Goal: Entertainment & Leisure: Browse casually

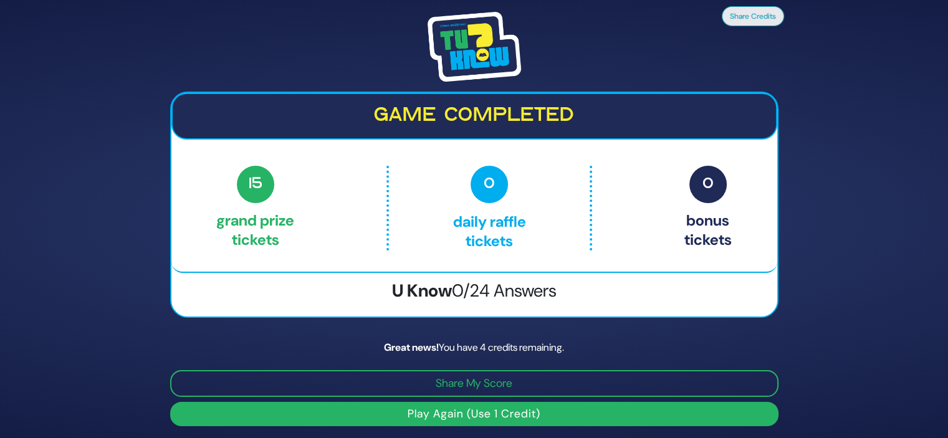
scroll to position [2, 0]
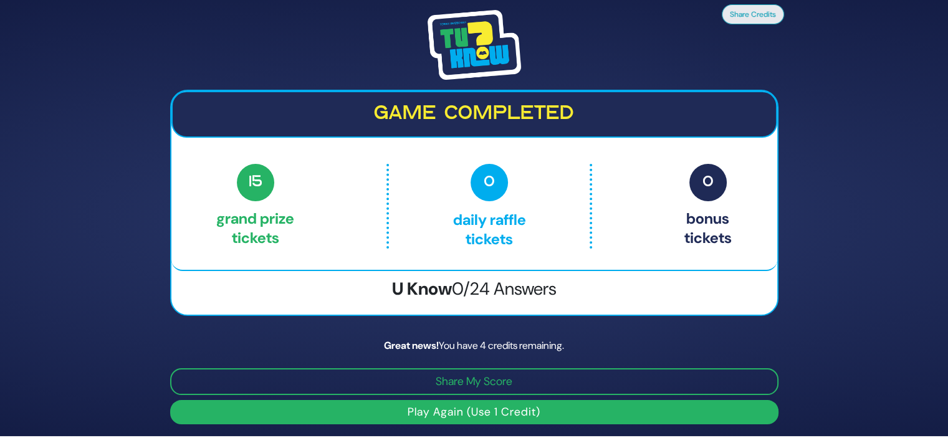
click at [560, 409] on button "Play Again (Use 1 Credit)" at bounding box center [474, 412] width 608 height 24
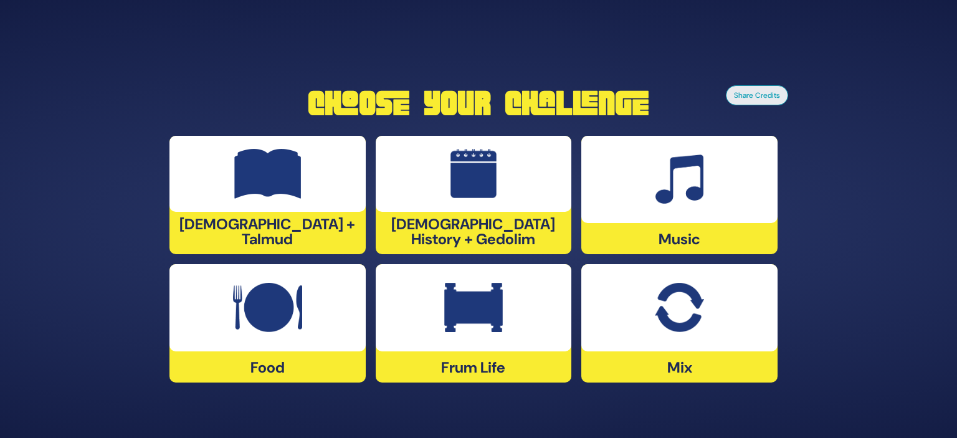
click at [279, 326] on img at bounding box center [267, 308] width 69 height 50
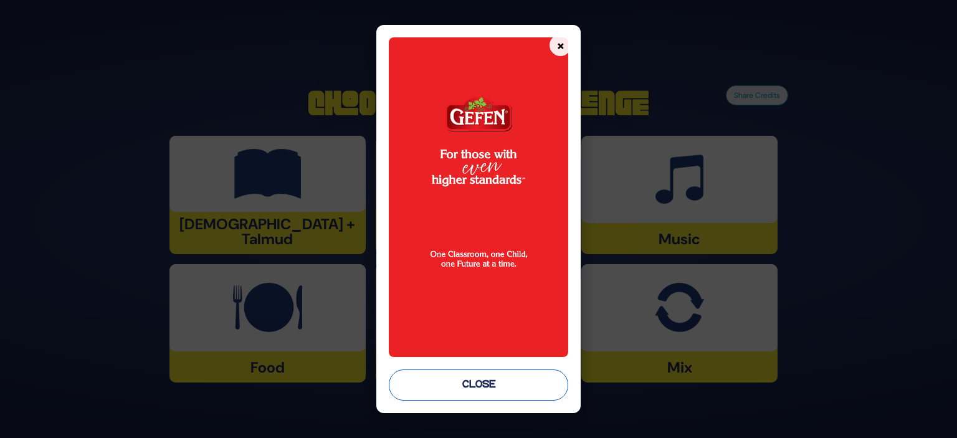
click at [510, 390] on button "Close" at bounding box center [478, 385] width 179 height 31
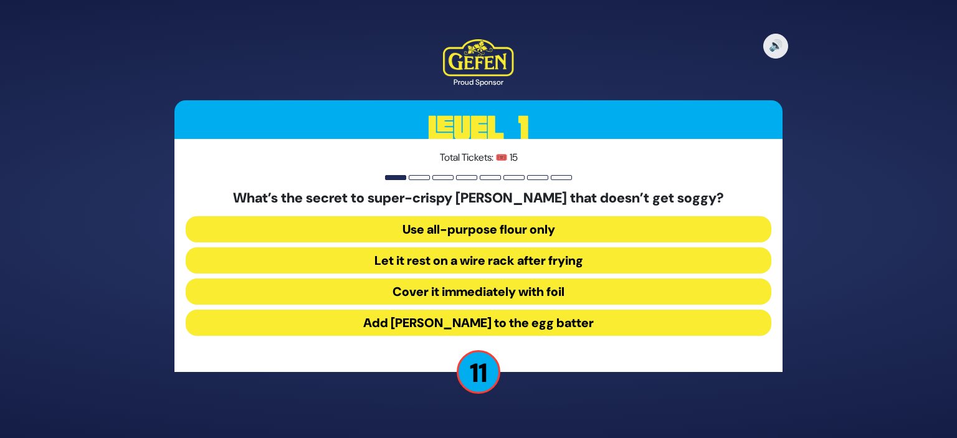
click at [558, 257] on button "Let it rest on a wire rack after frying" at bounding box center [479, 260] width 586 height 26
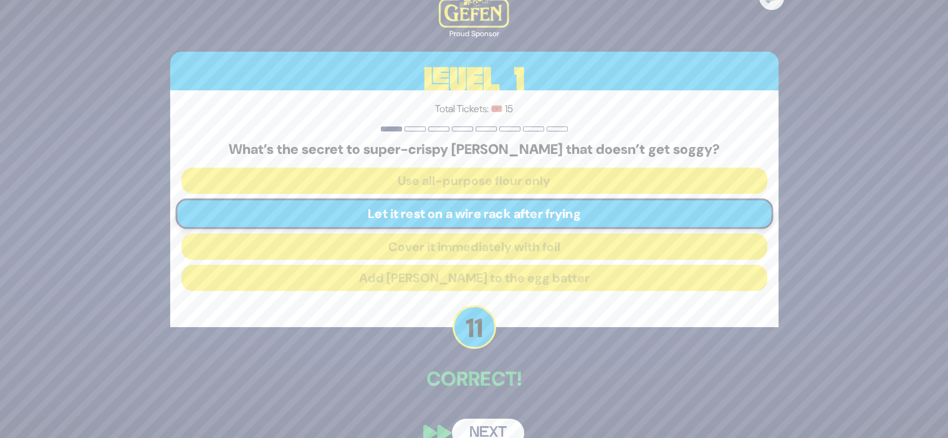
click at [486, 428] on button "Next" at bounding box center [488, 433] width 72 height 29
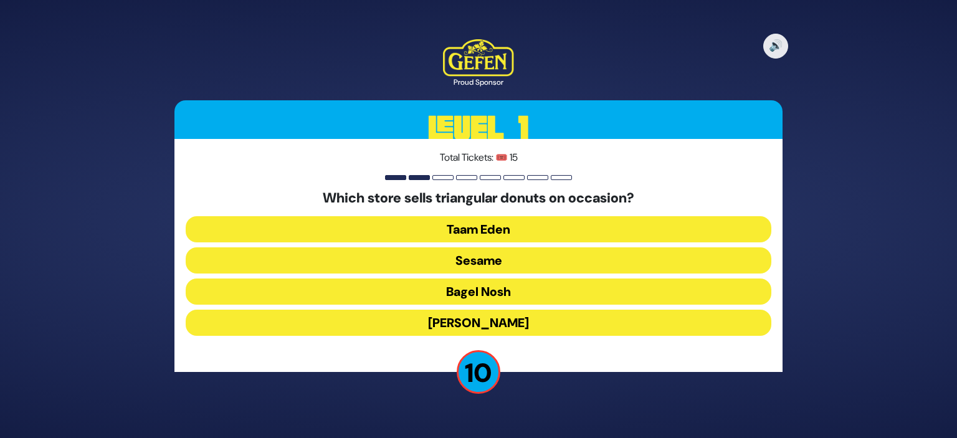
click at [504, 259] on button "Sesame" at bounding box center [479, 260] width 586 height 26
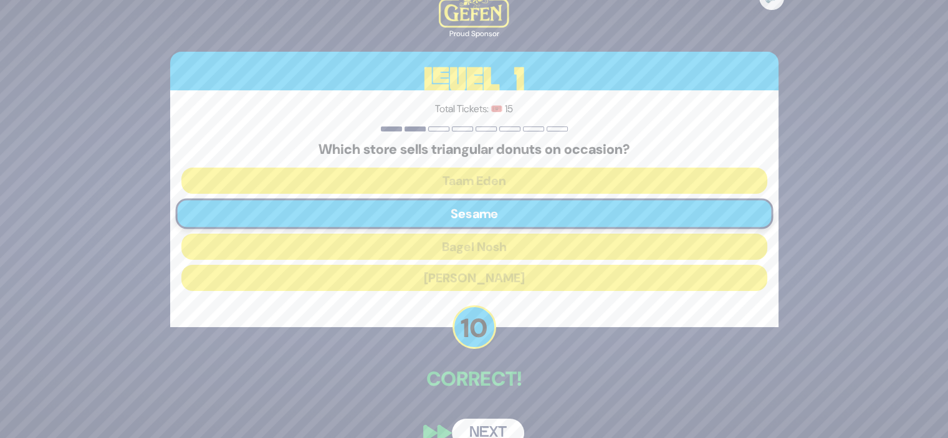
click at [485, 424] on button "Next" at bounding box center [488, 433] width 72 height 29
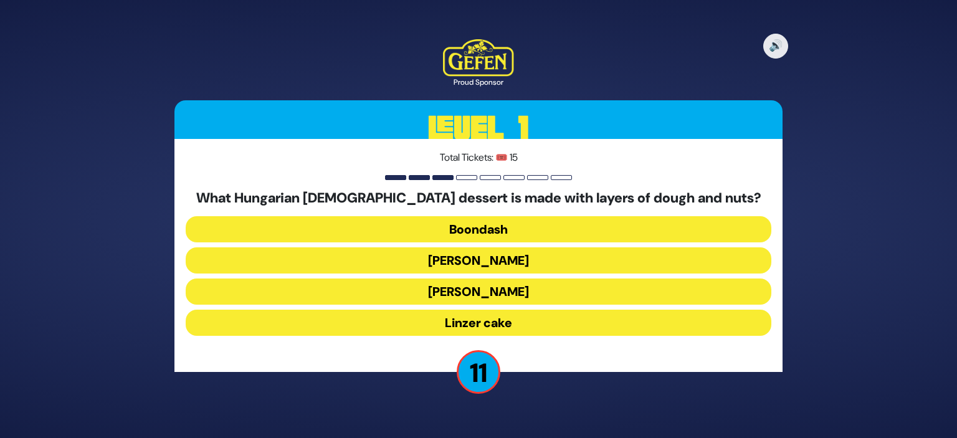
click at [516, 258] on button "[PERSON_NAME]" at bounding box center [479, 260] width 586 height 26
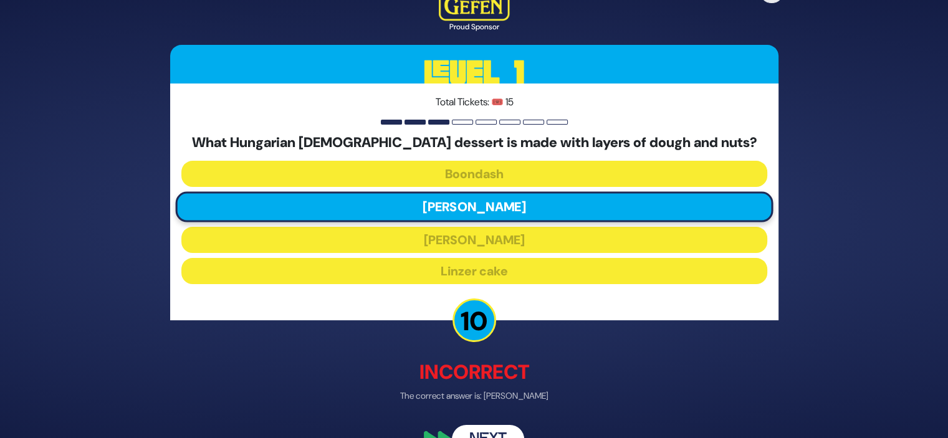
click at [487, 429] on button "Next" at bounding box center [488, 440] width 72 height 29
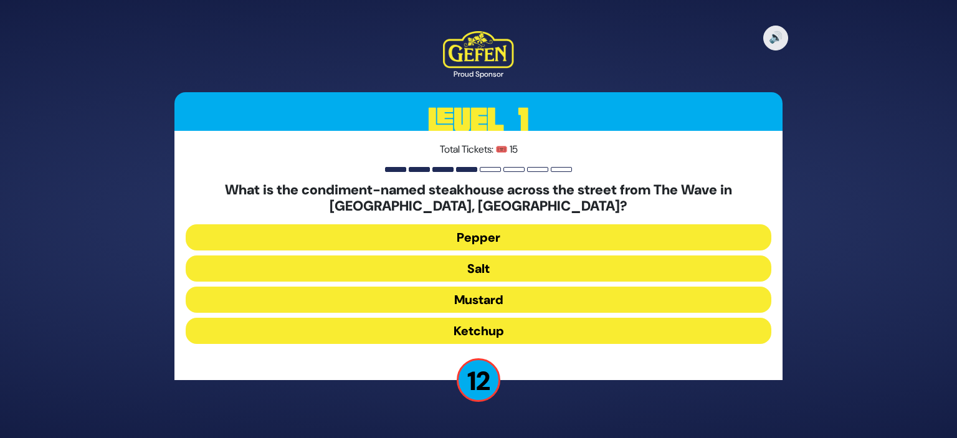
click at [497, 262] on button "Salt" at bounding box center [479, 269] width 586 height 26
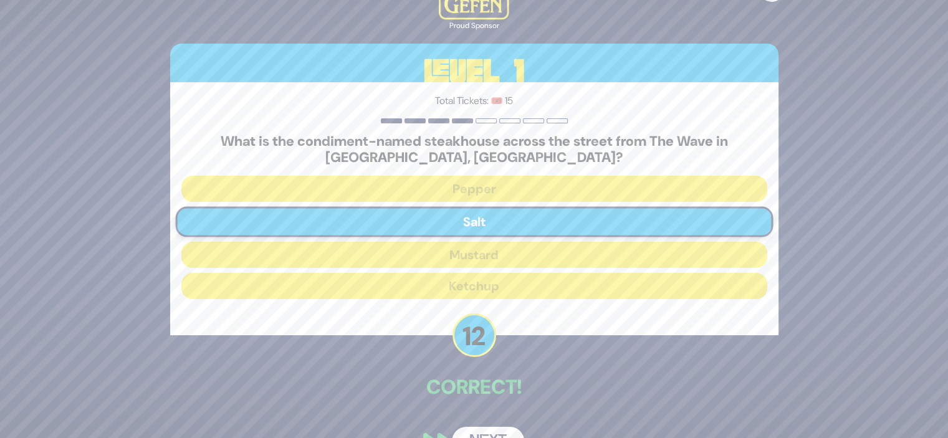
click at [481, 427] on button "Next" at bounding box center [488, 441] width 72 height 29
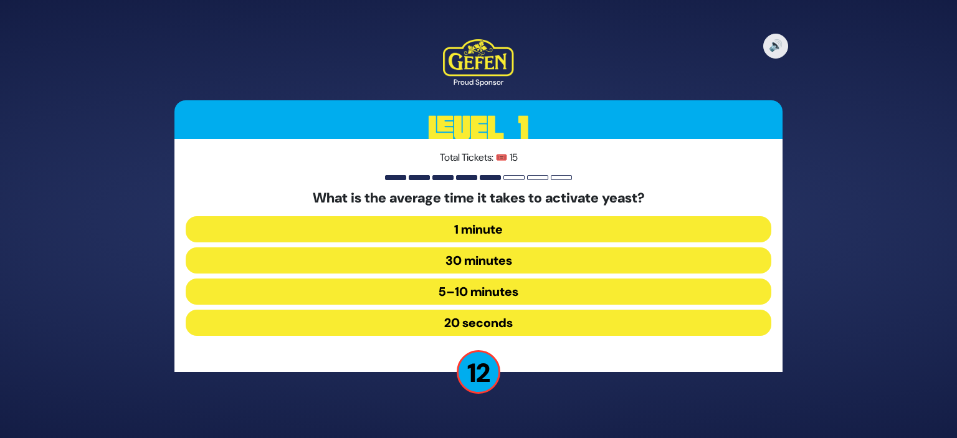
click at [538, 287] on button "5–10 minutes" at bounding box center [479, 292] width 586 height 26
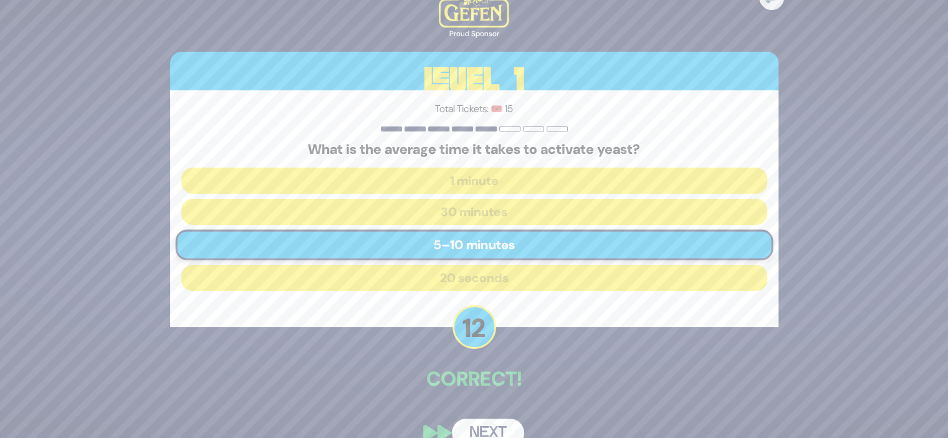
click at [484, 426] on button "Next" at bounding box center [488, 433] width 72 height 29
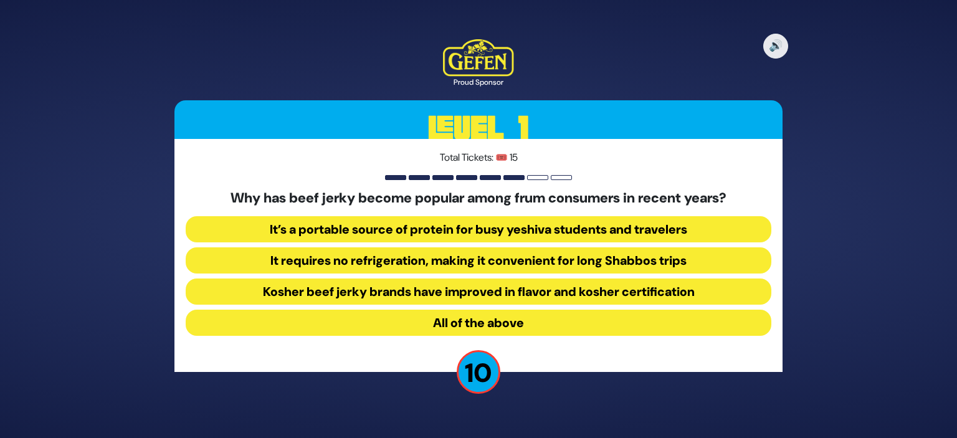
click at [585, 231] on button "It’s a portable source of protein for busy yeshiva students and travelers" at bounding box center [479, 229] width 586 height 26
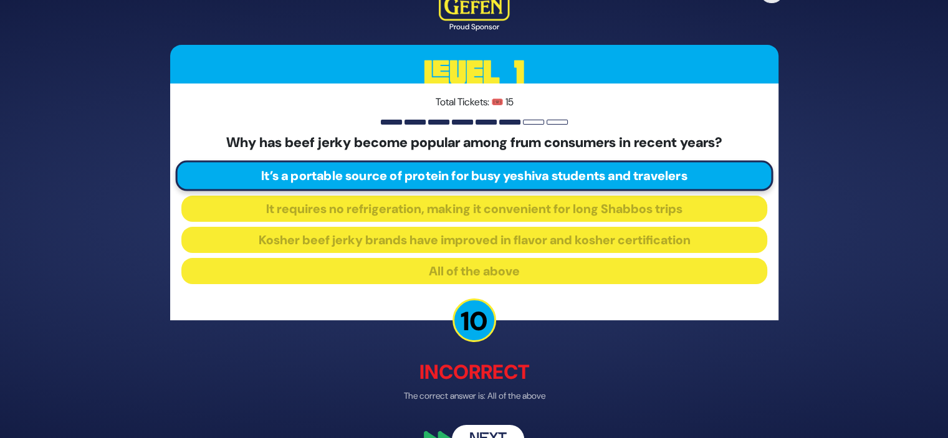
click at [490, 429] on button "Next" at bounding box center [488, 440] width 72 height 29
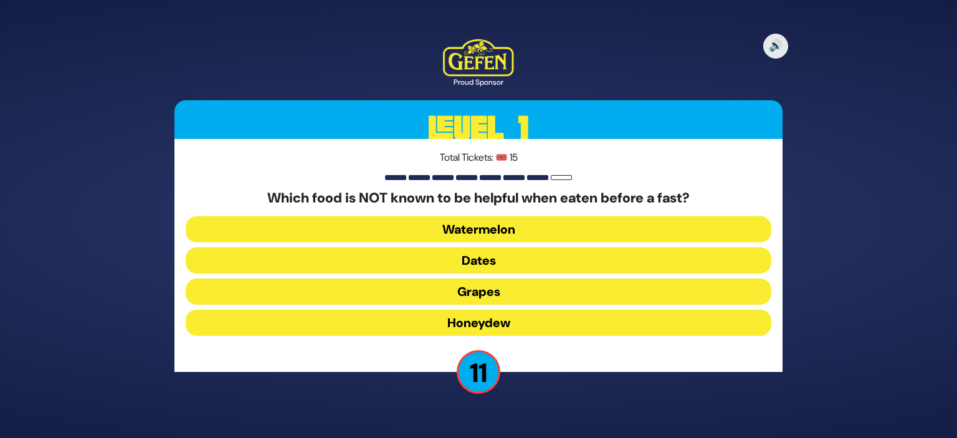
click at [490, 262] on button "Dates" at bounding box center [479, 260] width 586 height 26
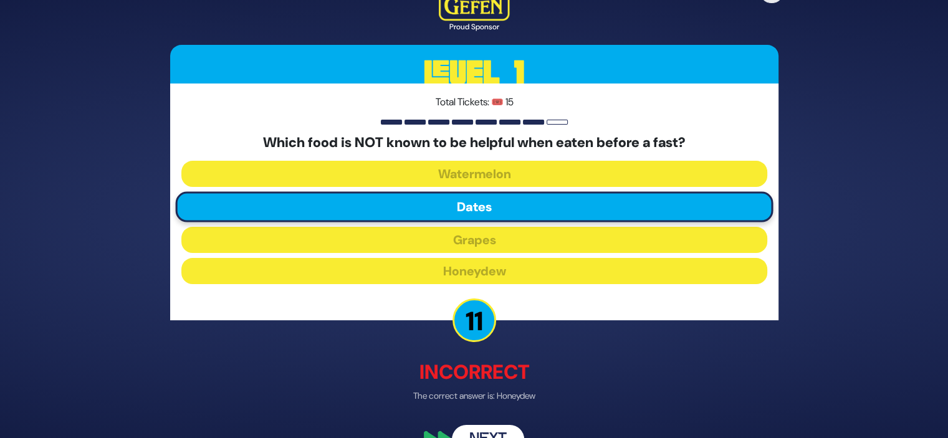
click at [483, 426] on button "Next" at bounding box center [488, 440] width 72 height 29
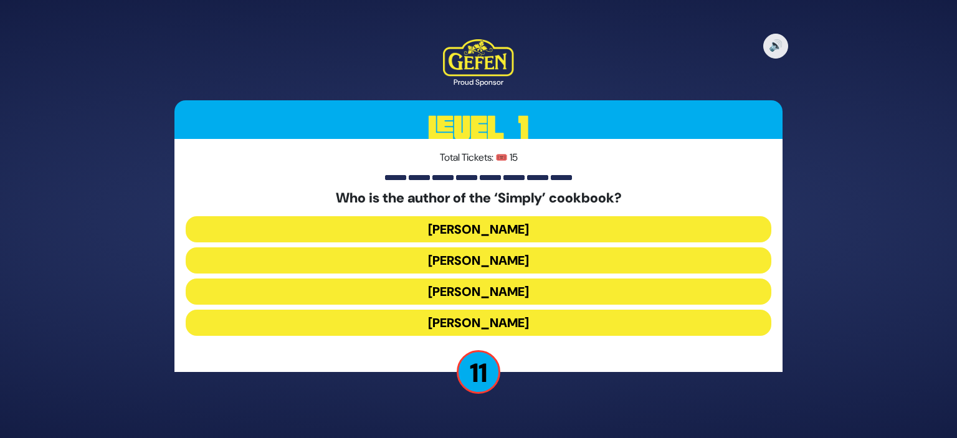
click at [529, 324] on button "[PERSON_NAME]" at bounding box center [479, 323] width 586 height 26
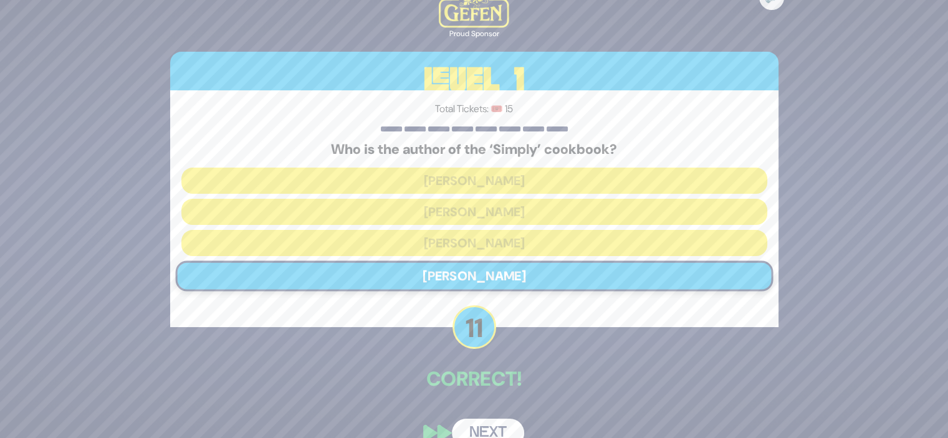
click at [479, 423] on button "Next" at bounding box center [488, 433] width 72 height 29
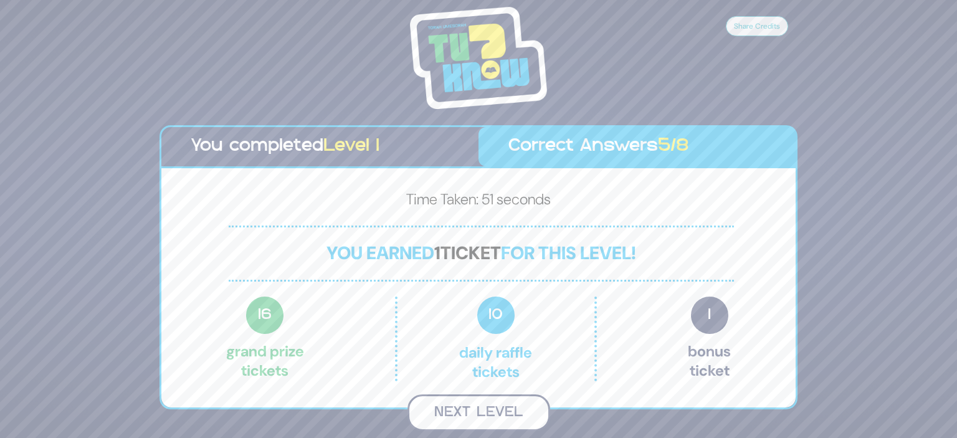
click at [490, 408] on button "Next Level" at bounding box center [479, 412] width 143 height 37
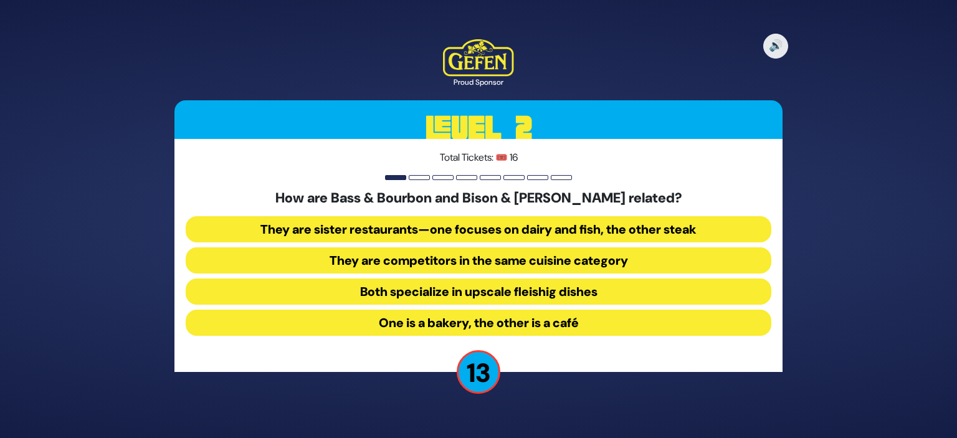
click at [516, 226] on button "They are sister restaurants—one focuses on dairy and fish, the other steak" at bounding box center [479, 229] width 586 height 26
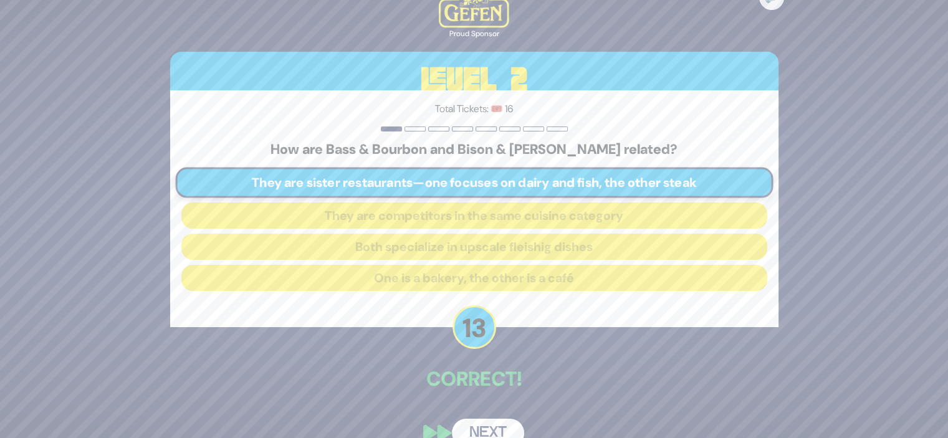
click at [481, 431] on button "Next" at bounding box center [488, 433] width 72 height 29
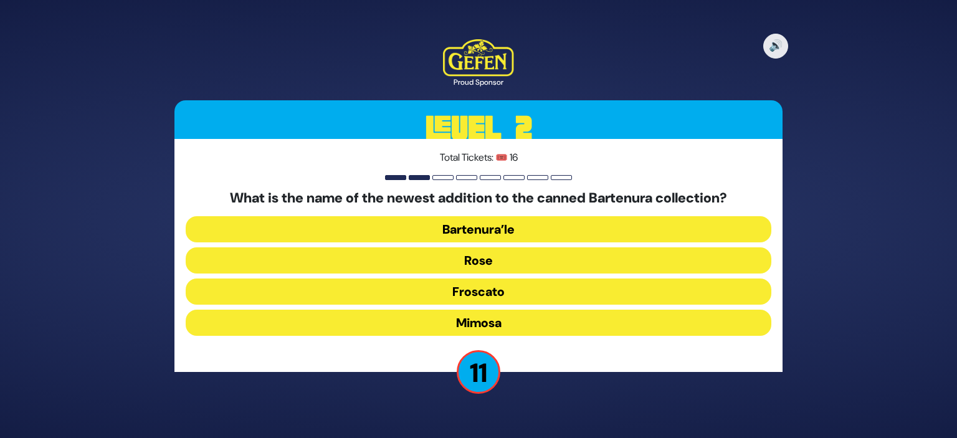
click at [497, 257] on button "Rose" at bounding box center [479, 260] width 586 height 26
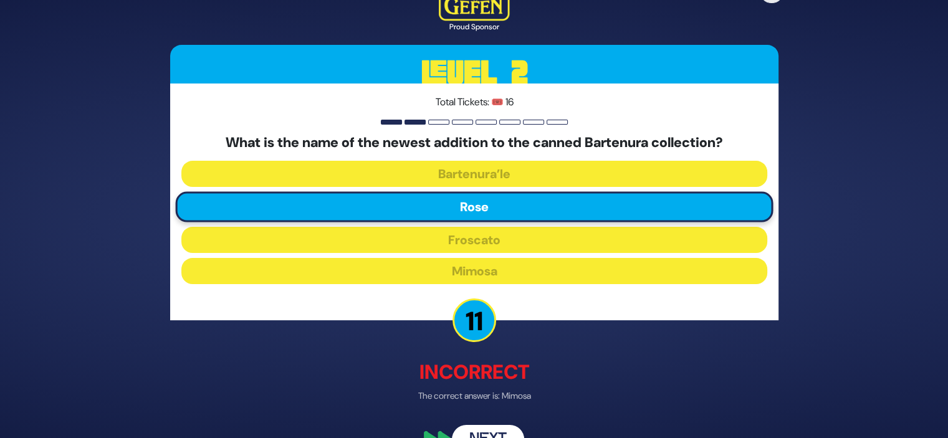
click at [477, 428] on button "Next" at bounding box center [488, 440] width 72 height 29
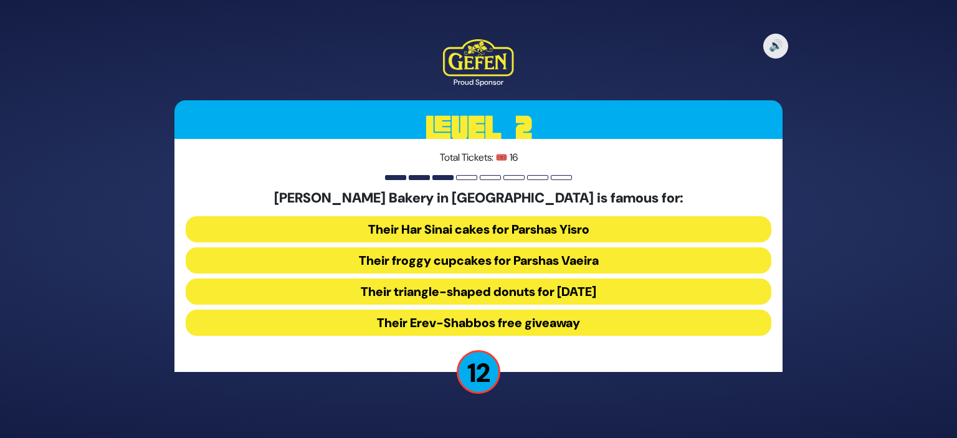
click at [494, 260] on button "Their froggy cupcakes for Parshas Vaeira" at bounding box center [479, 260] width 586 height 26
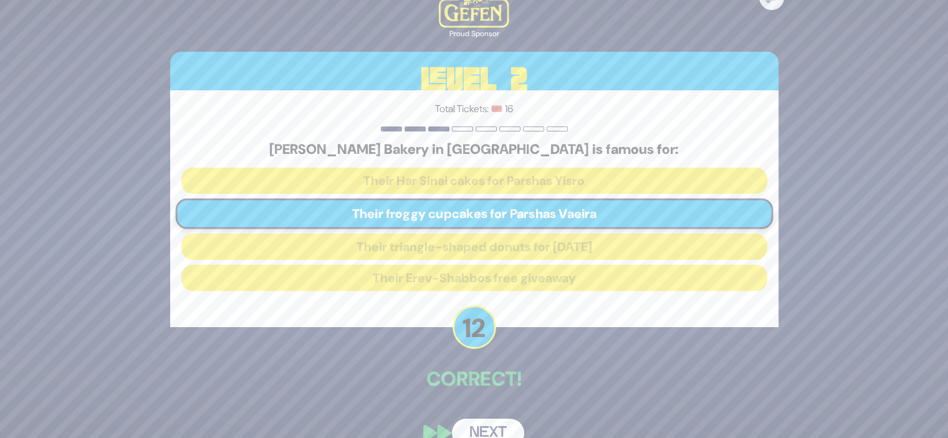
click at [470, 428] on button "Next" at bounding box center [488, 433] width 72 height 29
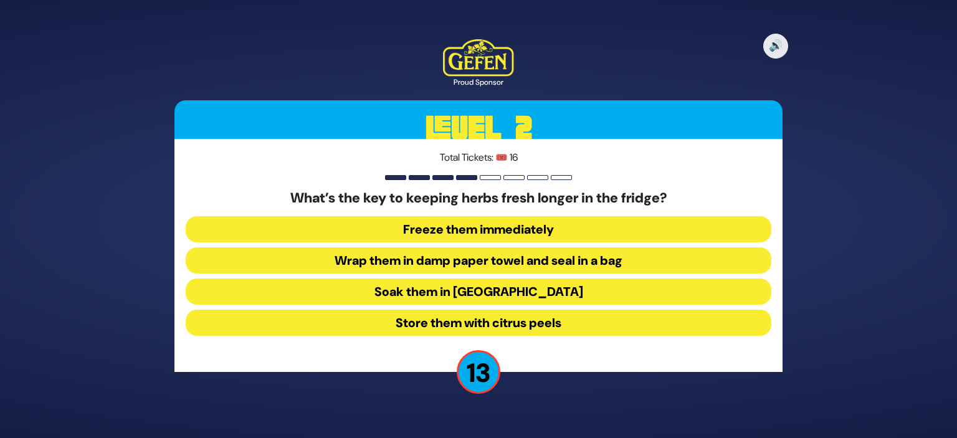
click at [570, 261] on button "Wrap them in damp paper towel and seal in a bag" at bounding box center [479, 260] width 586 height 26
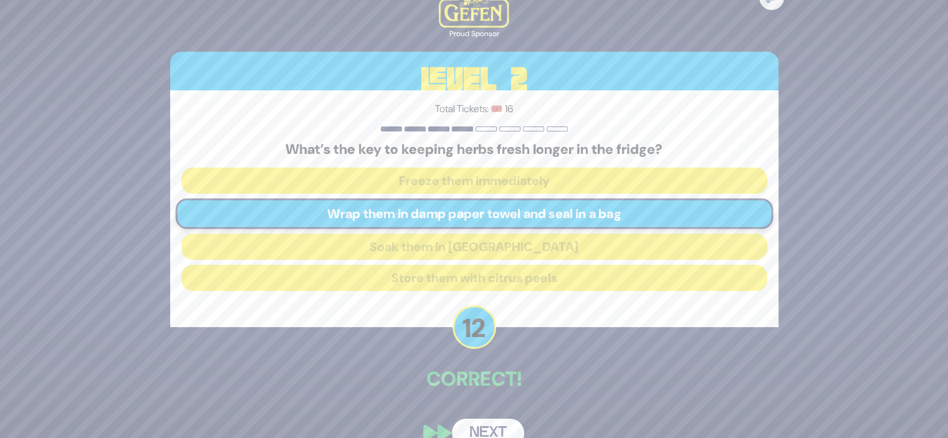
click at [484, 423] on button "Next" at bounding box center [488, 433] width 72 height 29
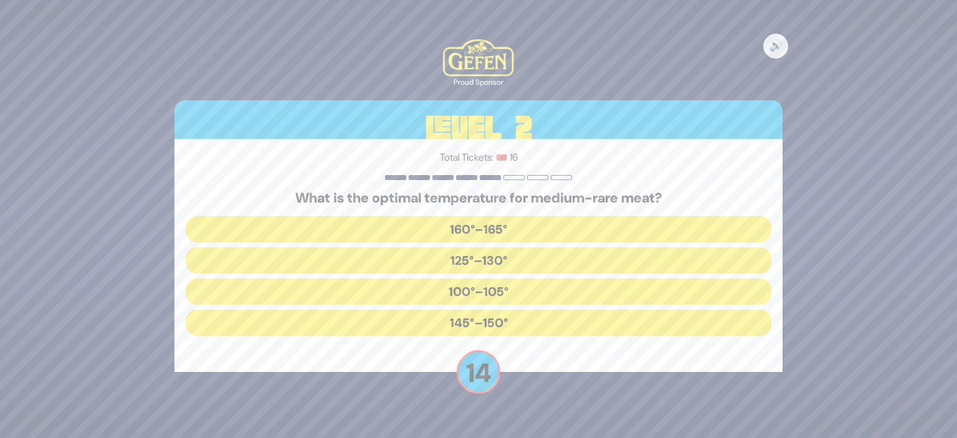
click at [491, 261] on button "125°–130°" at bounding box center [479, 260] width 586 height 26
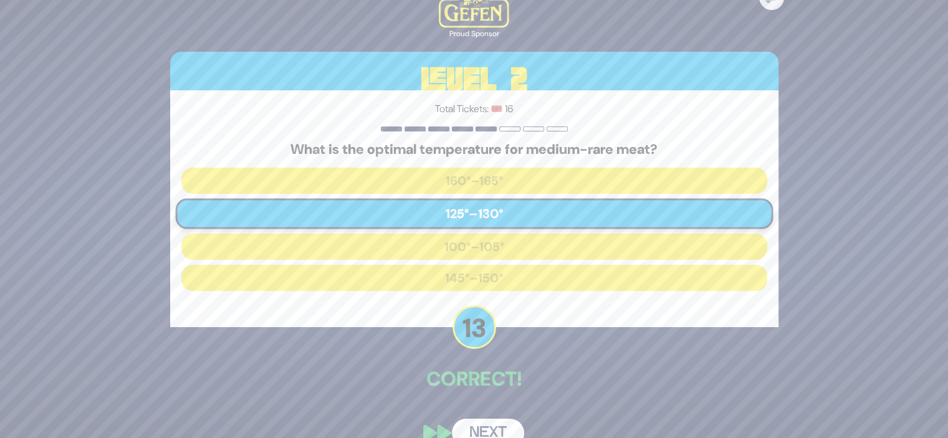
click at [471, 423] on button "Next" at bounding box center [488, 433] width 72 height 29
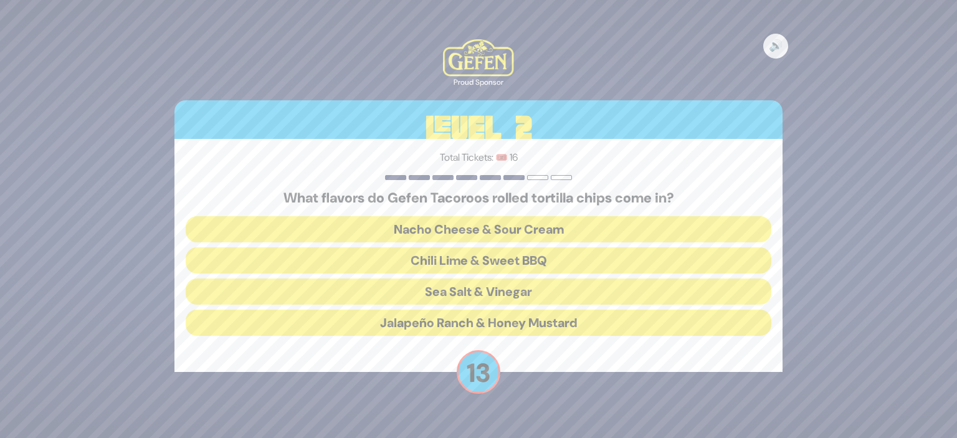
click at [495, 257] on button "Chili Lime & Sweet BBQ" at bounding box center [479, 260] width 586 height 26
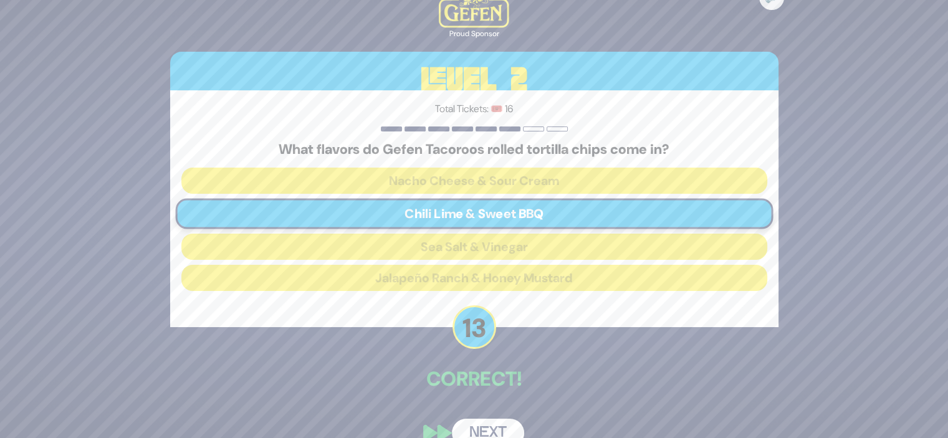
click at [474, 423] on button "Next" at bounding box center [488, 433] width 72 height 29
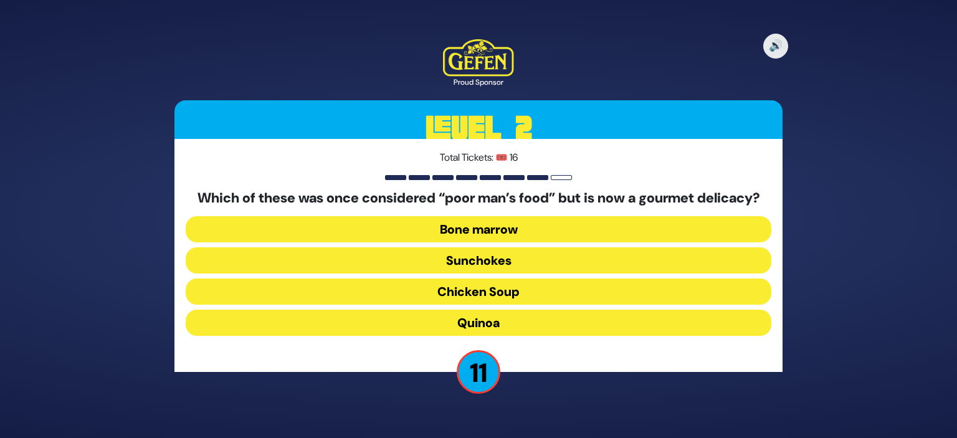
click at [514, 231] on button "Bone marrow" at bounding box center [479, 229] width 586 height 26
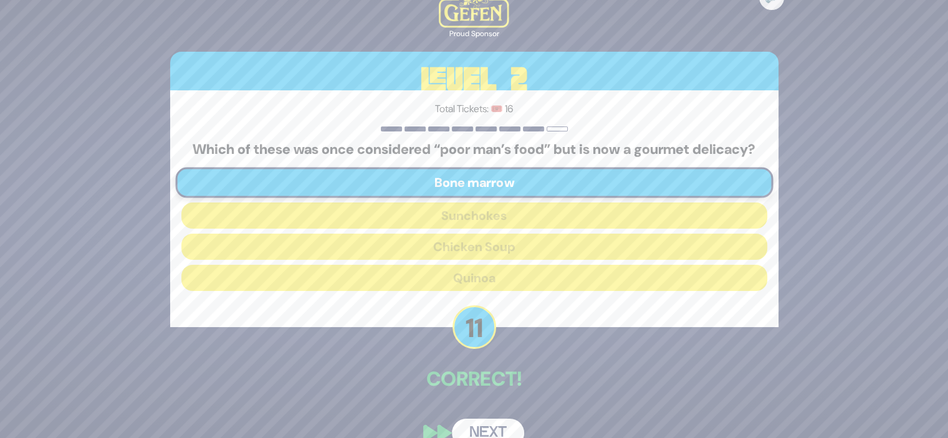
click at [479, 432] on button "Next" at bounding box center [488, 433] width 72 height 29
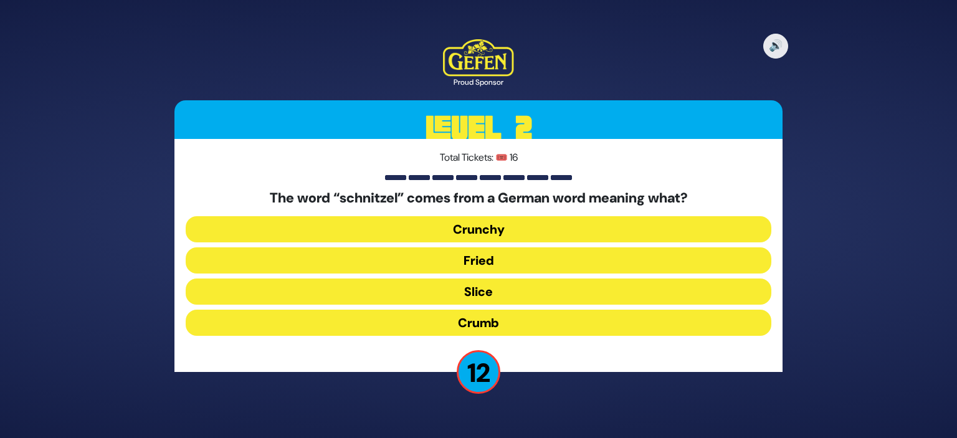
click at [512, 256] on button "Fried" at bounding box center [479, 260] width 586 height 26
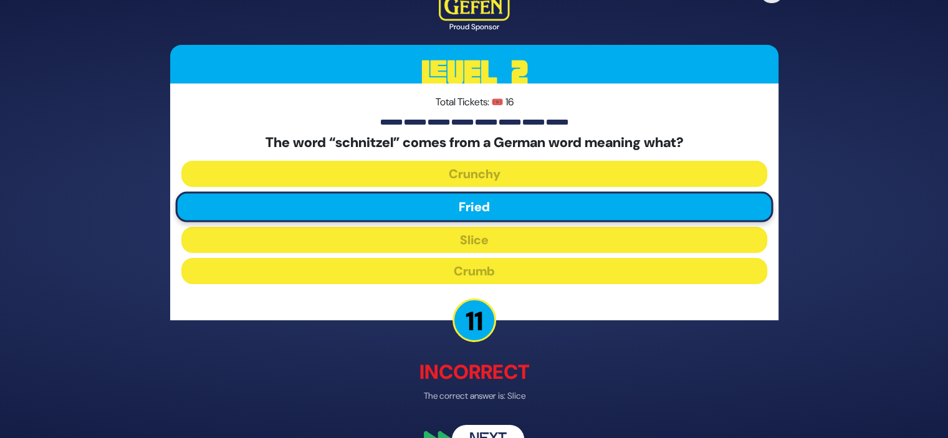
click at [487, 426] on button "Next" at bounding box center [488, 440] width 72 height 29
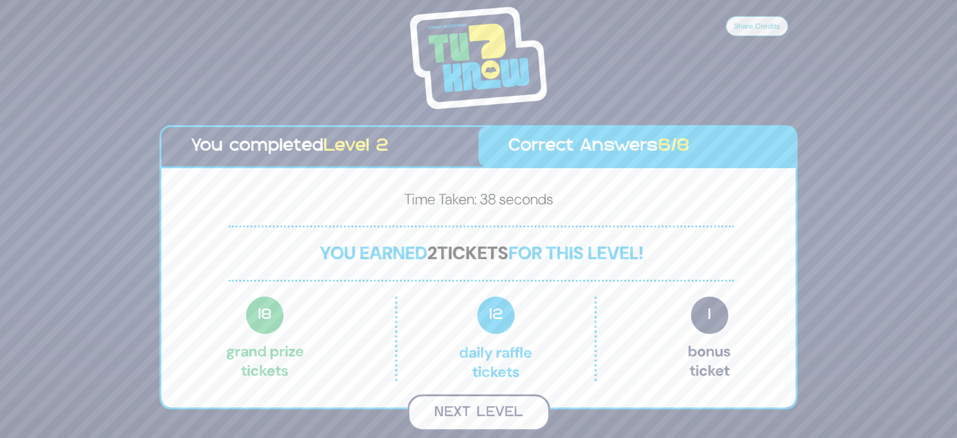
click at [487, 408] on button "Next Level" at bounding box center [479, 412] width 143 height 37
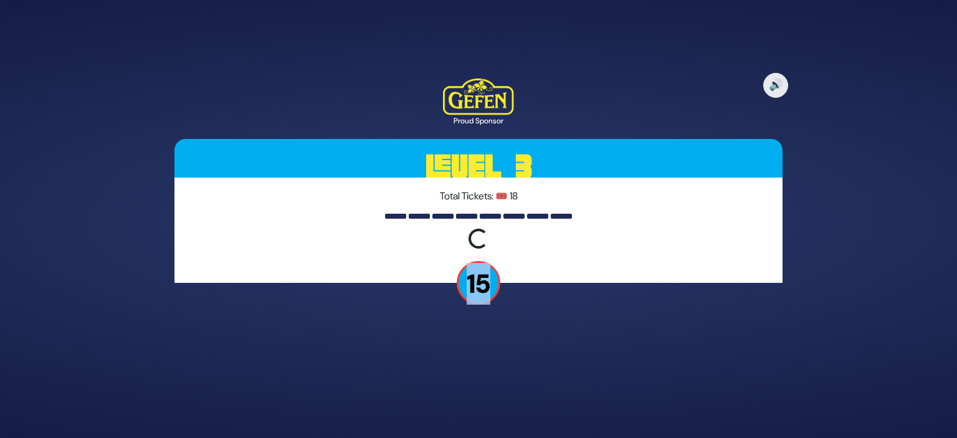
click at [487, 408] on div "🔊 Proud Sponsor Level 3 Total Tickets: 🎟️ 18 Loading question... 15" at bounding box center [478, 219] width 957 height 438
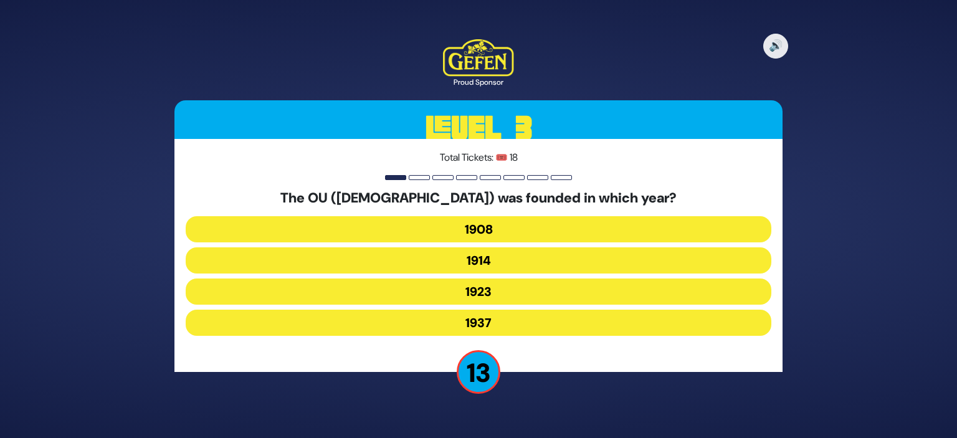
click at [504, 227] on button "1908" at bounding box center [479, 229] width 586 height 26
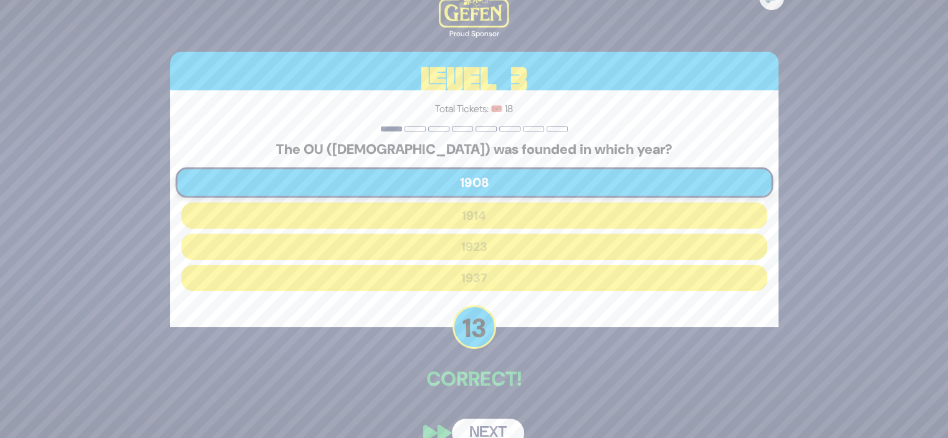
click at [484, 426] on button "Next" at bounding box center [488, 433] width 72 height 29
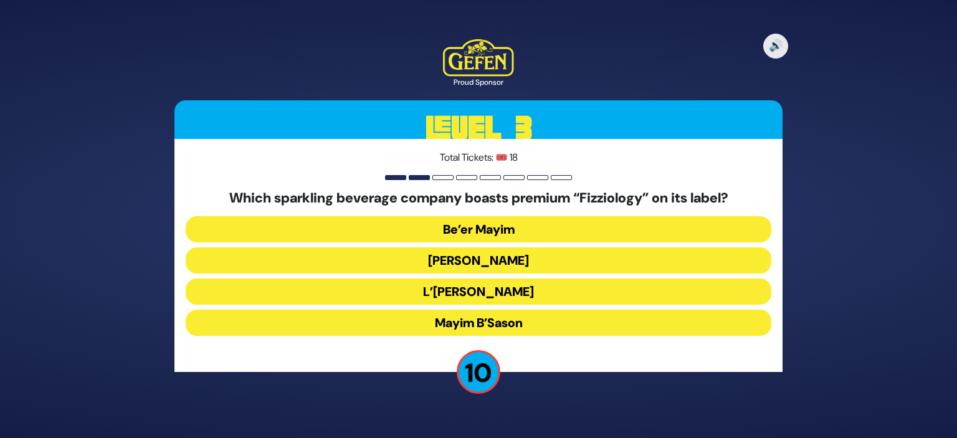
click at [497, 289] on button "L’[PERSON_NAME]" at bounding box center [479, 292] width 586 height 26
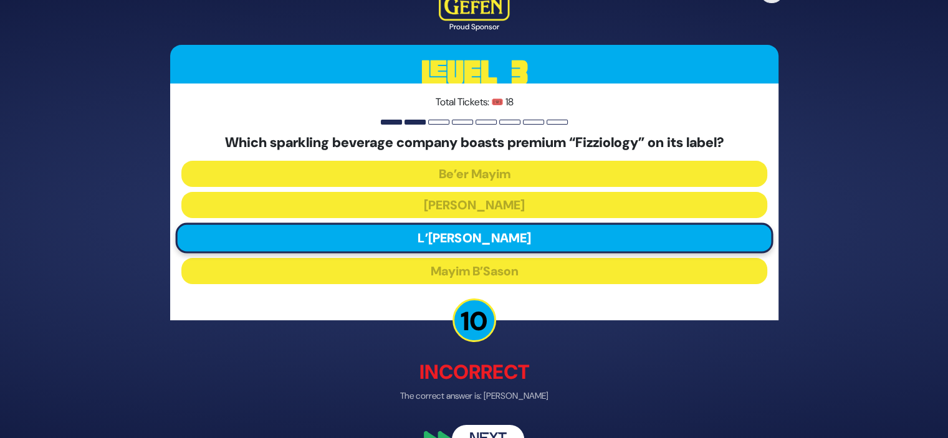
click at [480, 427] on button "Next" at bounding box center [488, 440] width 72 height 29
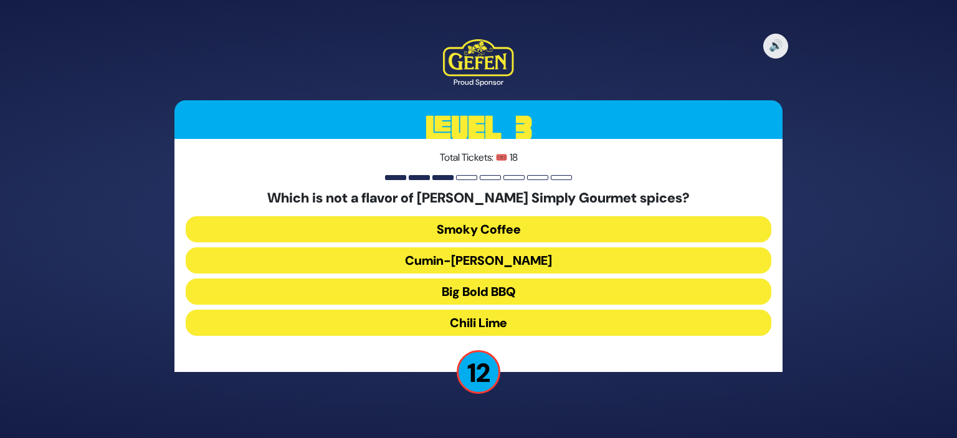
click at [504, 263] on button "Cumin-[PERSON_NAME]" at bounding box center [479, 260] width 586 height 26
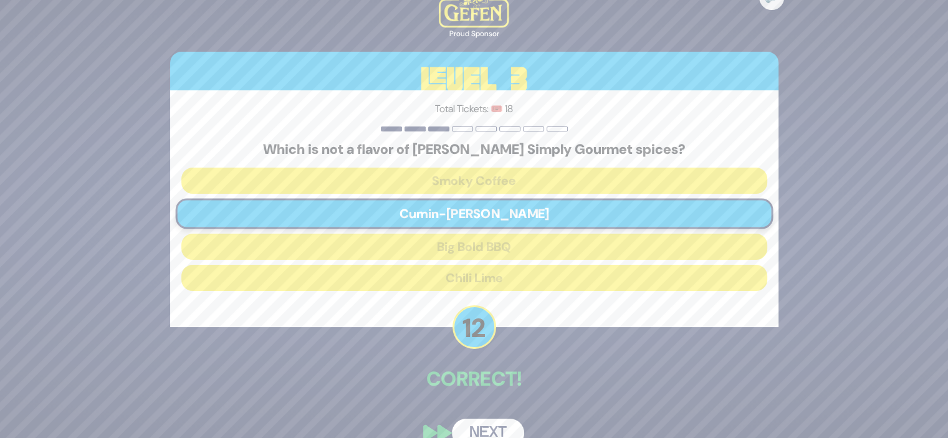
click at [487, 423] on button "Next" at bounding box center [488, 433] width 72 height 29
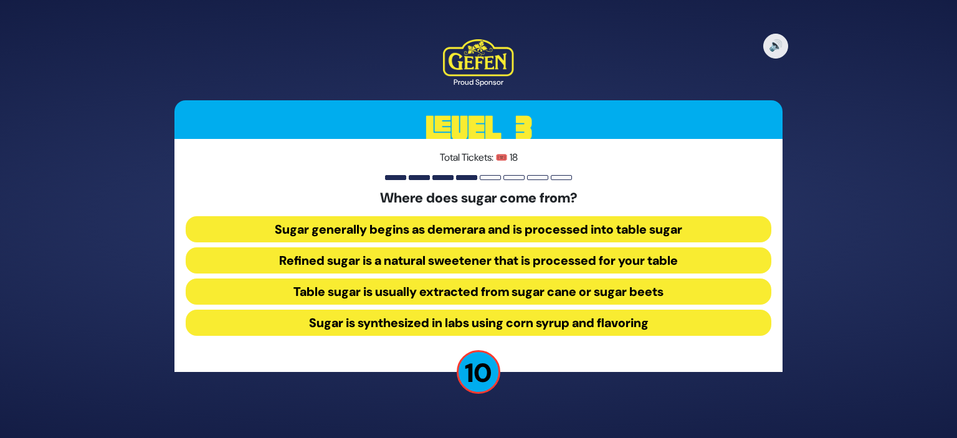
click at [560, 289] on button "Table sugar is usually extracted from sugar cane or sugar beets" at bounding box center [479, 292] width 586 height 26
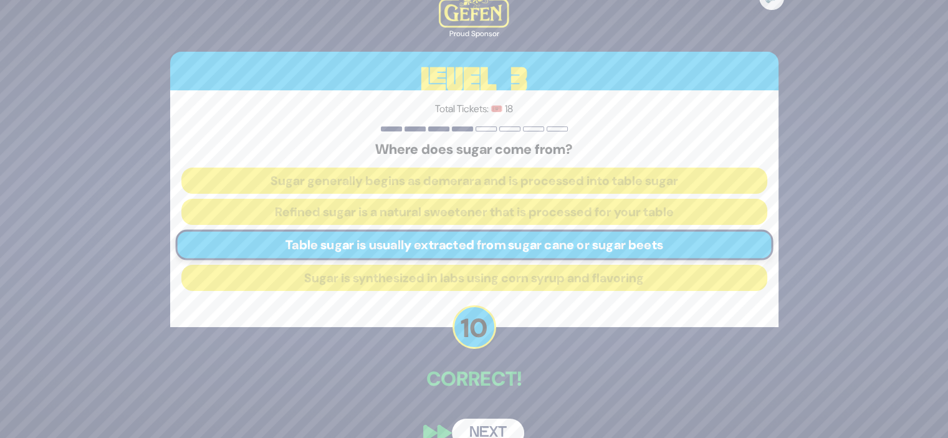
click at [481, 424] on button "Next" at bounding box center [488, 433] width 72 height 29
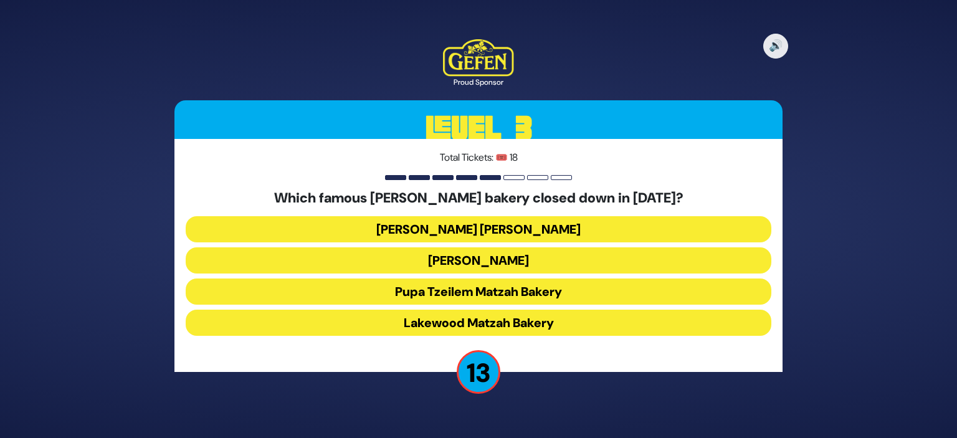
click at [502, 231] on button "[PERSON_NAME] [PERSON_NAME]" at bounding box center [479, 229] width 586 height 26
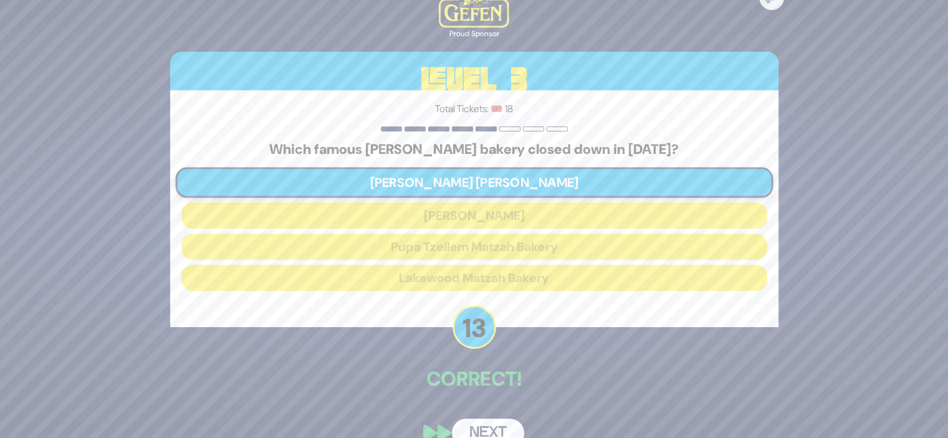
click at [470, 424] on button "Next" at bounding box center [488, 433] width 72 height 29
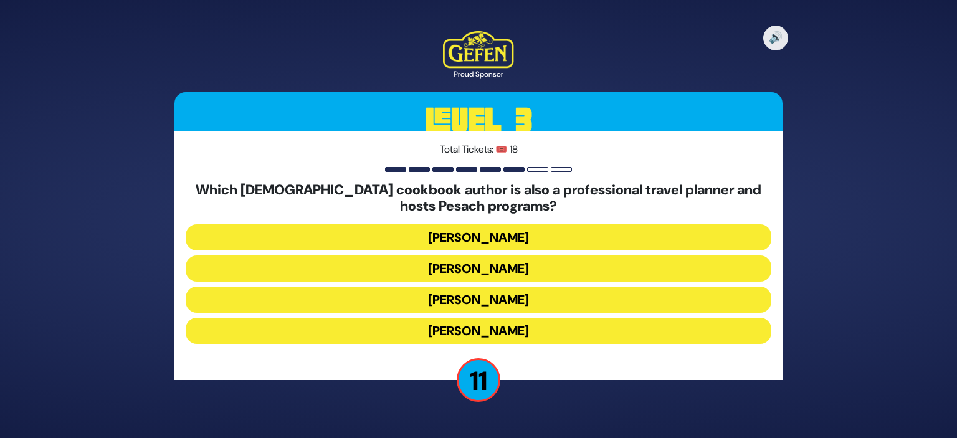
click at [531, 270] on button "[PERSON_NAME]" at bounding box center [479, 269] width 586 height 26
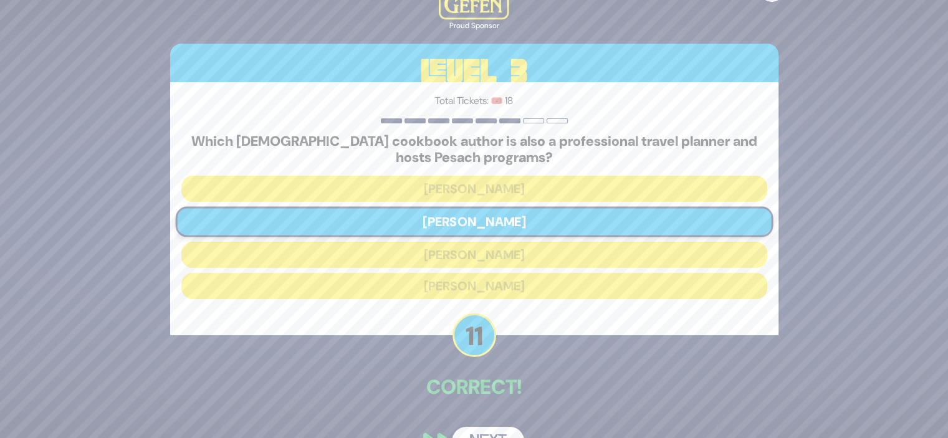
click at [484, 428] on button "Next" at bounding box center [488, 441] width 72 height 29
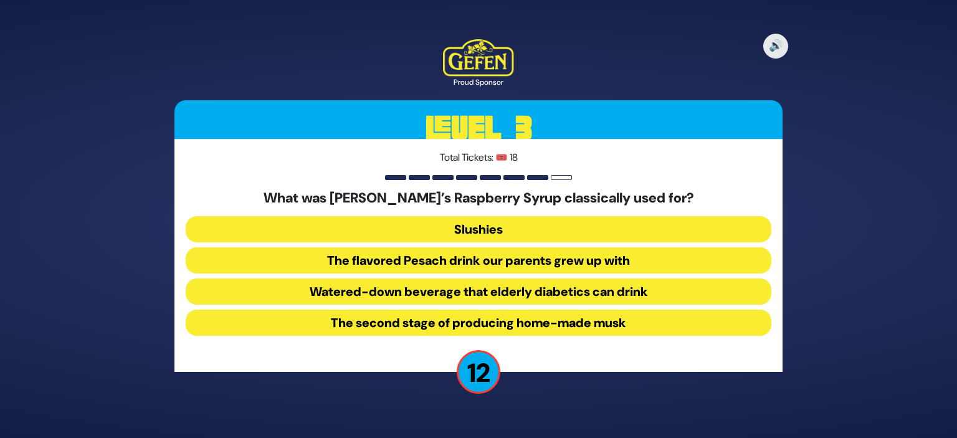
click at [570, 259] on button "The flavored Pesach drink our parents grew up with" at bounding box center [479, 260] width 586 height 26
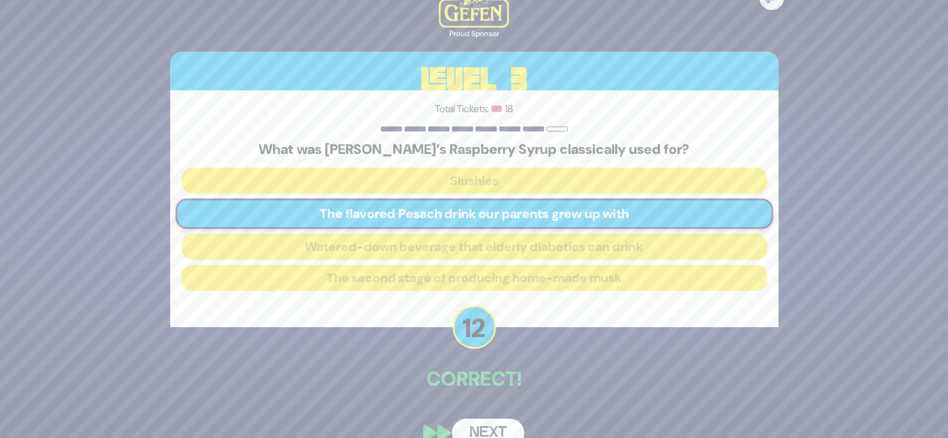
click at [484, 419] on button "Next" at bounding box center [488, 433] width 72 height 29
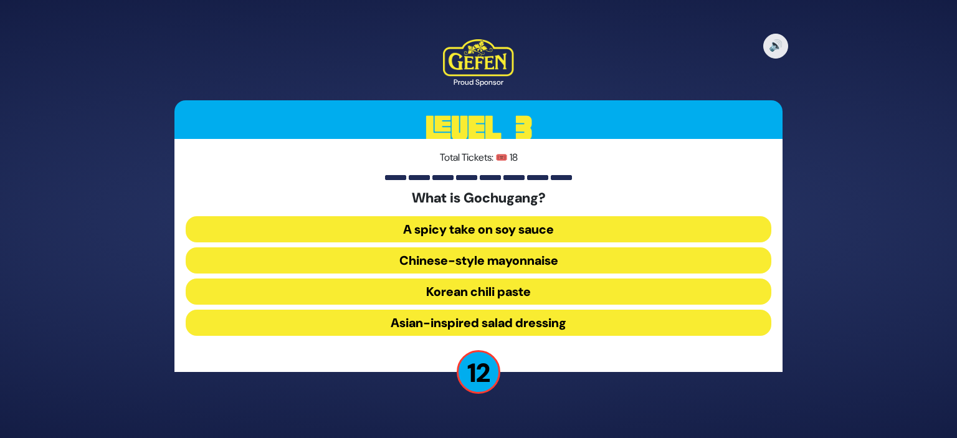
click at [511, 296] on button "Korean chili paste" at bounding box center [479, 292] width 586 height 26
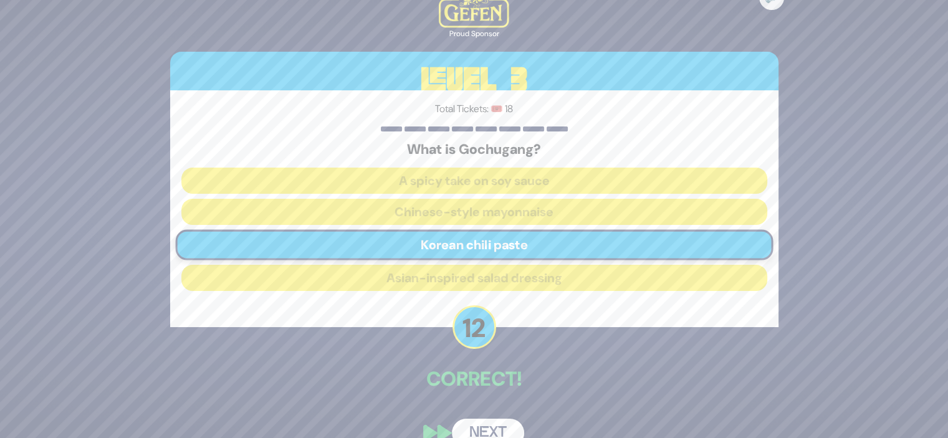
click at [480, 424] on button "Next" at bounding box center [488, 433] width 72 height 29
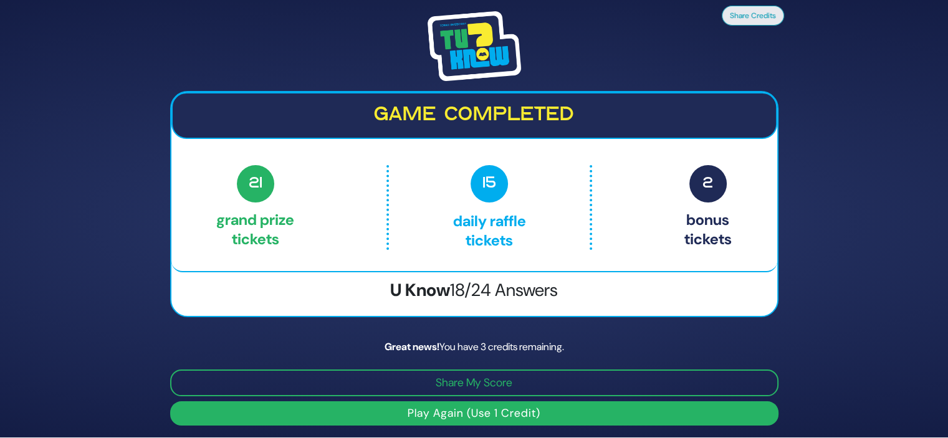
scroll to position [2, 0]
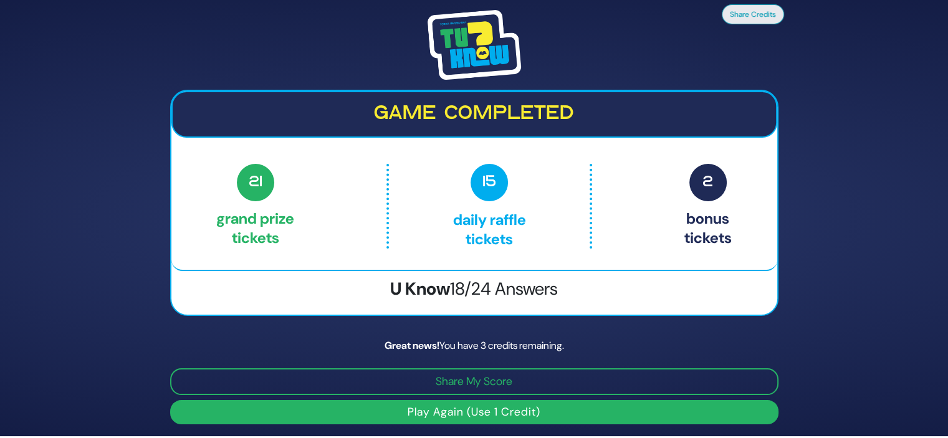
click at [559, 411] on button "Play Again (Use 1 Credit)" at bounding box center [474, 412] width 608 height 24
click at [490, 411] on button "Play Again (Use 1 Credit)" at bounding box center [474, 412] width 608 height 24
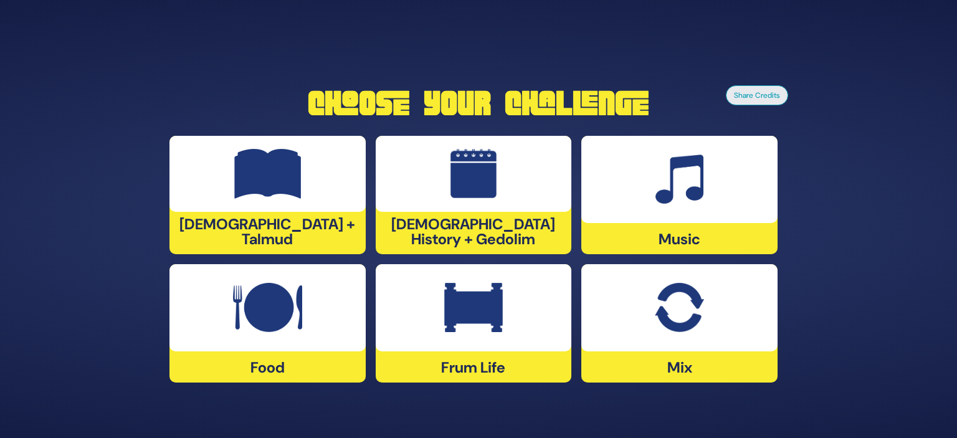
click at [477, 327] on img at bounding box center [473, 308] width 59 height 50
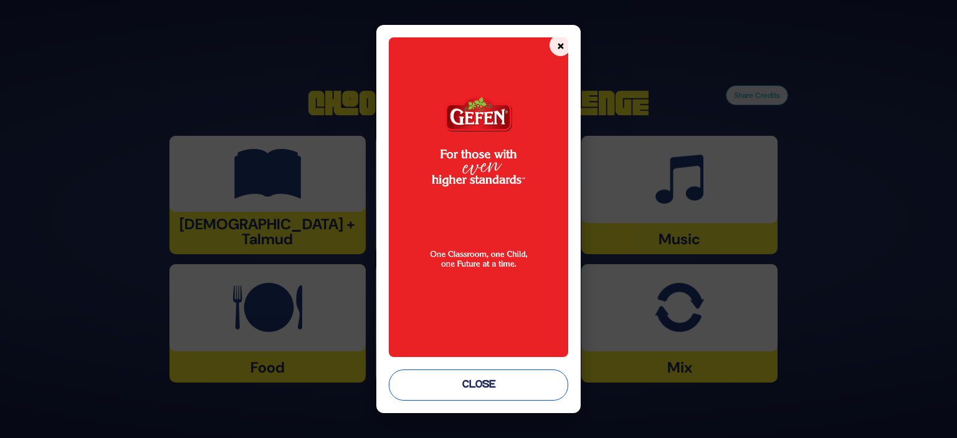
click at [469, 383] on button "Close" at bounding box center [478, 385] width 179 height 31
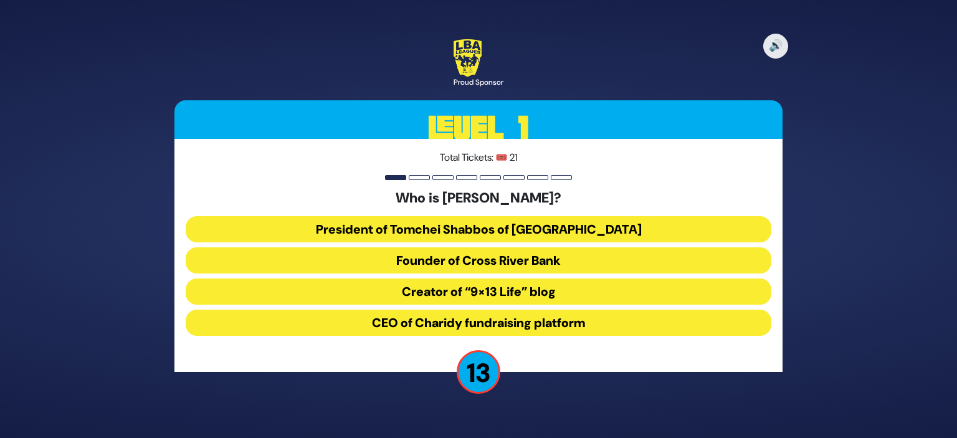
click at [521, 224] on button "President of Tomchei Shabbos of [GEOGRAPHIC_DATA]" at bounding box center [479, 229] width 586 height 26
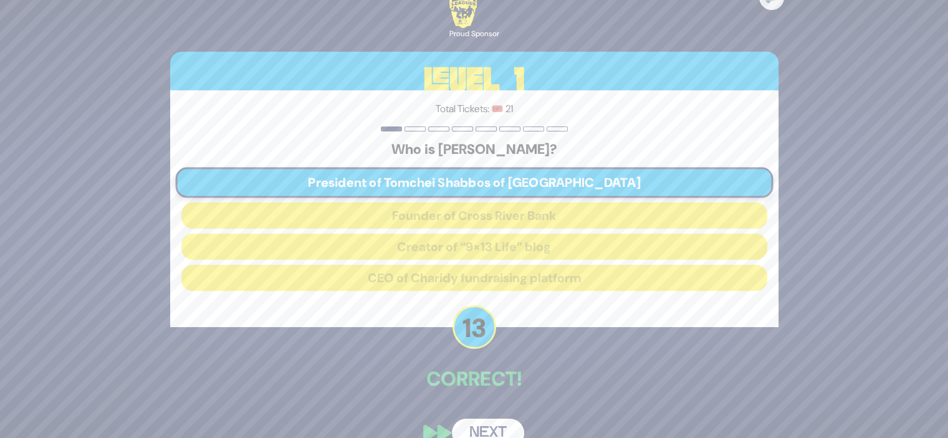
click at [489, 431] on button "Next" at bounding box center [488, 433] width 72 height 29
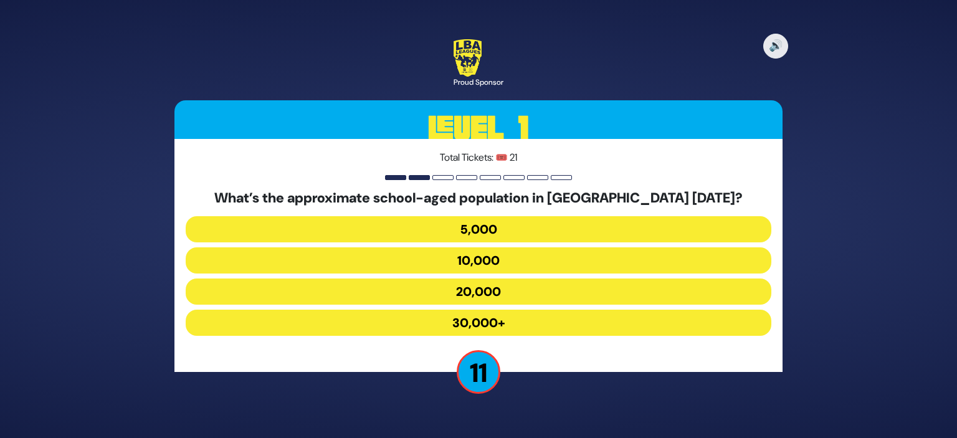
click at [482, 316] on button "30,000+" at bounding box center [479, 323] width 586 height 26
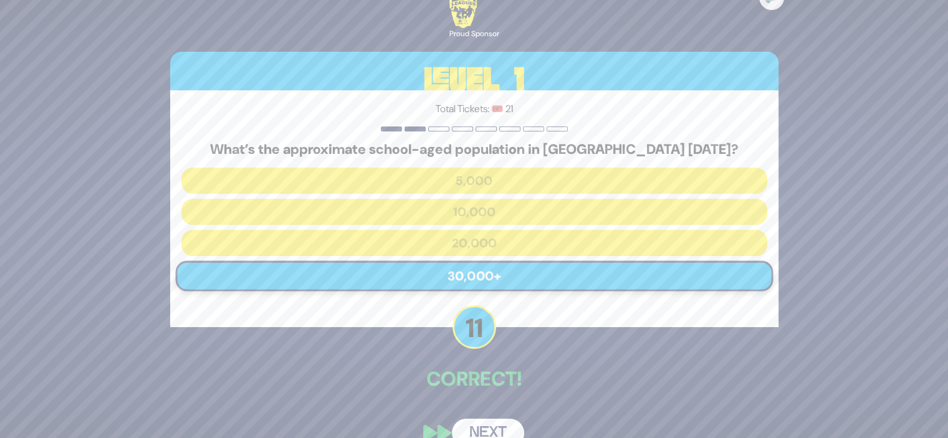
click at [482, 425] on button "Next" at bounding box center [488, 433] width 72 height 29
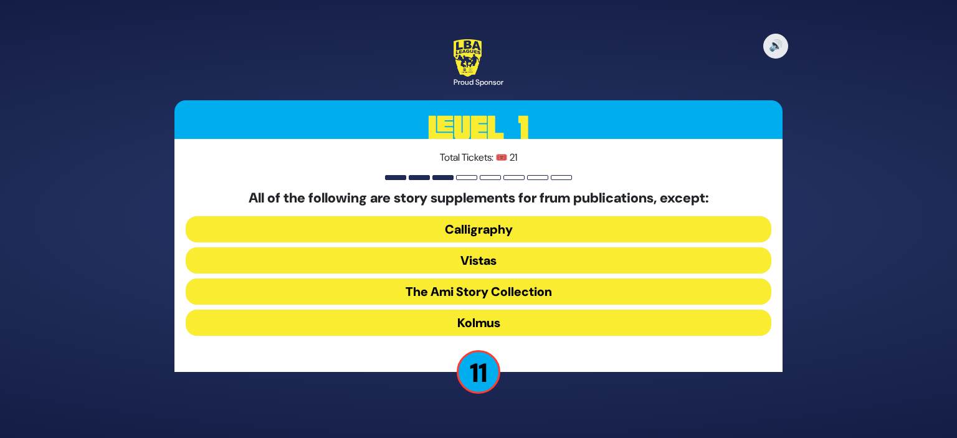
click at [574, 324] on button "Kolmus" at bounding box center [479, 323] width 586 height 26
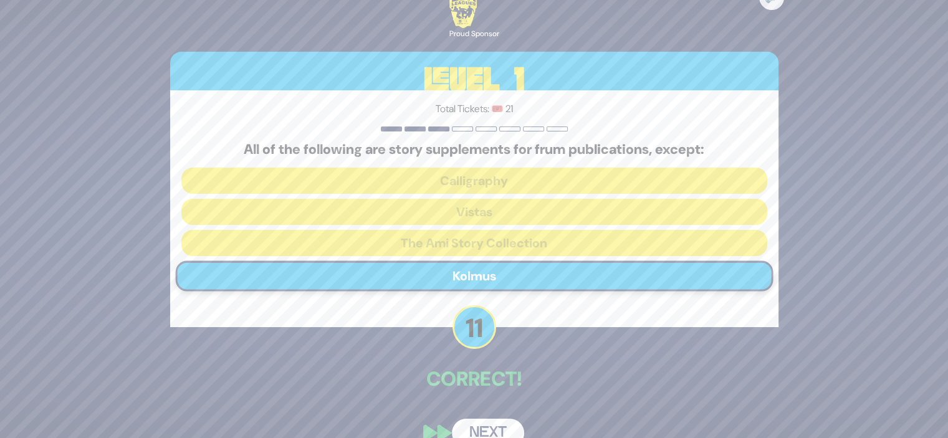
click at [489, 426] on button "Next" at bounding box center [488, 433] width 72 height 29
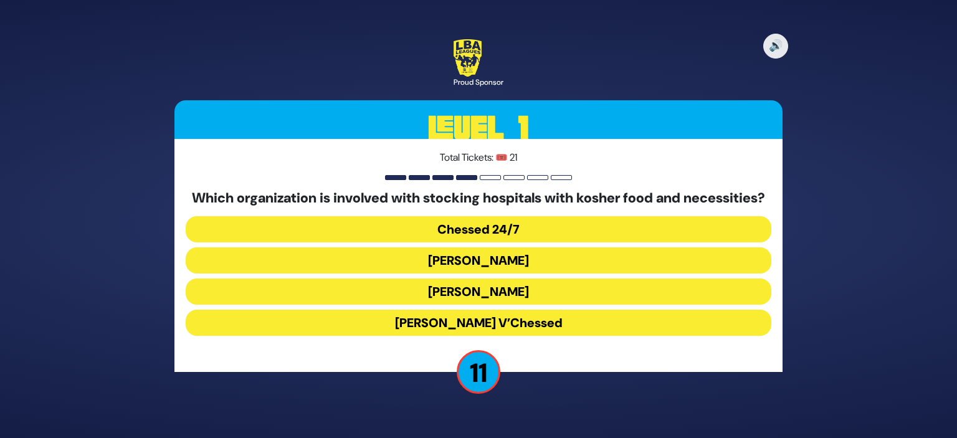
click at [492, 240] on button "Chessed 24/7" at bounding box center [479, 229] width 586 height 26
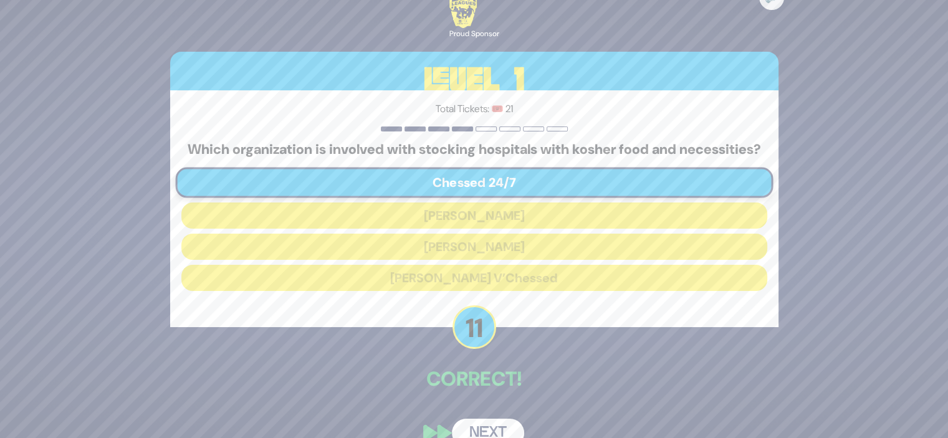
click at [466, 430] on button "Next" at bounding box center [488, 433] width 72 height 29
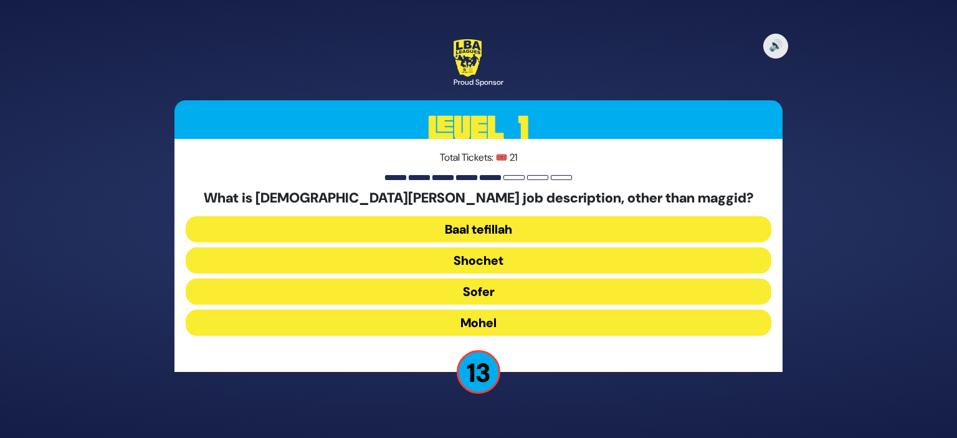
click at [480, 323] on button "Mohel" at bounding box center [479, 323] width 586 height 26
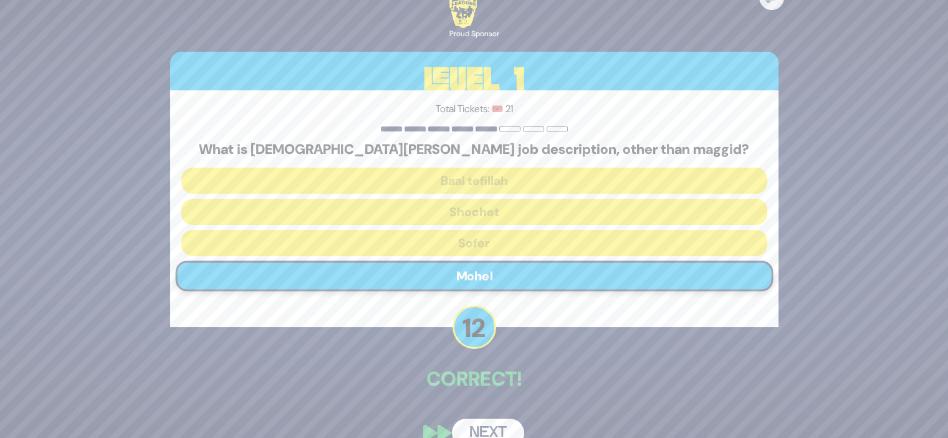
click at [474, 426] on button "Next" at bounding box center [488, 433] width 72 height 29
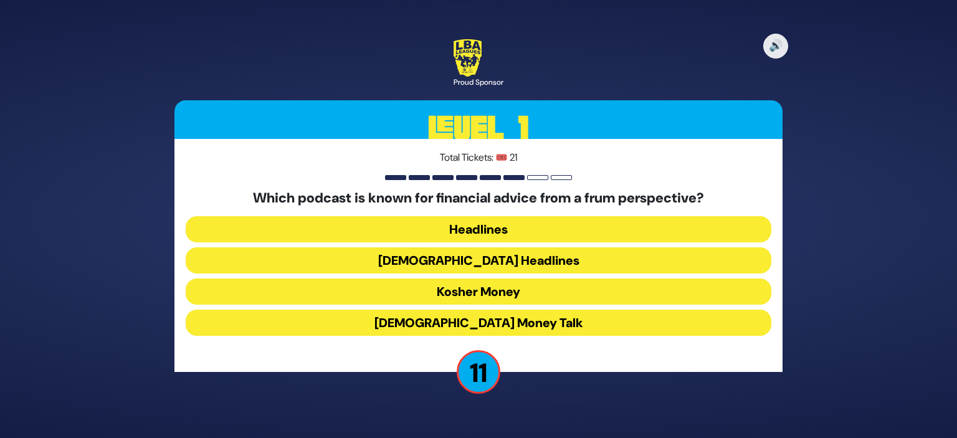
click at [518, 289] on button "Kosher Money" at bounding box center [479, 292] width 586 height 26
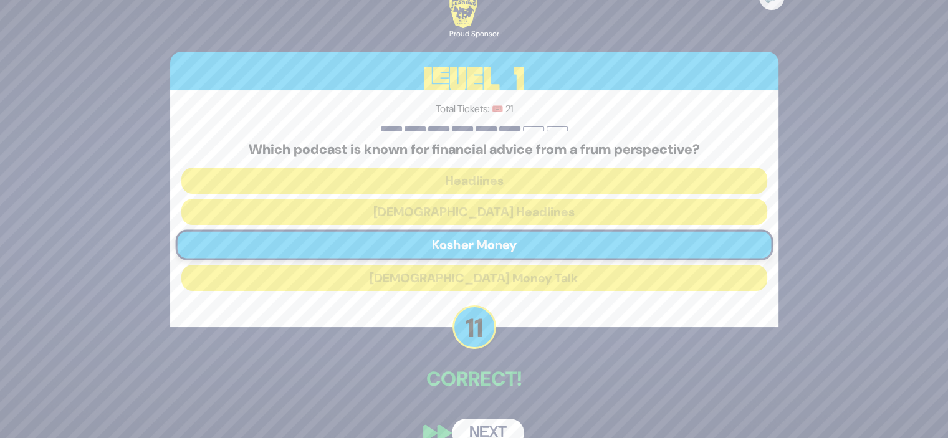
click at [480, 428] on button "Next" at bounding box center [488, 433] width 72 height 29
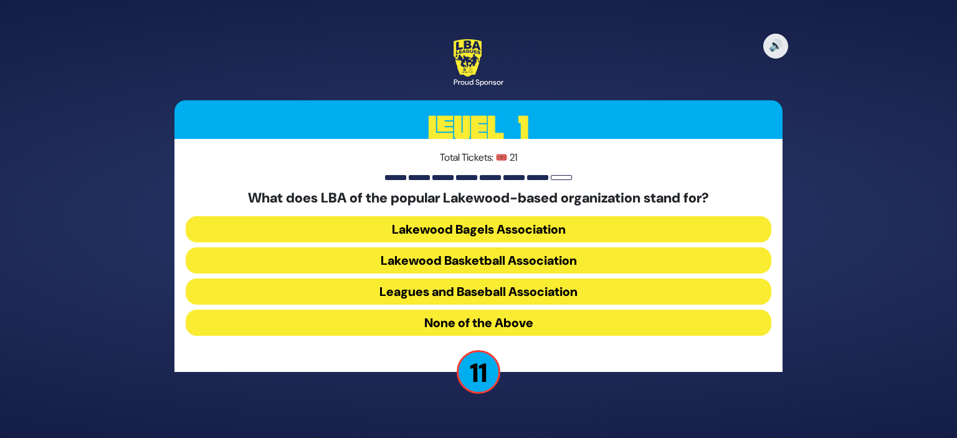
click at [517, 291] on button "Leagues and Baseball Association" at bounding box center [479, 292] width 586 height 26
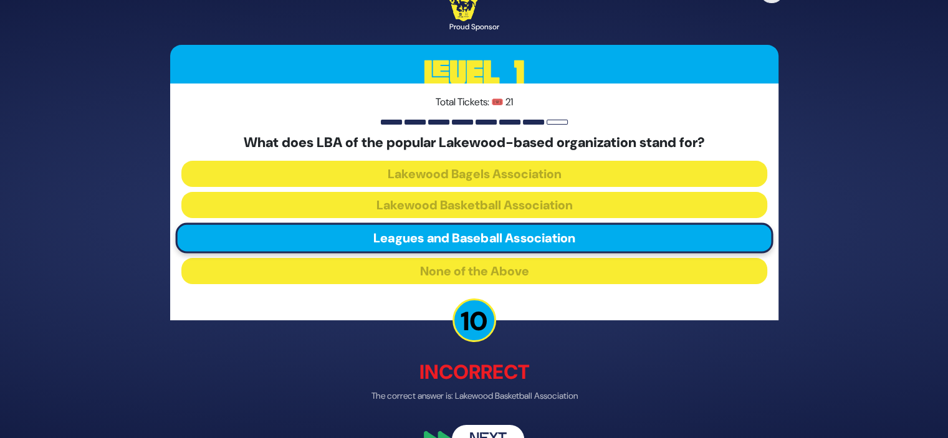
click at [476, 432] on button "Next" at bounding box center [488, 440] width 72 height 29
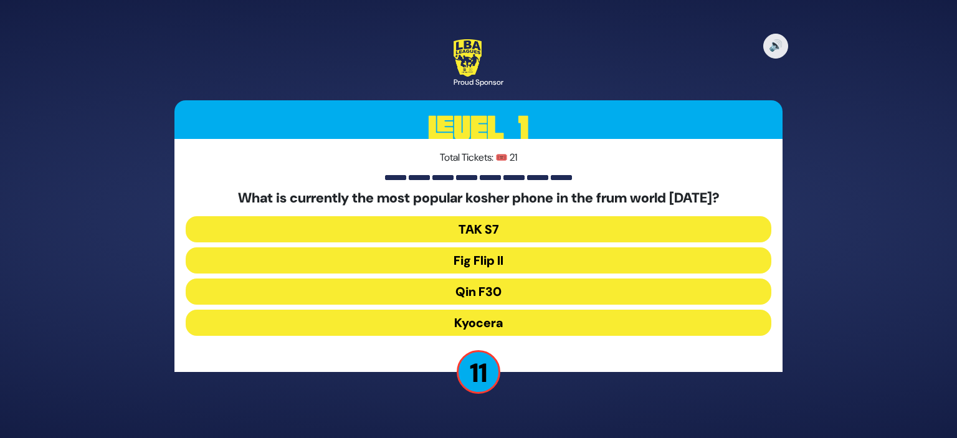
click at [514, 260] on button "Fig Flip II" at bounding box center [479, 260] width 586 height 26
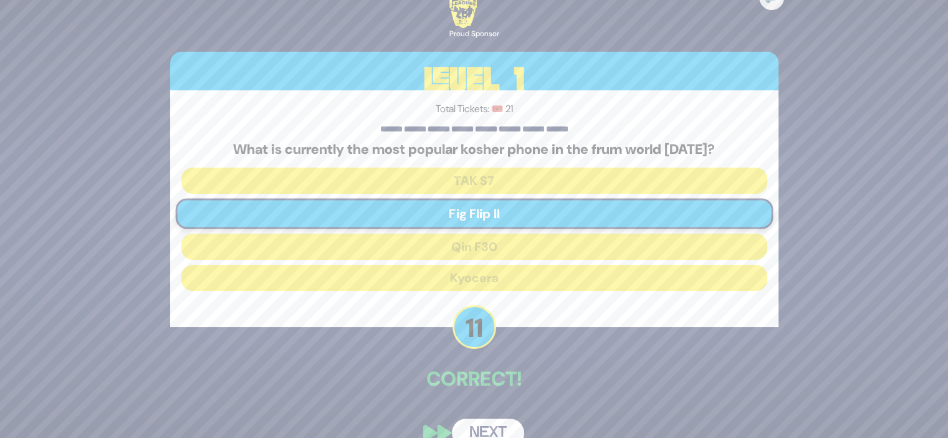
click at [477, 424] on button "Next" at bounding box center [488, 433] width 72 height 29
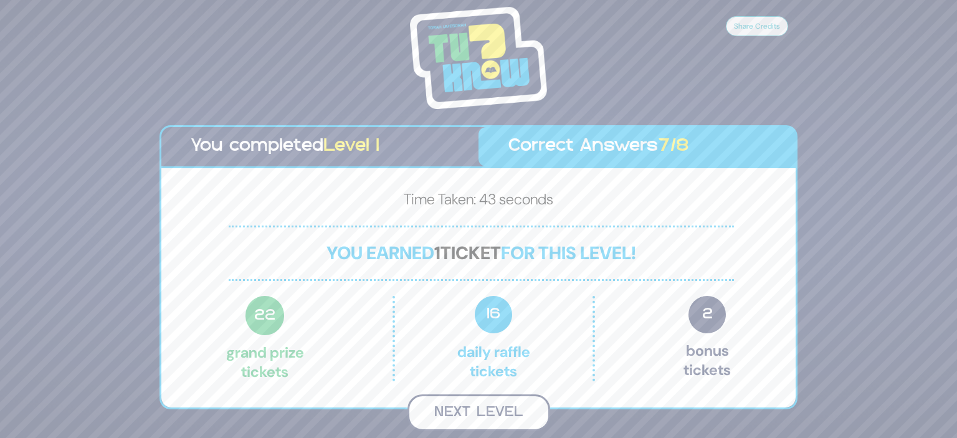
click at [486, 409] on button "Next Level" at bounding box center [479, 412] width 143 height 37
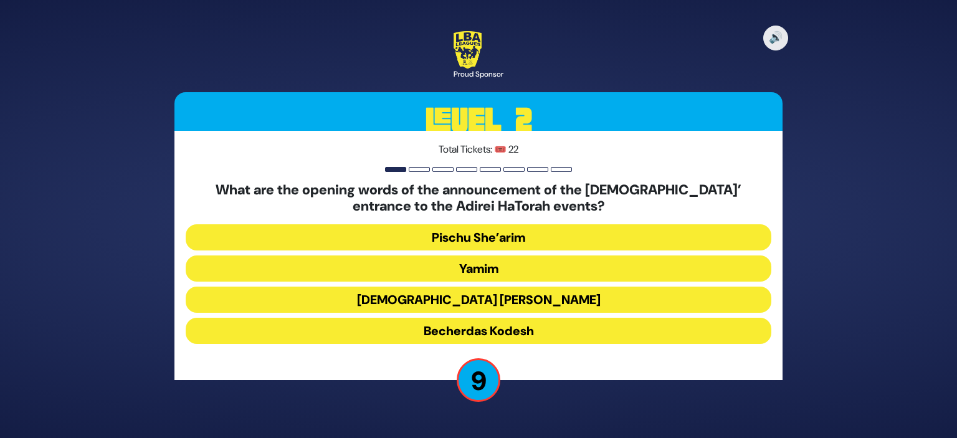
click at [482, 331] on button "Becherdas Kodesh" at bounding box center [479, 331] width 586 height 26
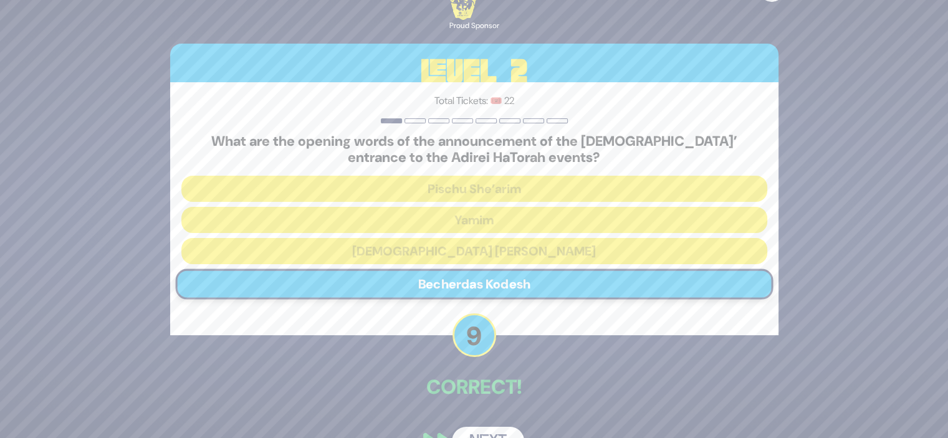
click at [475, 431] on button "Next" at bounding box center [488, 441] width 72 height 29
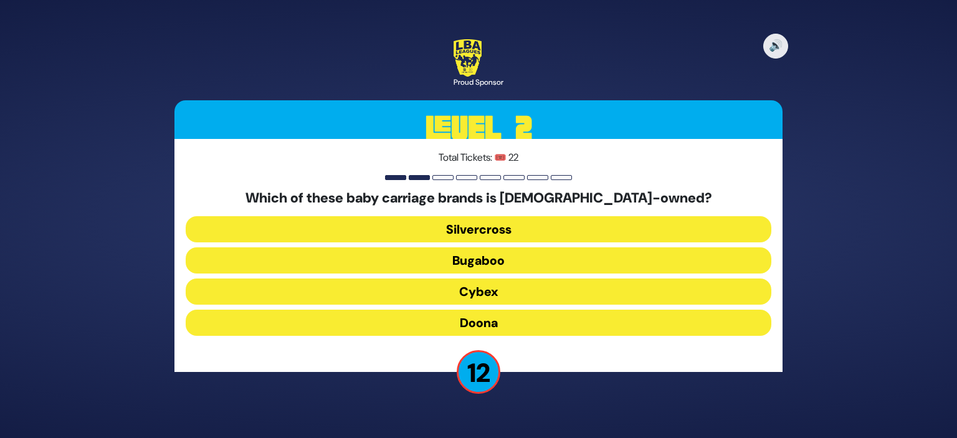
click at [495, 260] on button "Bugaboo" at bounding box center [479, 260] width 586 height 26
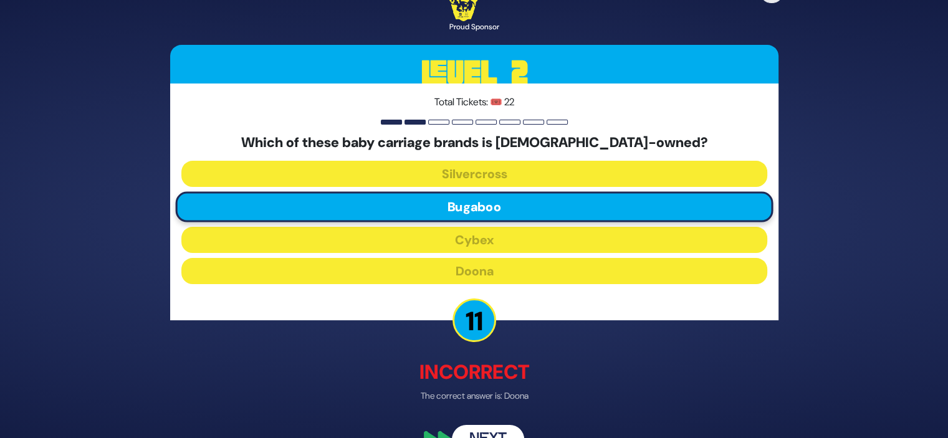
click at [484, 429] on button "Next" at bounding box center [488, 440] width 72 height 29
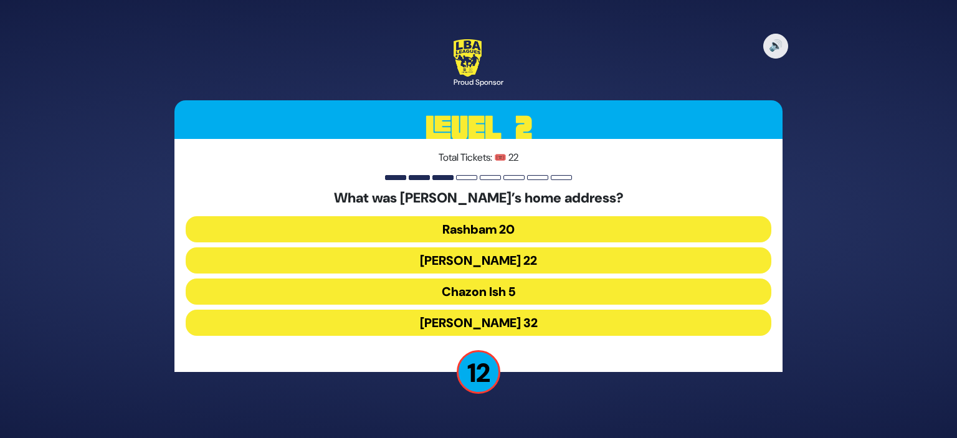
click at [502, 289] on button "Chazon Ish 5" at bounding box center [479, 292] width 586 height 26
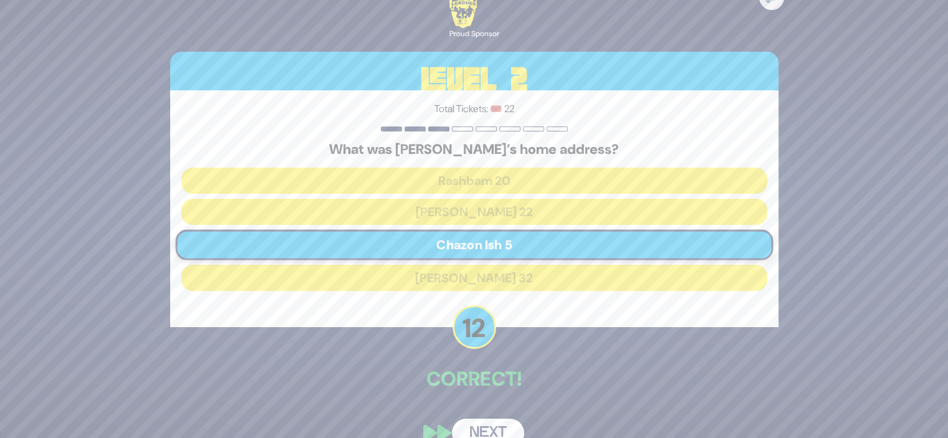
click at [475, 431] on button "Next" at bounding box center [488, 433] width 72 height 29
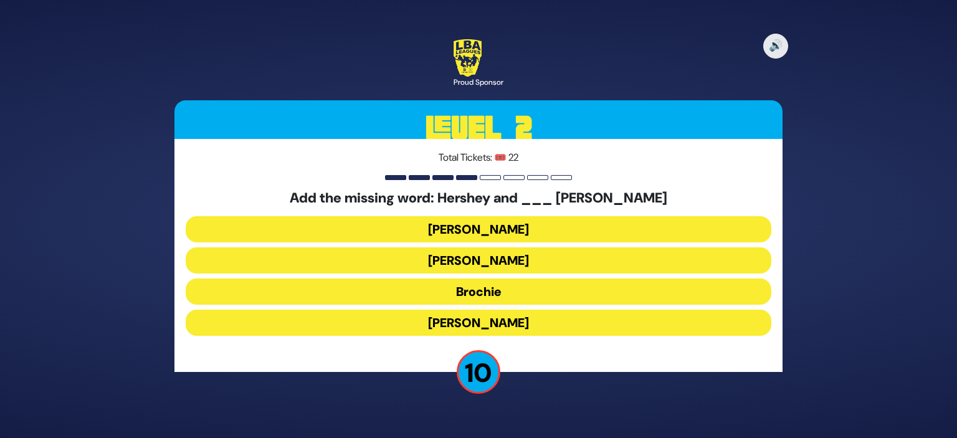
click at [510, 232] on button "Raizy" at bounding box center [479, 229] width 586 height 26
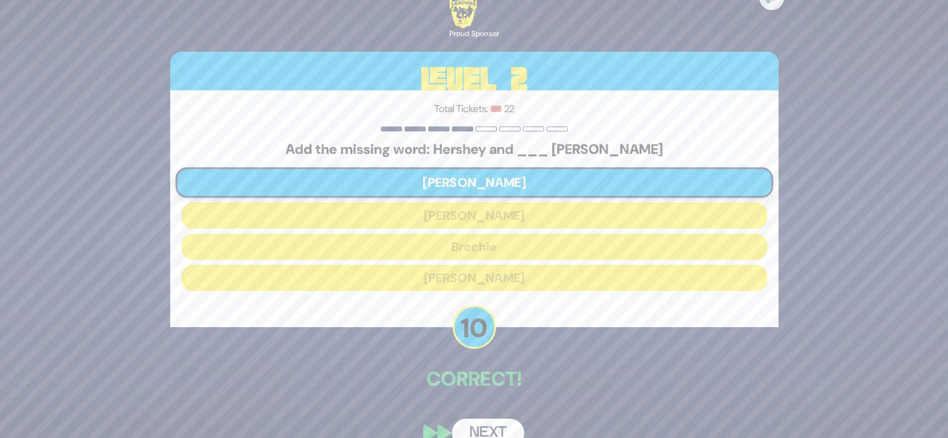
click at [475, 431] on button "Next" at bounding box center [488, 433] width 72 height 29
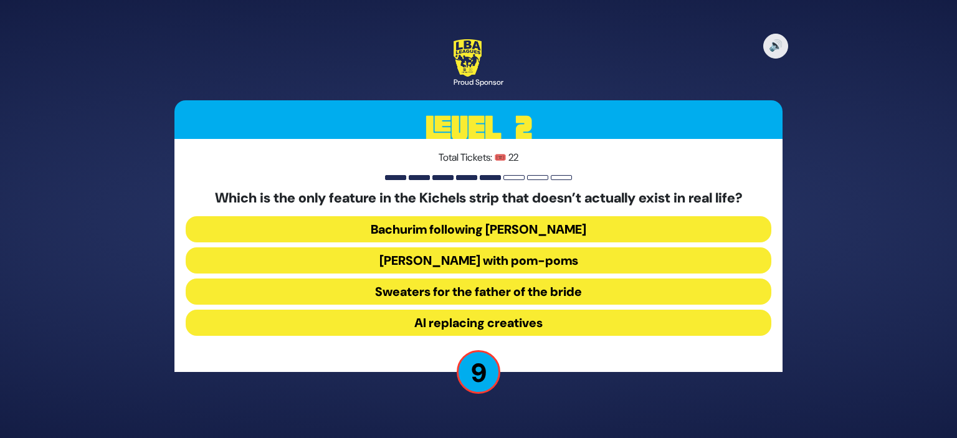
click at [528, 292] on button "Sweaters for the father of the bride" at bounding box center [479, 292] width 586 height 26
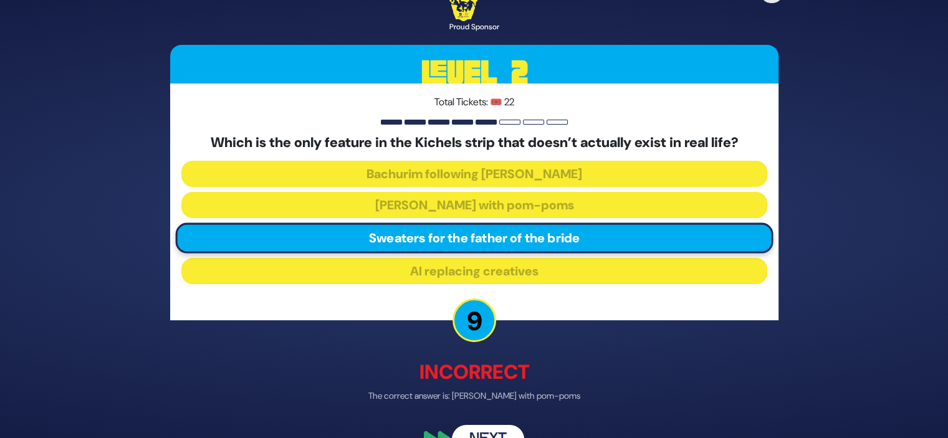
click at [479, 428] on button "Next" at bounding box center [488, 440] width 72 height 29
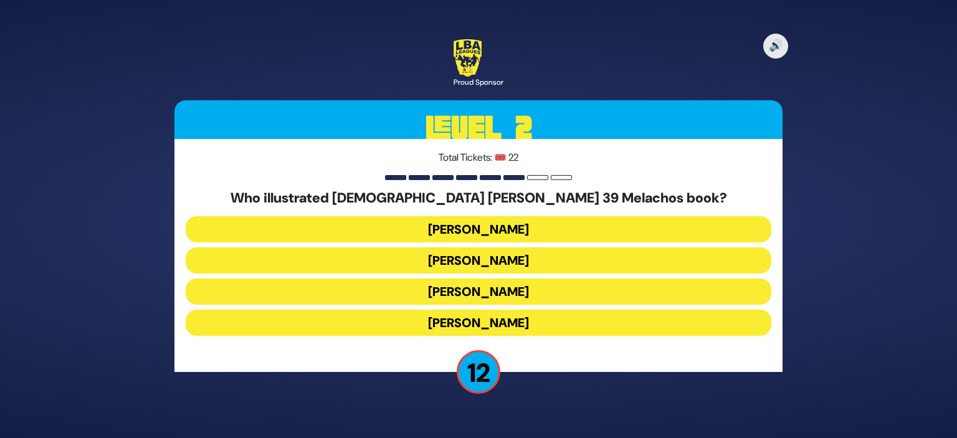
click at [508, 228] on button "Gadi Pollack" at bounding box center [479, 229] width 586 height 26
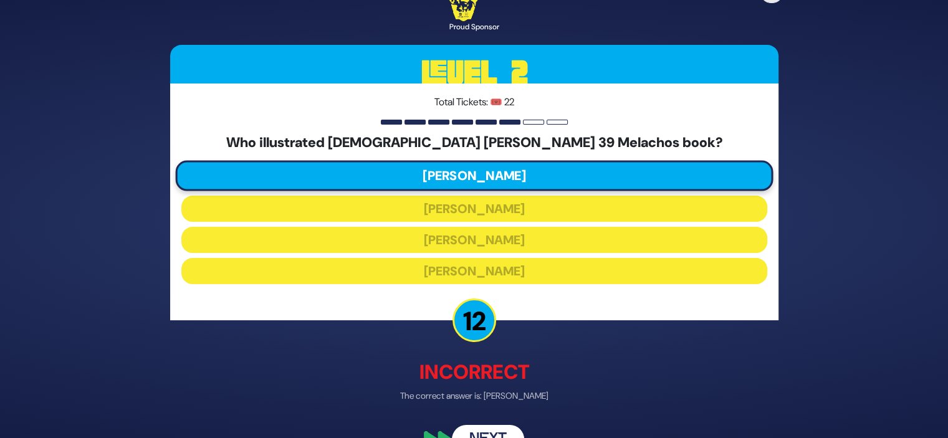
click at [481, 426] on button "Next" at bounding box center [488, 440] width 72 height 29
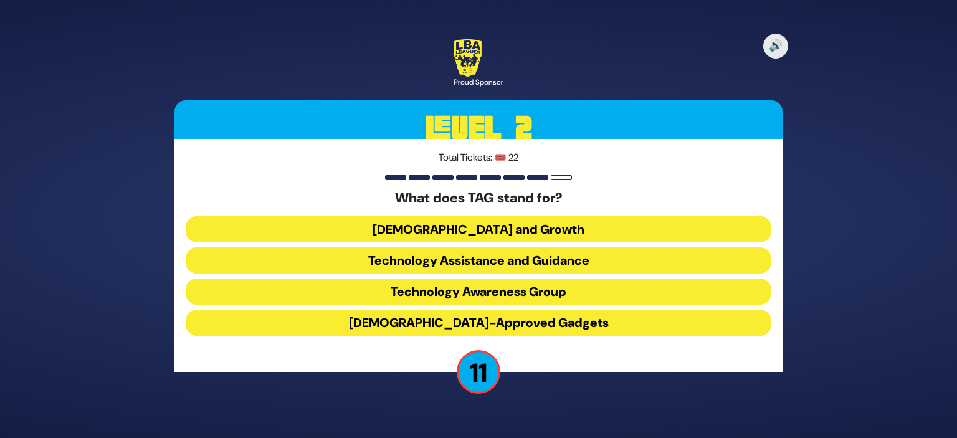
click at [523, 262] on button "Technology Assistance and Guidance" at bounding box center [479, 260] width 586 height 26
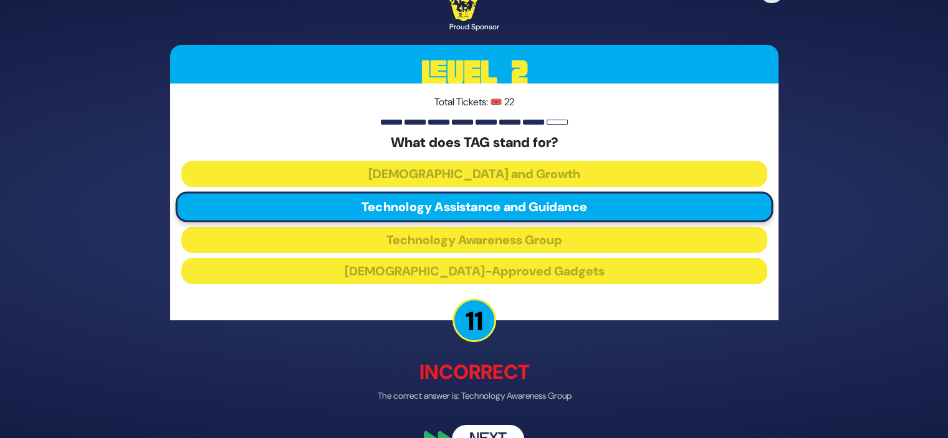
click at [475, 431] on button "Next" at bounding box center [488, 440] width 72 height 29
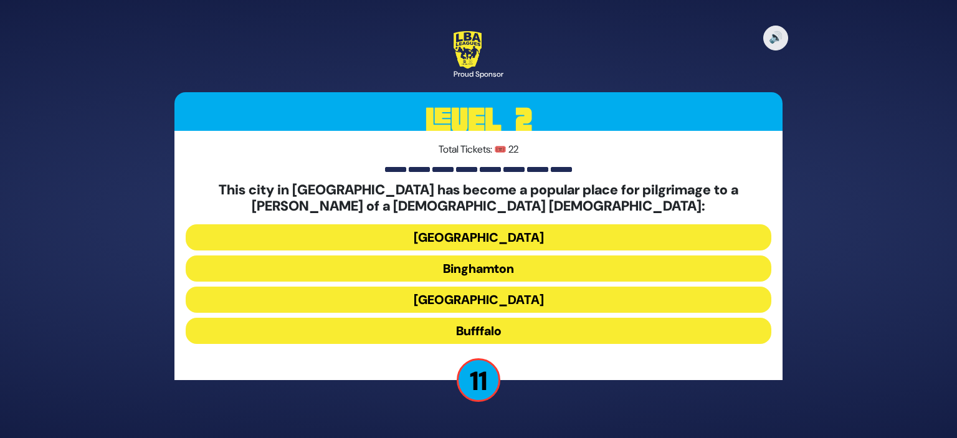
drag, startPoint x: 479, startPoint y: 325, endPoint x: 475, endPoint y: 343, distance: 18.6
click at [479, 326] on button "Bufffalo" at bounding box center [479, 331] width 586 height 26
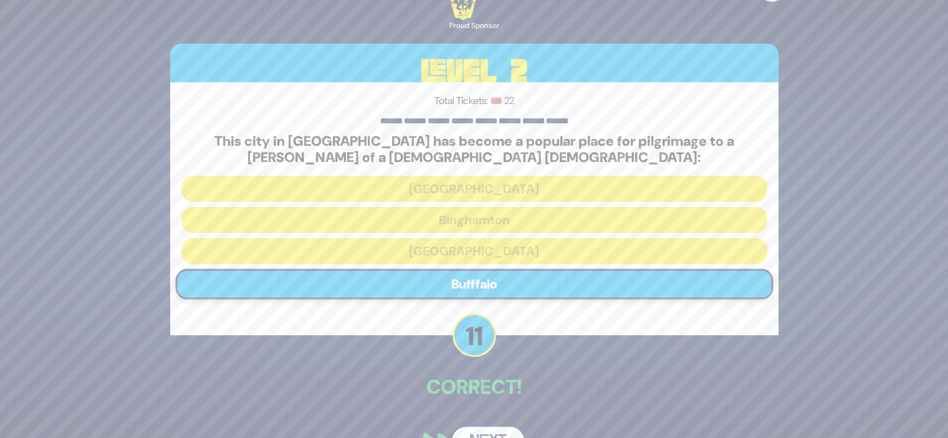
click at [474, 432] on button "Next" at bounding box center [488, 441] width 72 height 29
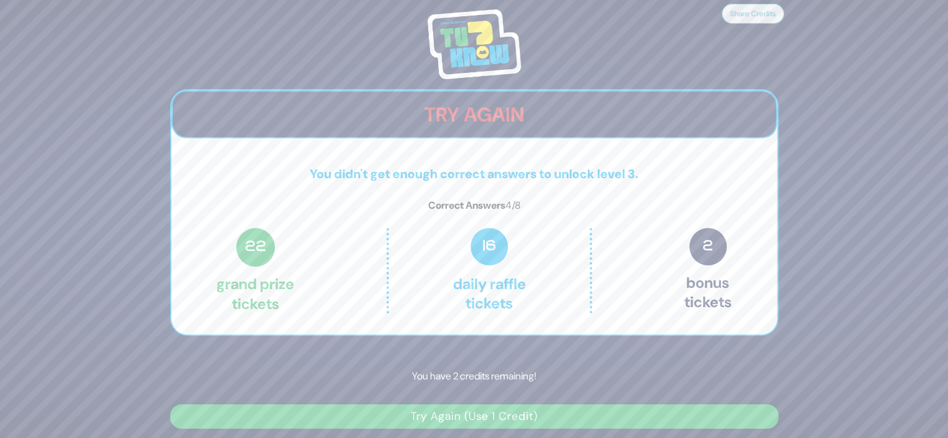
click at [487, 413] on button "Try Again (Use 1 Credit)" at bounding box center [474, 416] width 608 height 24
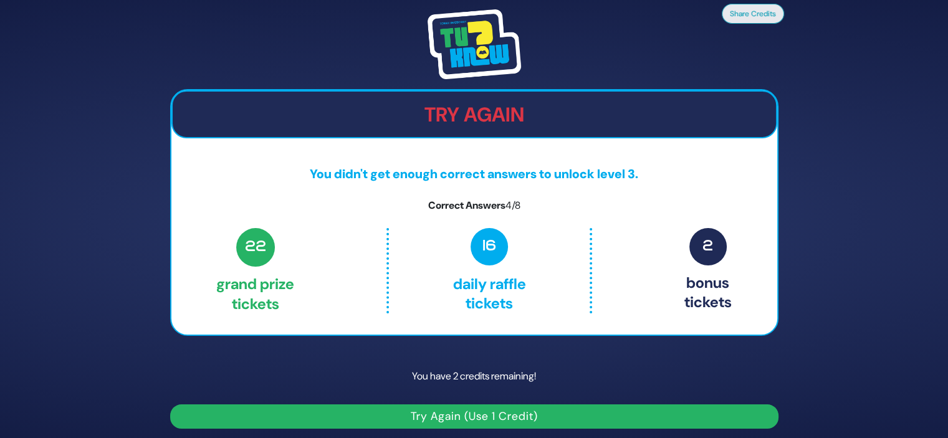
click at [486, 411] on button "Try Again (Use 1 Credit)" at bounding box center [474, 416] width 608 height 24
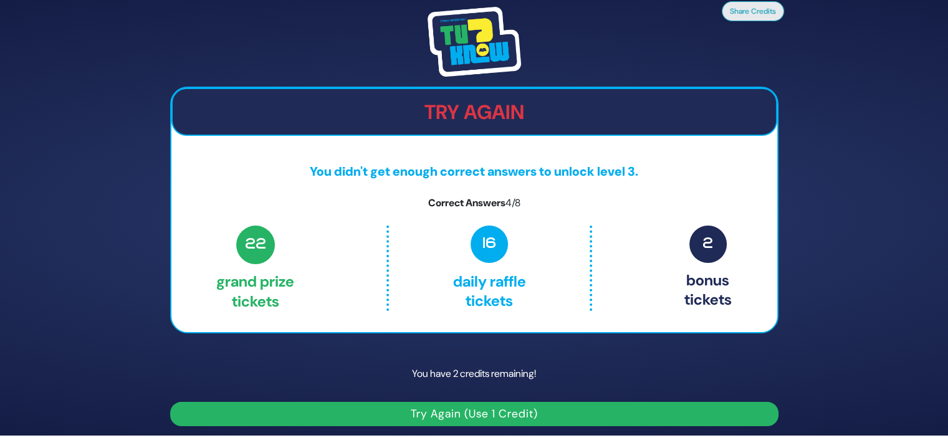
scroll to position [4, 0]
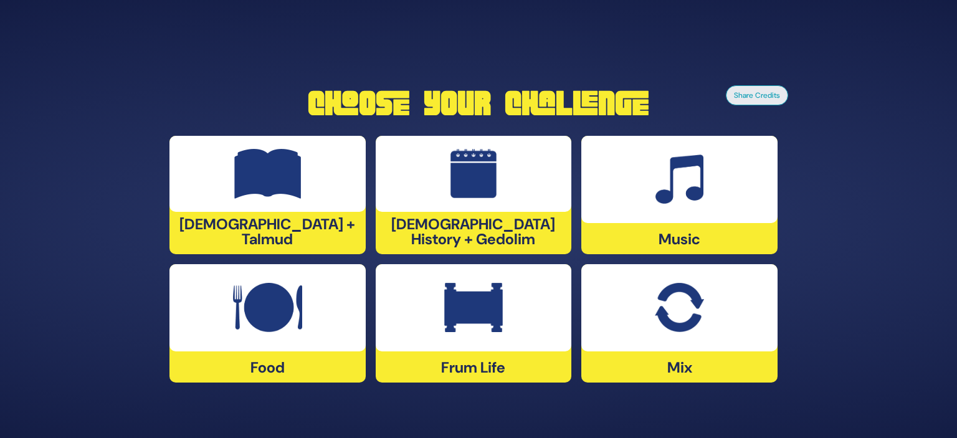
click at [502, 338] on div at bounding box center [474, 307] width 196 height 87
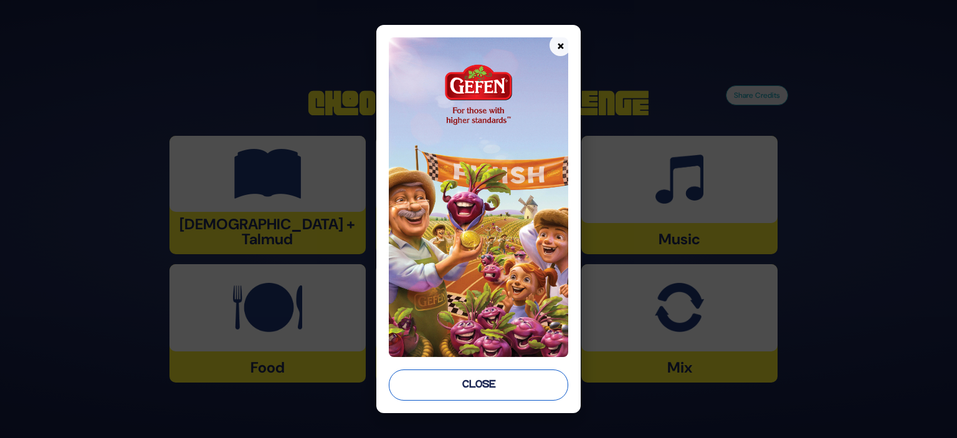
click at [487, 396] on button "Close" at bounding box center [478, 385] width 179 height 31
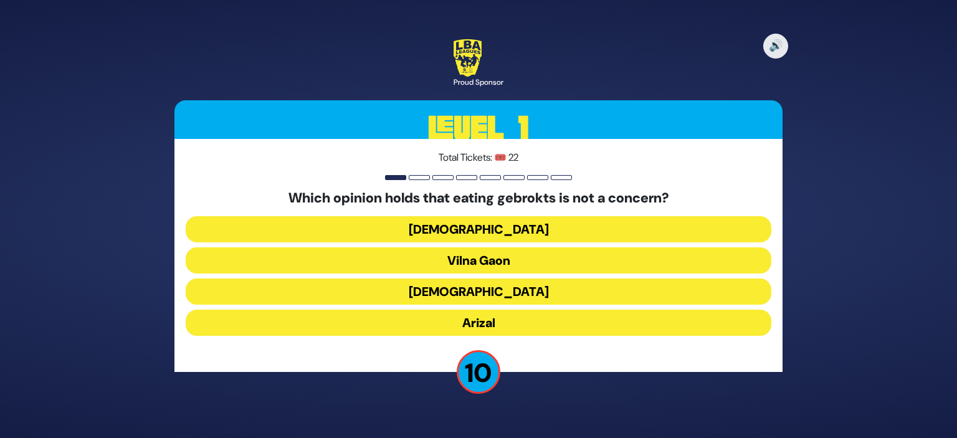
click at [505, 259] on button "Vilna Gaon" at bounding box center [479, 260] width 586 height 26
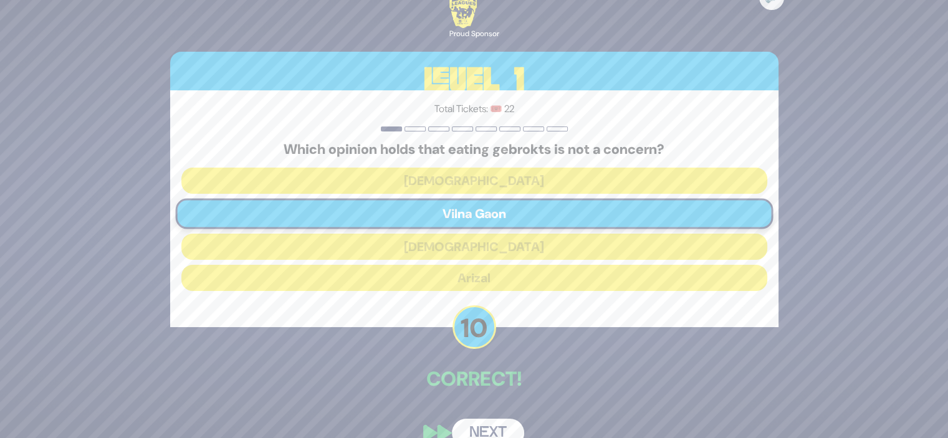
click at [478, 428] on button "Next" at bounding box center [488, 433] width 72 height 29
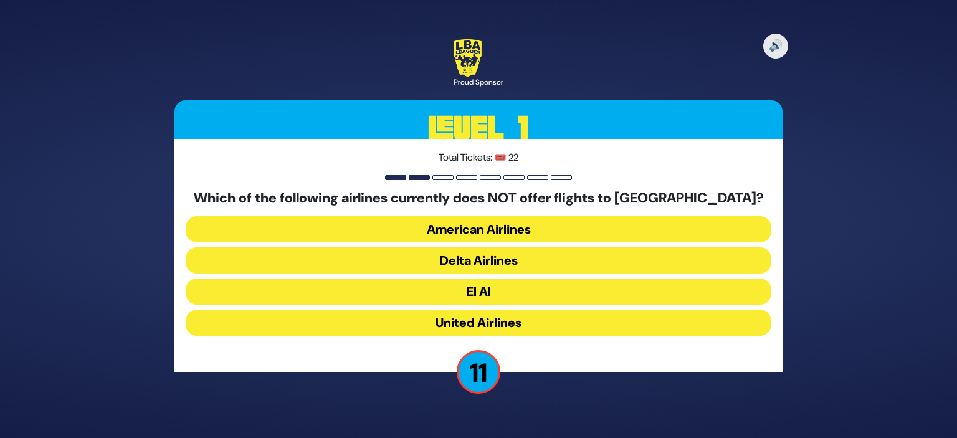
click at [506, 221] on button "American Airlines" at bounding box center [479, 229] width 586 height 26
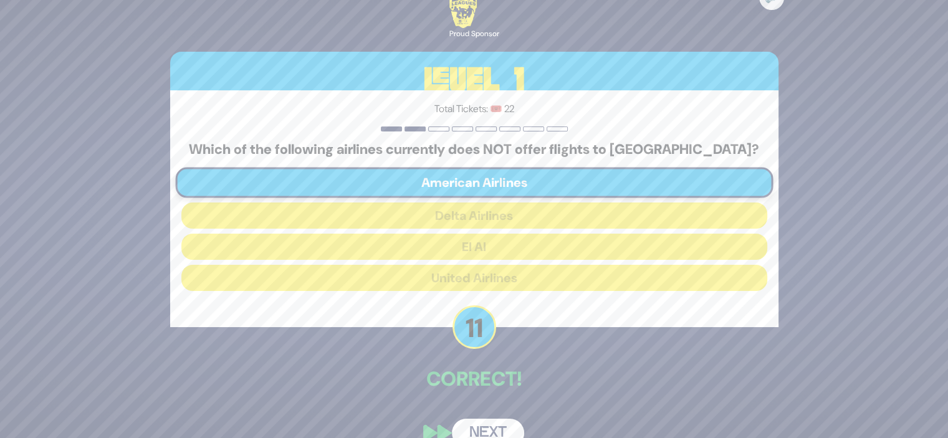
click at [500, 427] on button "Next" at bounding box center [488, 433] width 72 height 29
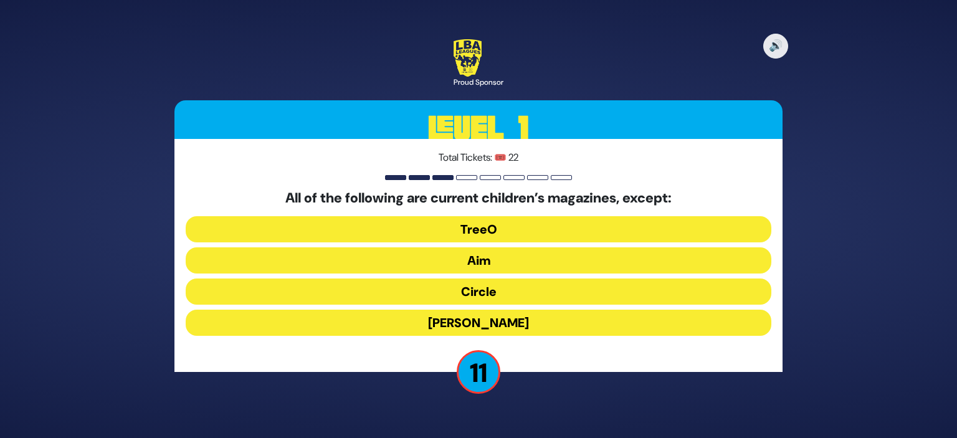
click at [491, 318] on button "Mishpacha Jr." at bounding box center [479, 323] width 586 height 26
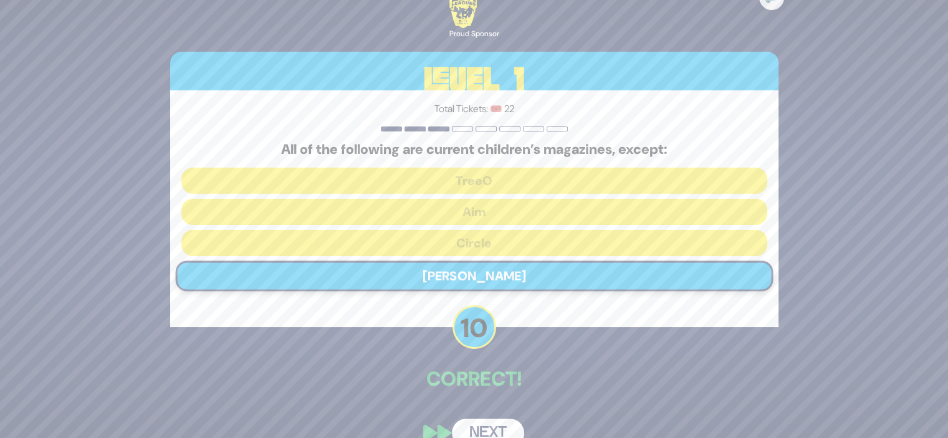
click at [475, 424] on button "Next" at bounding box center [488, 433] width 72 height 29
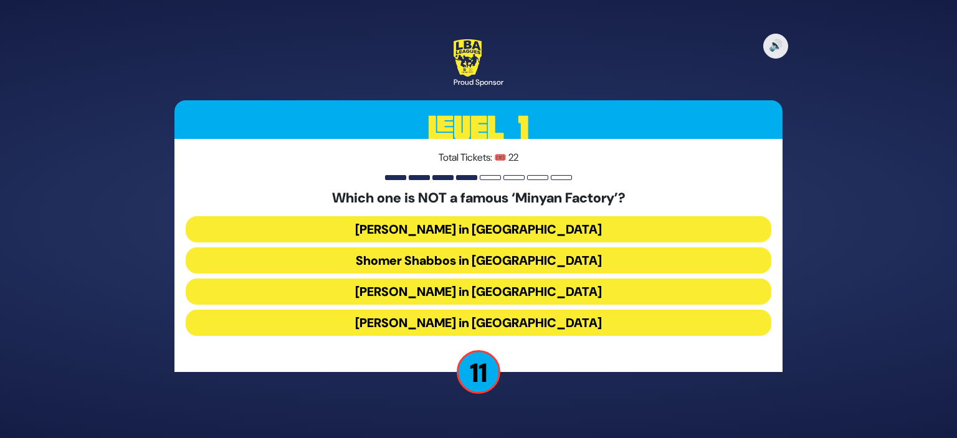
click at [548, 322] on button "Bais Dovid in Lakewood" at bounding box center [479, 323] width 586 height 26
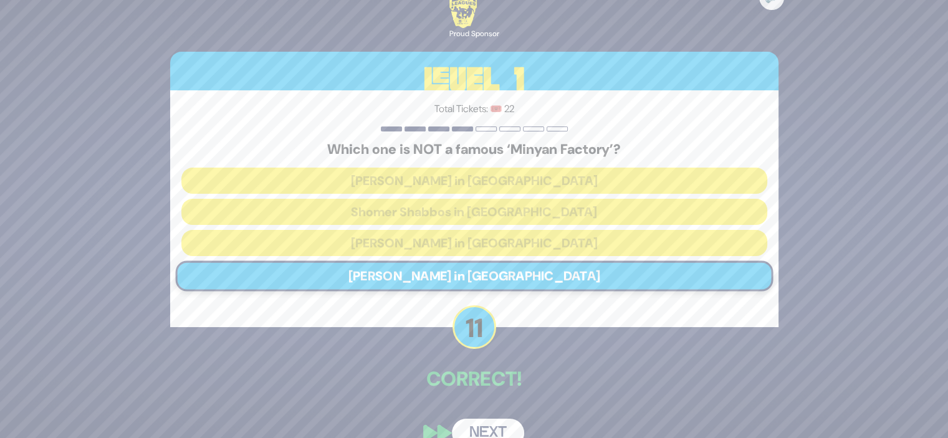
click at [473, 425] on button "Next" at bounding box center [488, 433] width 72 height 29
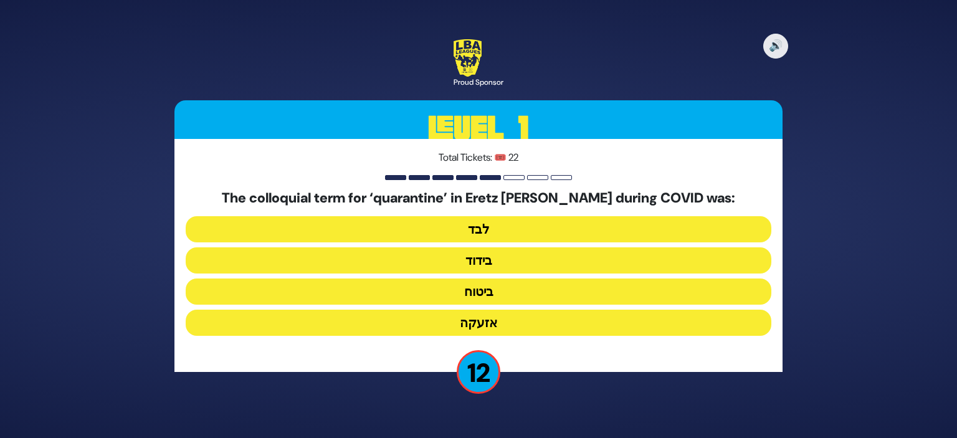
click at [476, 262] on button "בידוד" at bounding box center [479, 260] width 586 height 26
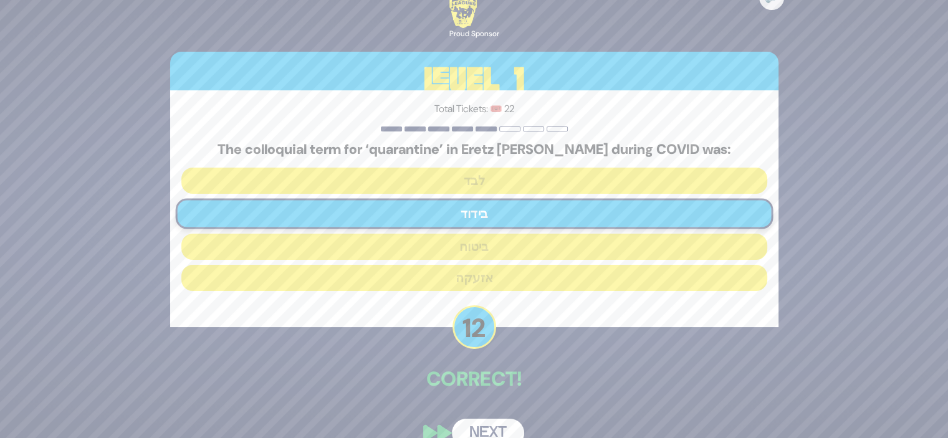
click at [486, 426] on button "Next" at bounding box center [488, 433] width 72 height 29
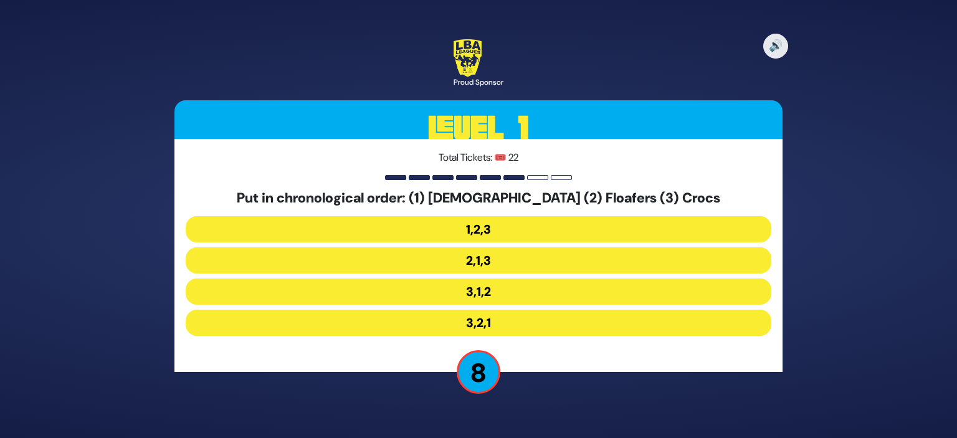
click at [514, 290] on button "3,1,2" at bounding box center [479, 292] width 586 height 26
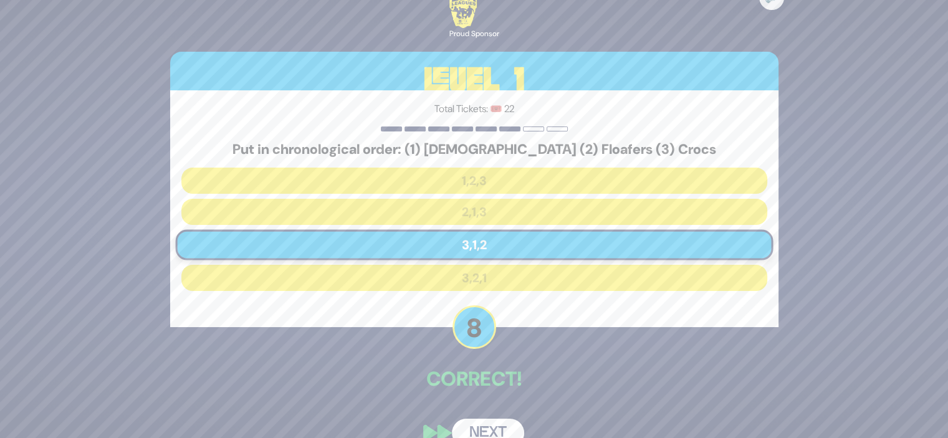
click at [477, 430] on button "Next" at bounding box center [488, 433] width 72 height 29
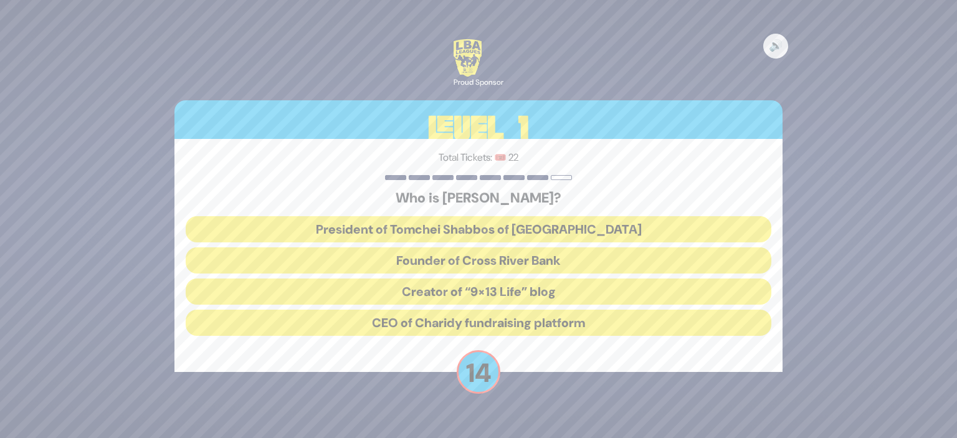
click at [551, 229] on button "President of Tomchei Shabbos of [GEOGRAPHIC_DATA]" at bounding box center [479, 229] width 586 height 26
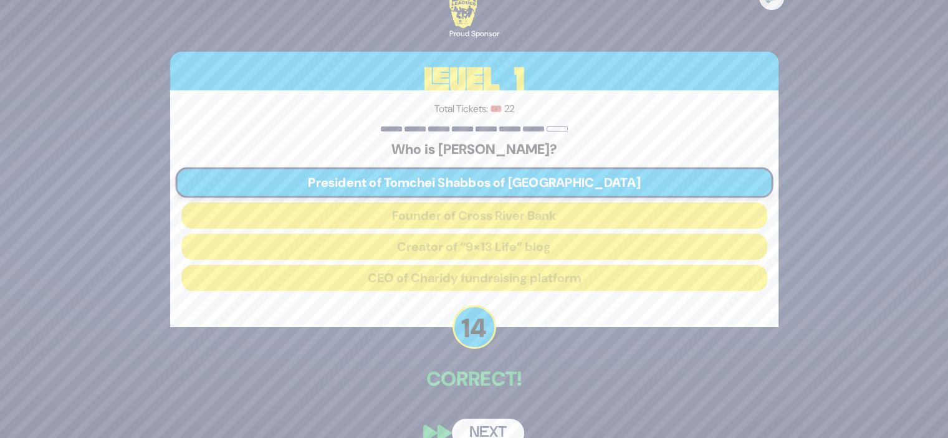
click at [479, 427] on button "Next" at bounding box center [488, 433] width 72 height 29
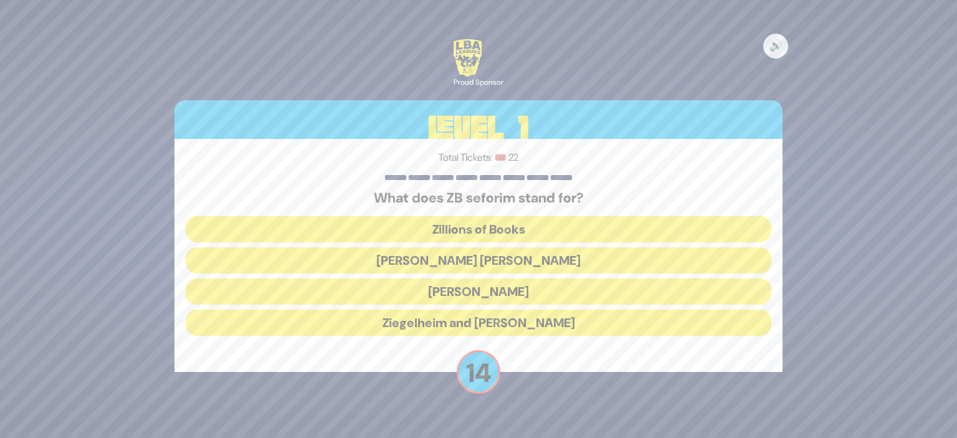
click at [507, 261] on button "Zundel Berman" at bounding box center [479, 260] width 586 height 26
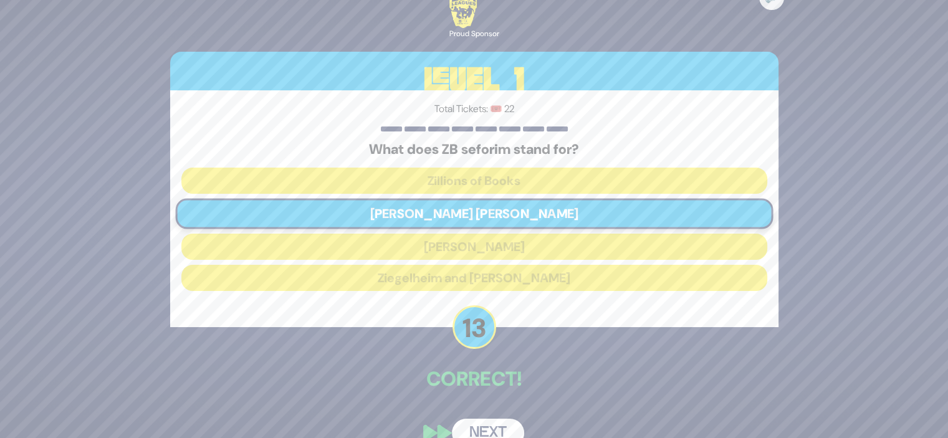
click at [485, 424] on button "Next" at bounding box center [488, 433] width 72 height 29
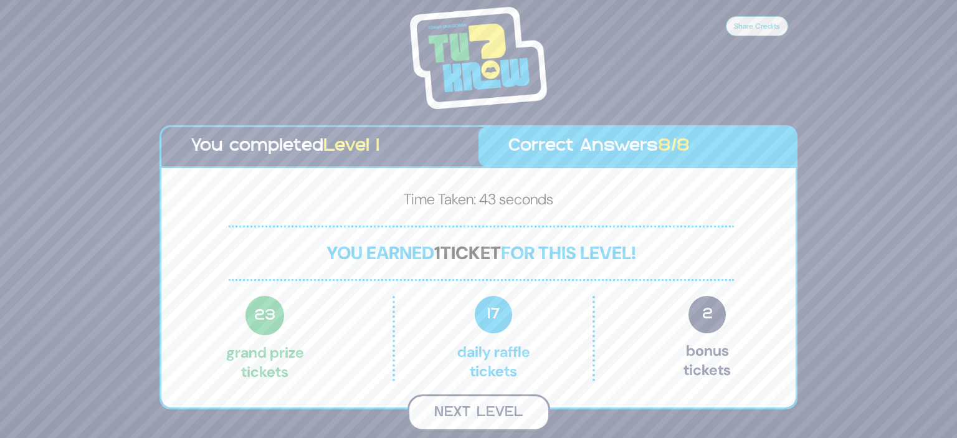
click at [486, 411] on button "Next Level" at bounding box center [479, 412] width 143 height 37
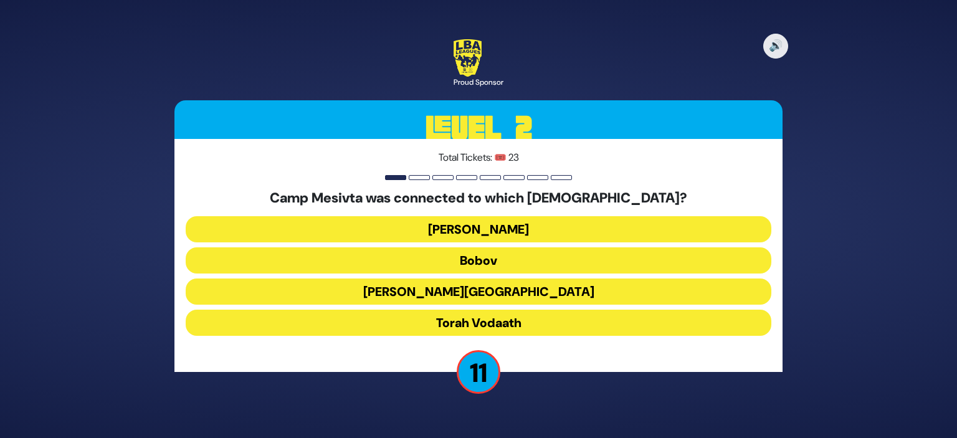
click at [511, 326] on button "Torah Vodaath" at bounding box center [479, 323] width 586 height 26
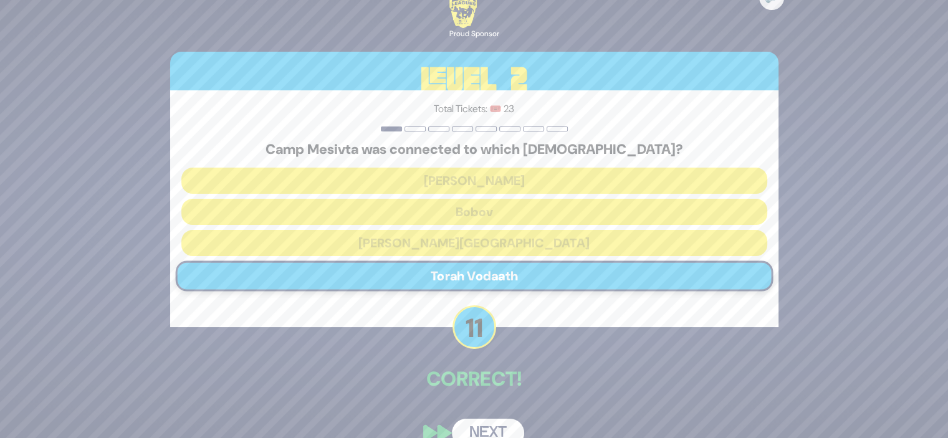
click at [482, 426] on button "Next" at bounding box center [488, 433] width 72 height 29
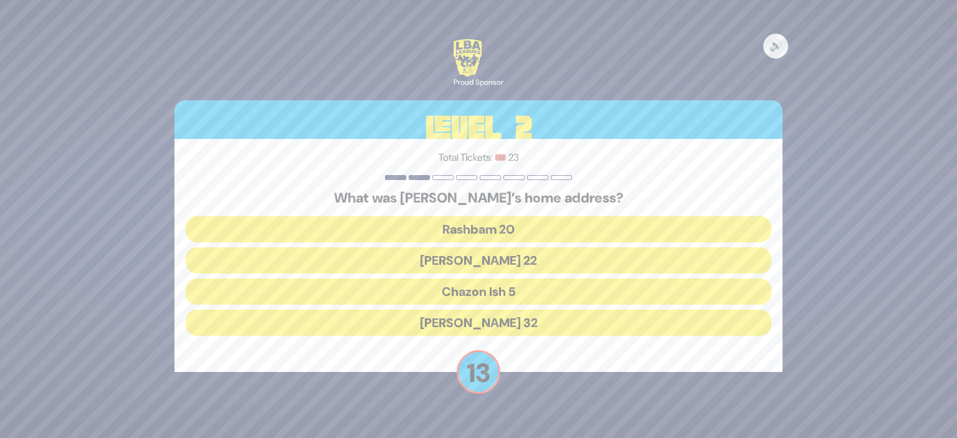
click at [506, 290] on button "Chazon Ish 5" at bounding box center [479, 292] width 586 height 26
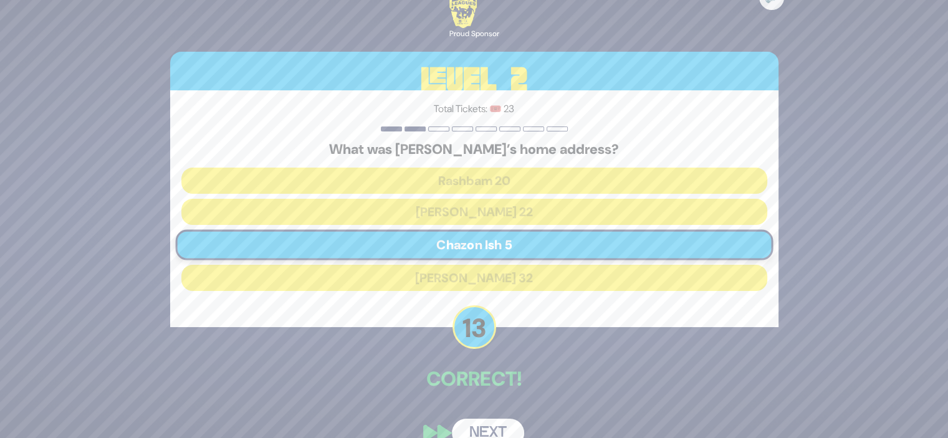
click at [476, 422] on button "Next" at bounding box center [488, 433] width 72 height 29
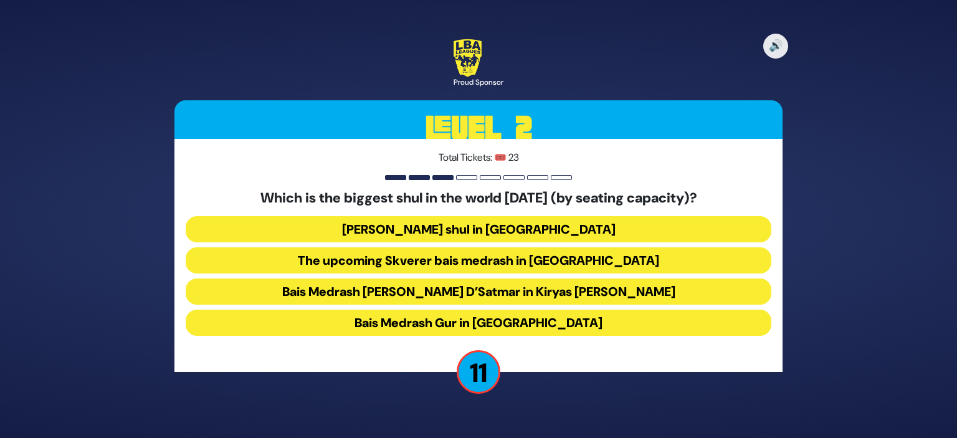
click at [511, 226] on button "Belzer shul in Yerushalayim" at bounding box center [479, 229] width 586 height 26
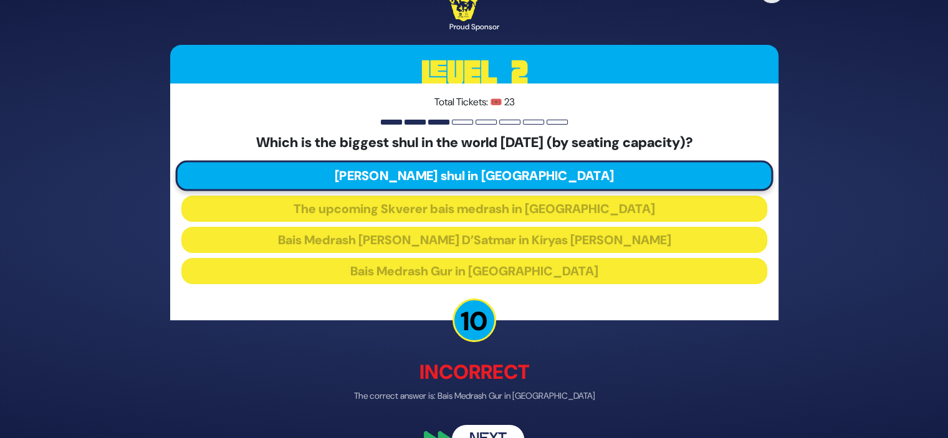
click at [481, 431] on button "Next" at bounding box center [488, 440] width 72 height 29
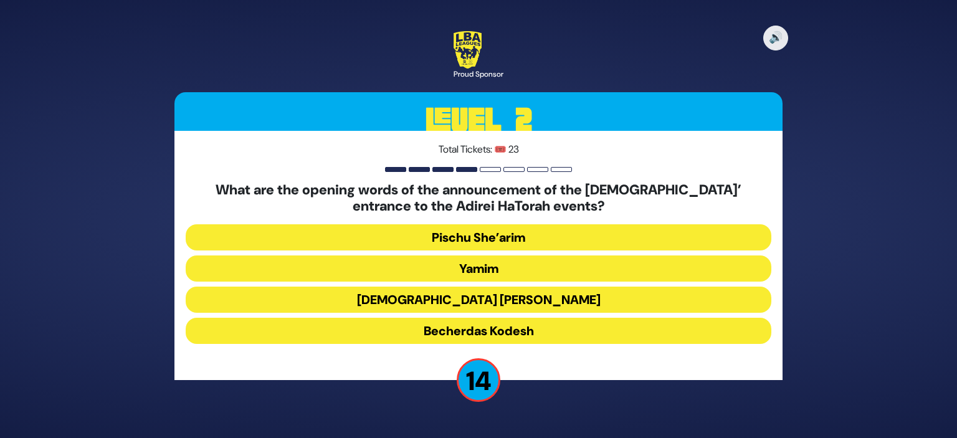
click at [480, 331] on button "Becherdas Kodesh" at bounding box center [479, 331] width 586 height 26
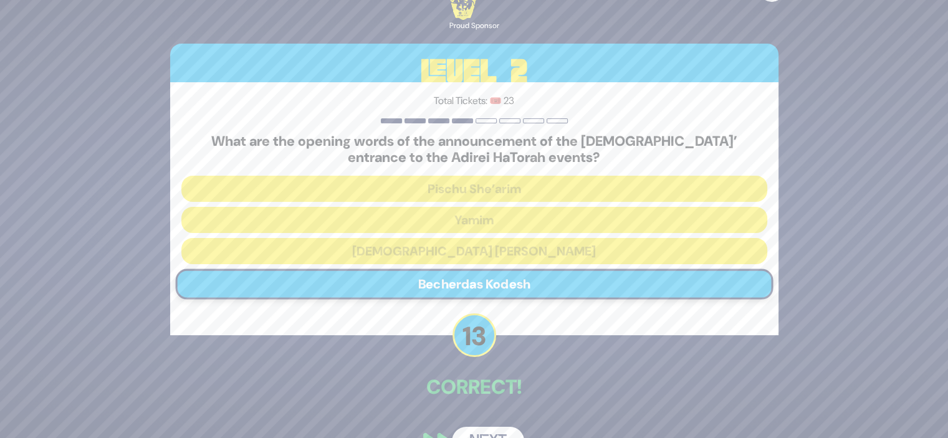
click at [477, 428] on button "Next" at bounding box center [488, 441] width 72 height 29
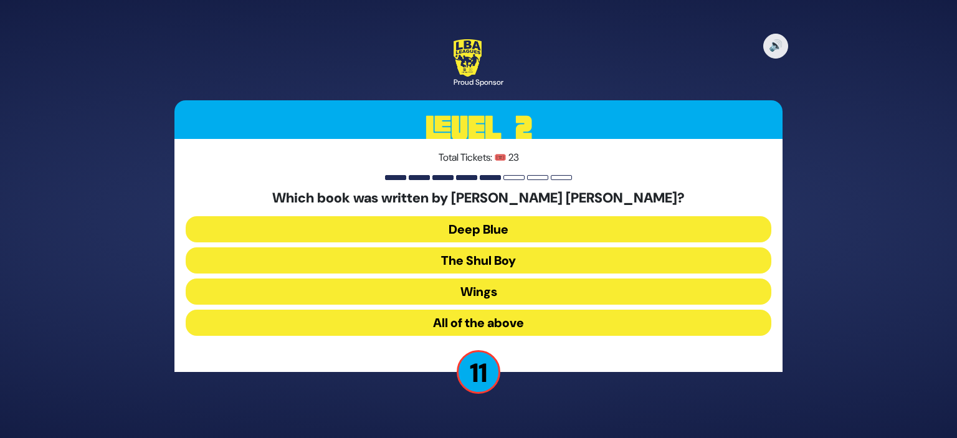
click at [542, 318] on button "All of the above" at bounding box center [479, 323] width 586 height 26
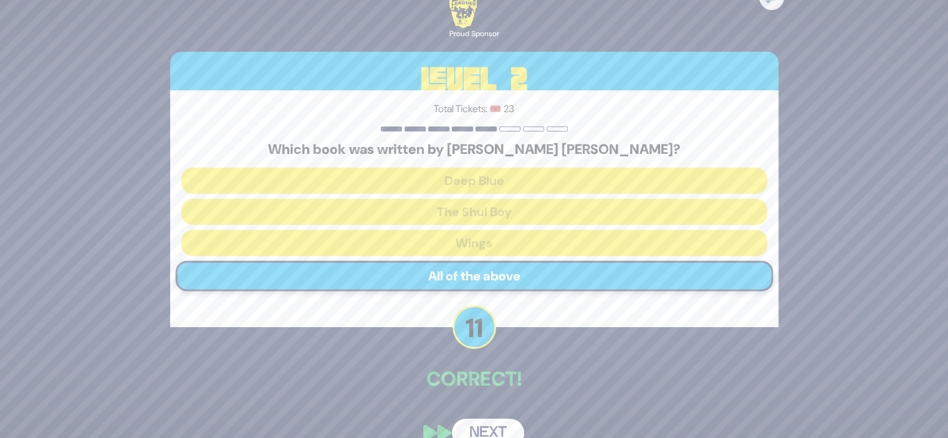
click at [492, 423] on button "Next" at bounding box center [488, 433] width 72 height 29
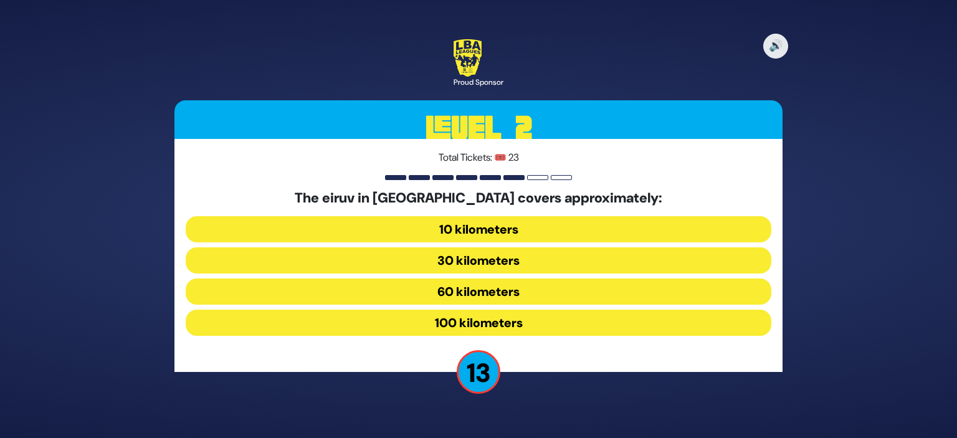
click at [506, 319] on button "100 kilometers" at bounding box center [479, 323] width 586 height 26
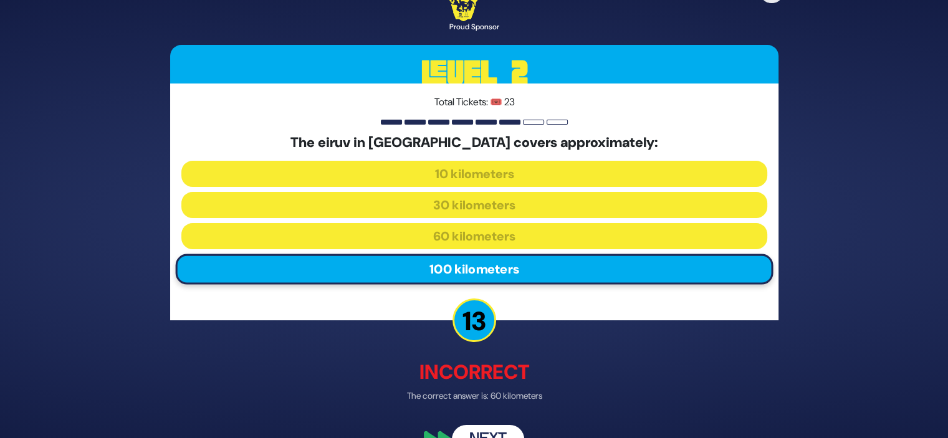
click at [472, 426] on button "Next" at bounding box center [488, 440] width 72 height 29
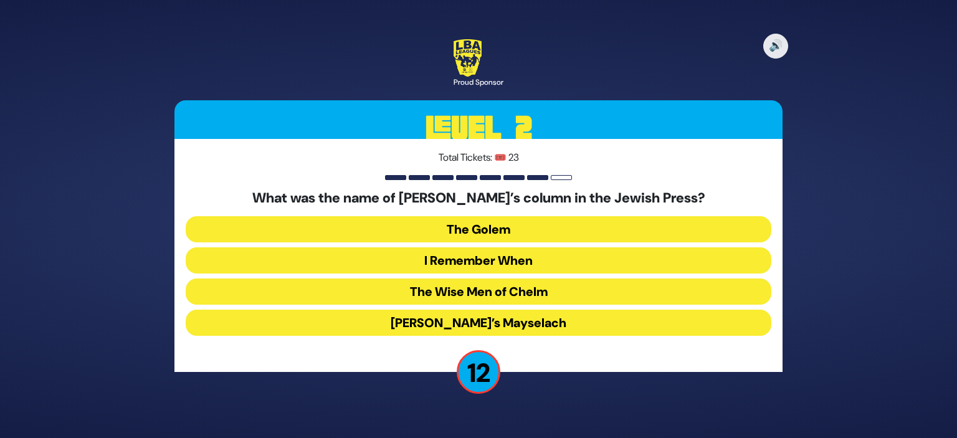
click at [530, 264] on button "I Remember When" at bounding box center [479, 260] width 586 height 26
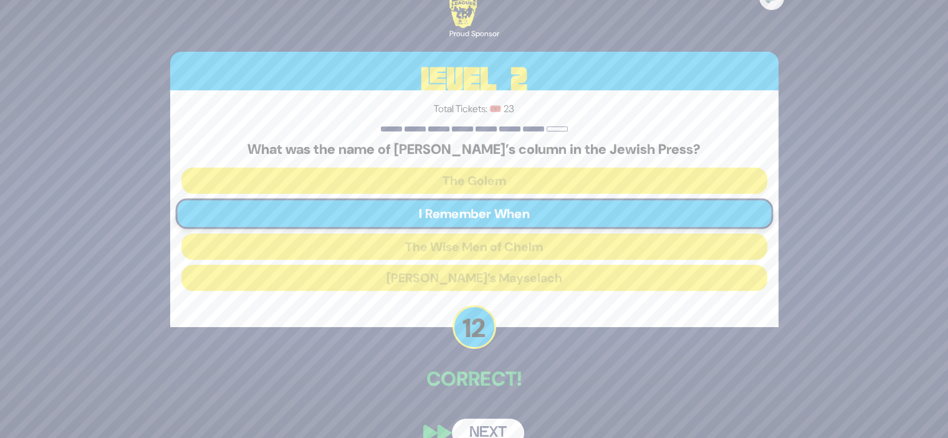
click at [471, 429] on button "Next" at bounding box center [488, 433] width 72 height 29
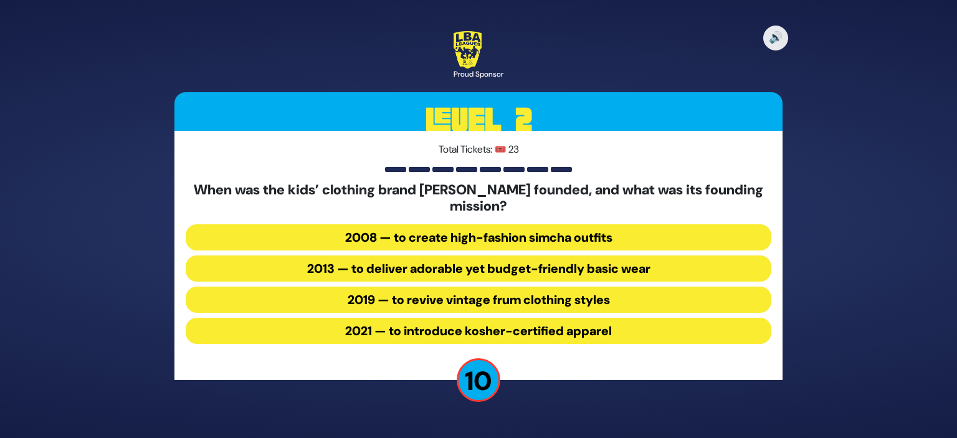
click at [603, 261] on button "2013 — to deliver adorable yet budget-friendly basic wear" at bounding box center [479, 269] width 586 height 26
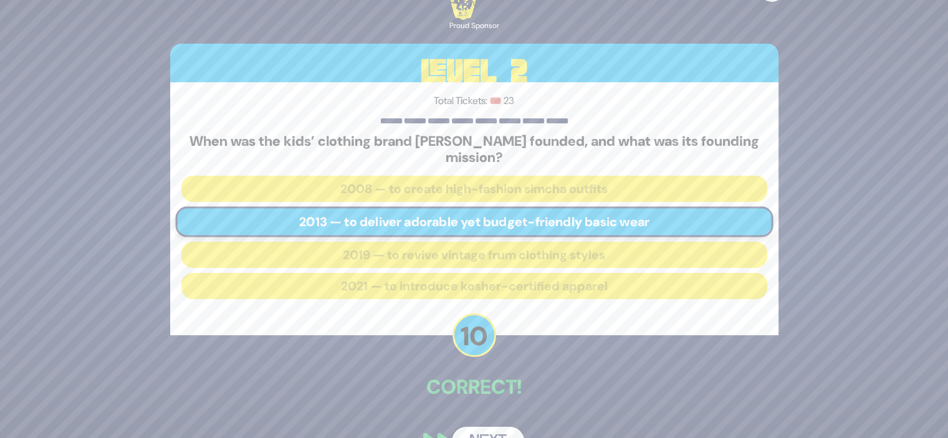
click at [479, 428] on button "Next" at bounding box center [488, 441] width 72 height 29
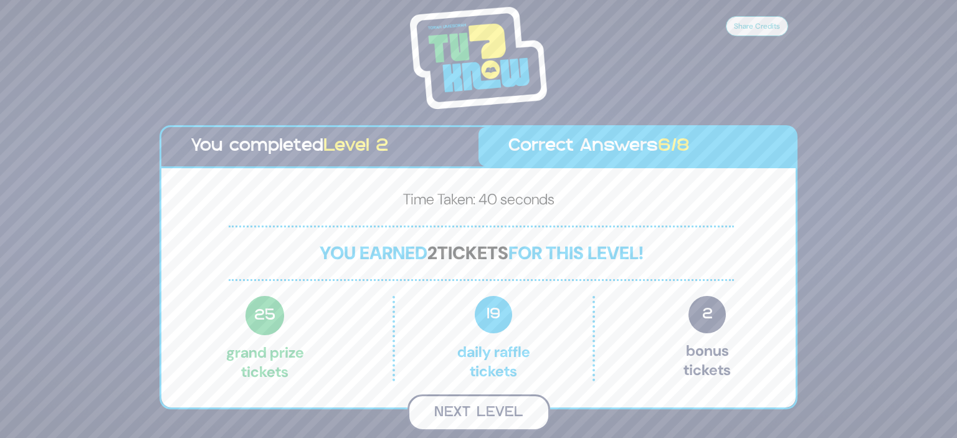
click at [492, 413] on button "Next Level" at bounding box center [479, 412] width 143 height 37
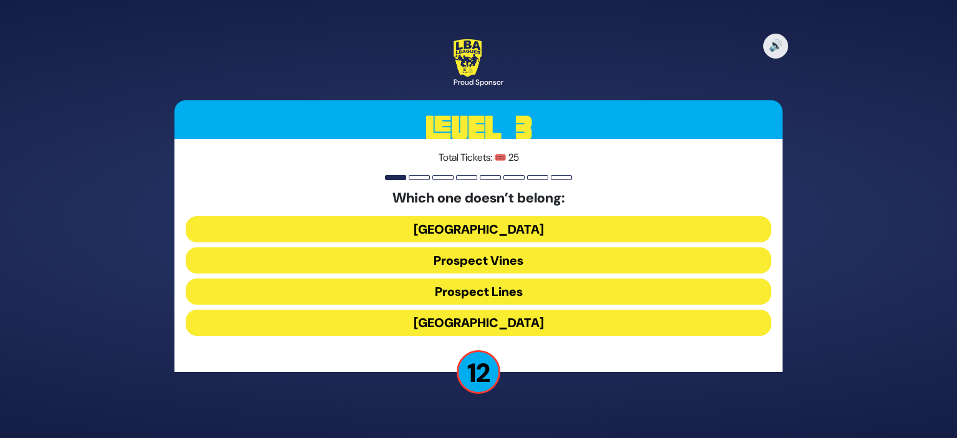
click at [518, 292] on button "Prospect Lines" at bounding box center [479, 292] width 586 height 26
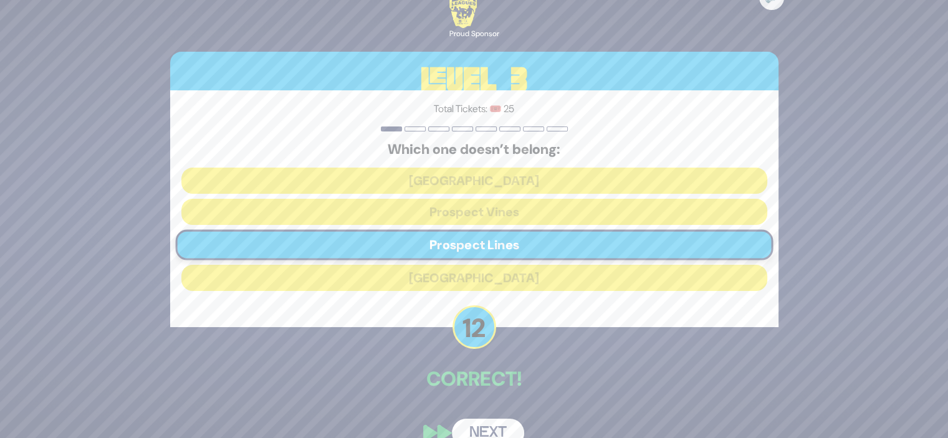
click at [467, 431] on button "Next" at bounding box center [488, 433] width 72 height 29
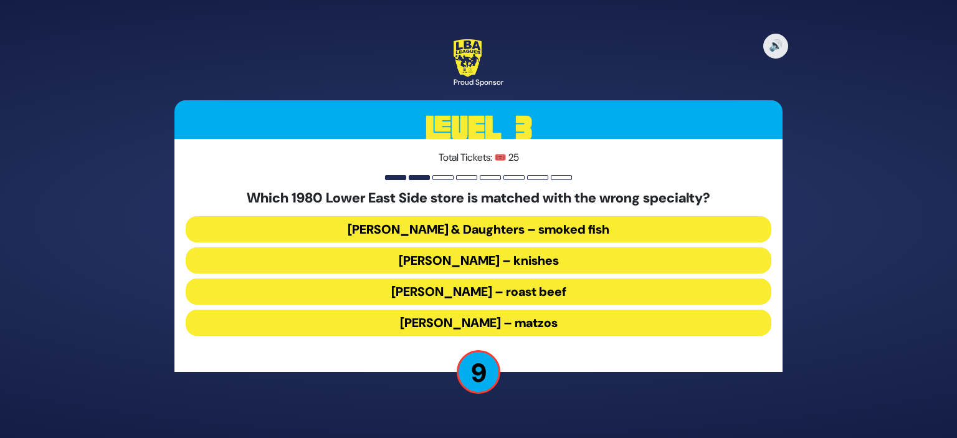
click at [498, 229] on button "Russ & Daughters – smoked fish" at bounding box center [479, 229] width 586 height 26
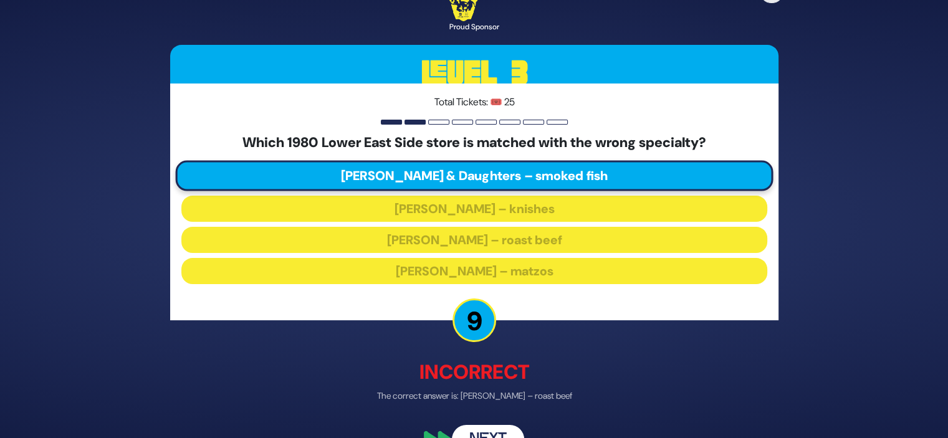
click at [475, 431] on button "Next" at bounding box center [488, 440] width 72 height 29
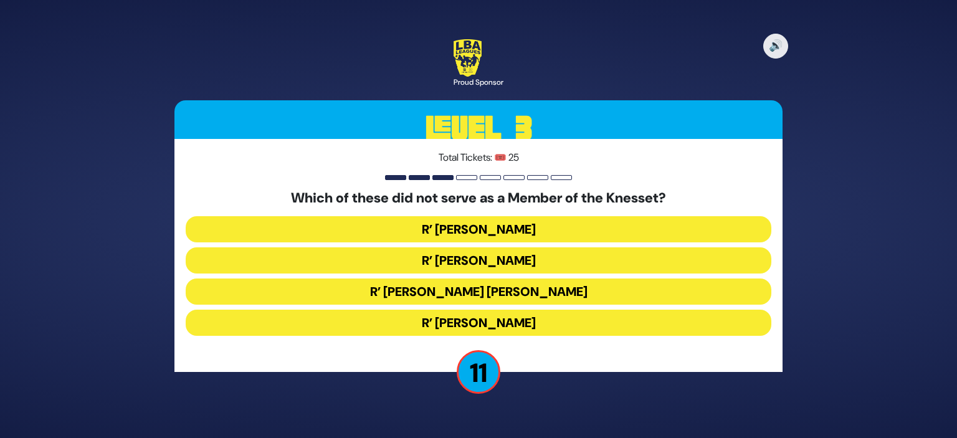
click at [506, 289] on button "R’ Avraham Yosef Leizerson" at bounding box center [479, 292] width 586 height 26
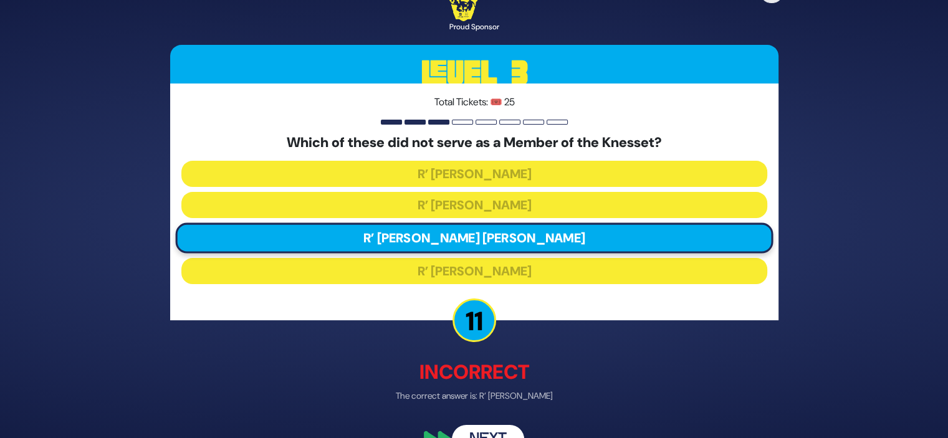
click at [471, 426] on button "Next" at bounding box center [488, 440] width 72 height 29
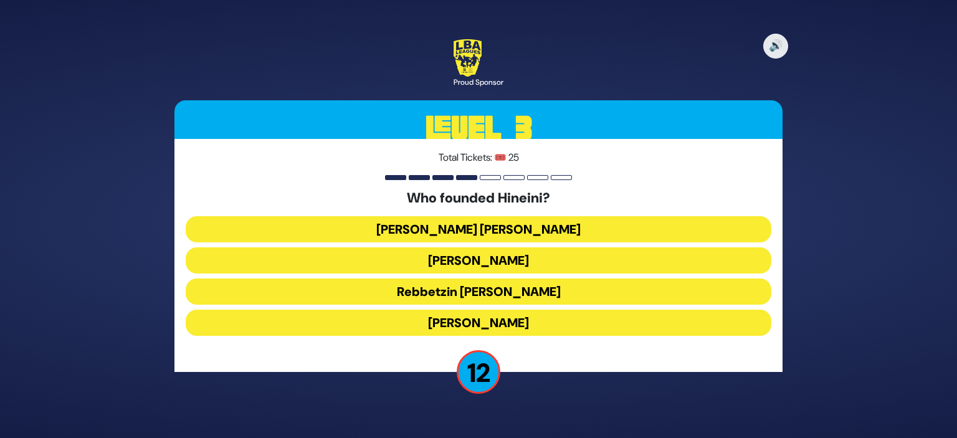
click at [558, 257] on button "Rebbetzin Esther Jungreis" at bounding box center [479, 260] width 586 height 26
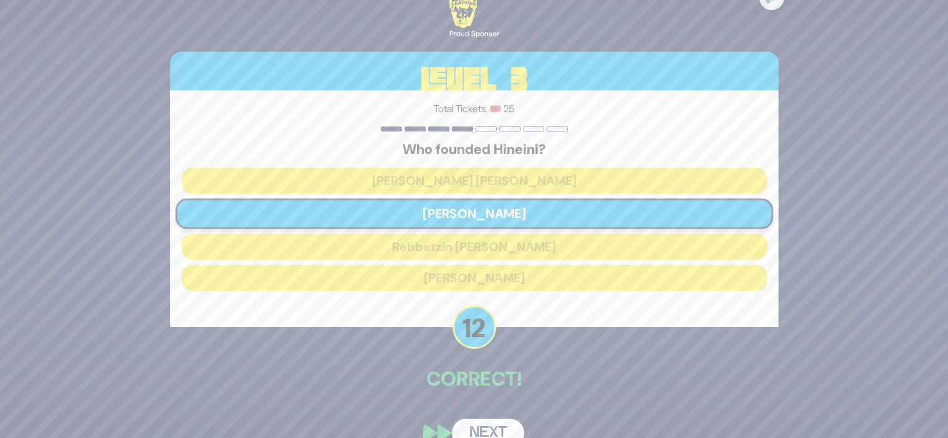
click at [478, 426] on button "Next" at bounding box center [488, 433] width 72 height 29
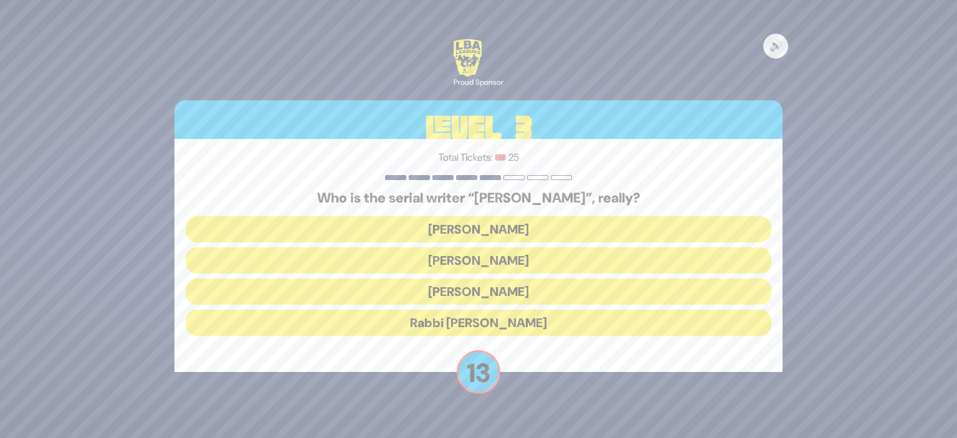
click at [529, 261] on button "Yisroel Besser" at bounding box center [479, 260] width 586 height 26
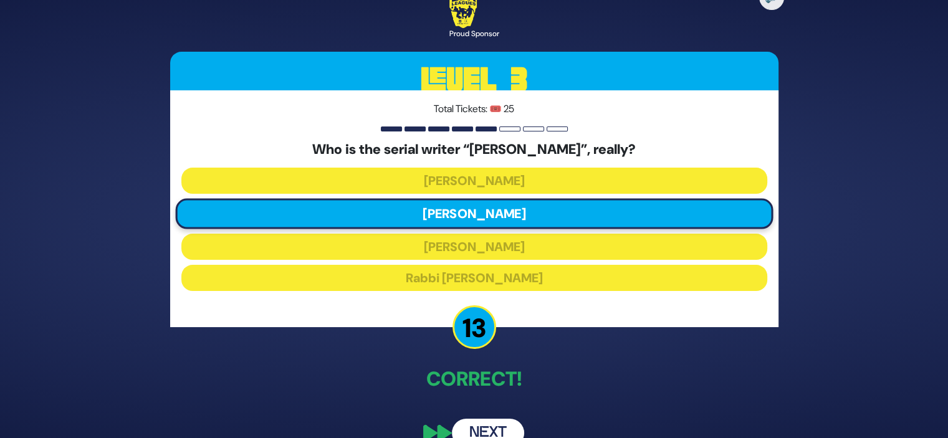
click at [472, 428] on button "Next" at bounding box center [488, 433] width 72 height 29
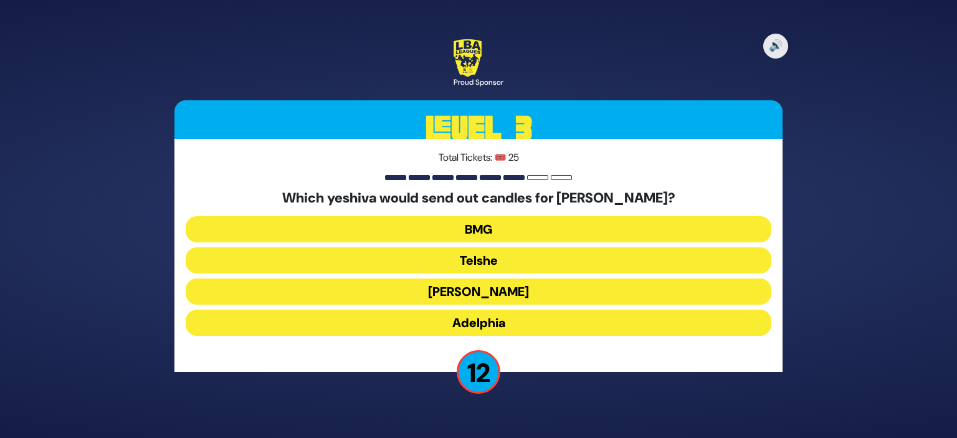
click at [505, 259] on button "Telshe" at bounding box center [479, 260] width 586 height 26
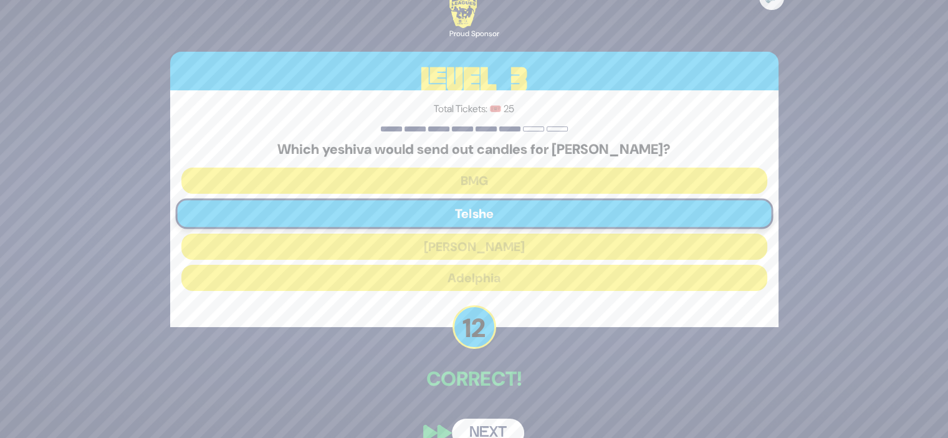
click at [487, 424] on button "Next" at bounding box center [488, 433] width 72 height 29
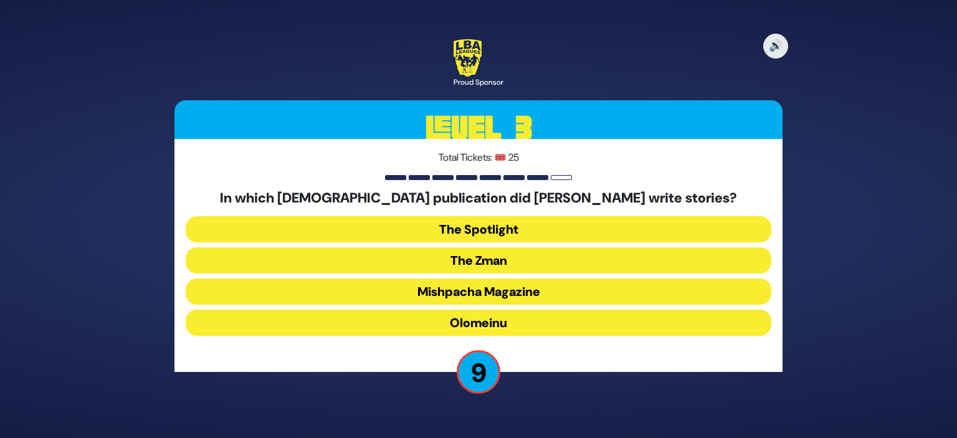
click at [530, 321] on button "Olomeinu" at bounding box center [479, 323] width 586 height 26
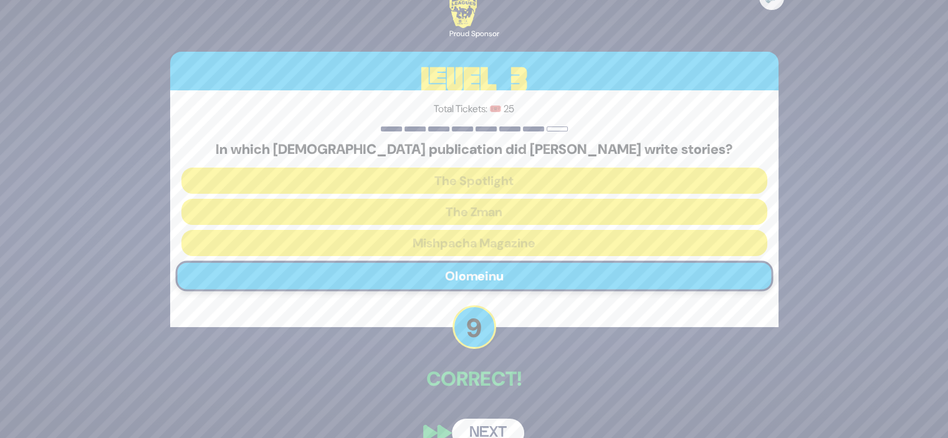
click at [477, 428] on button "Next" at bounding box center [488, 433] width 72 height 29
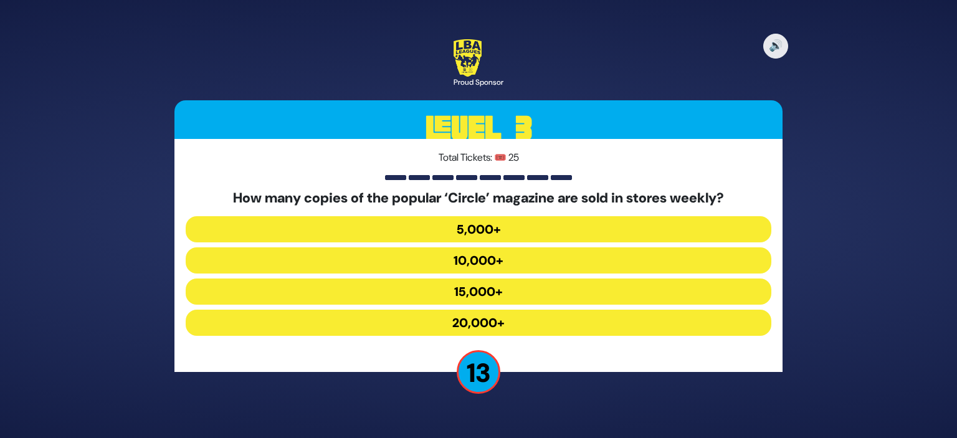
click at [501, 254] on button "10,000+" at bounding box center [479, 260] width 586 height 26
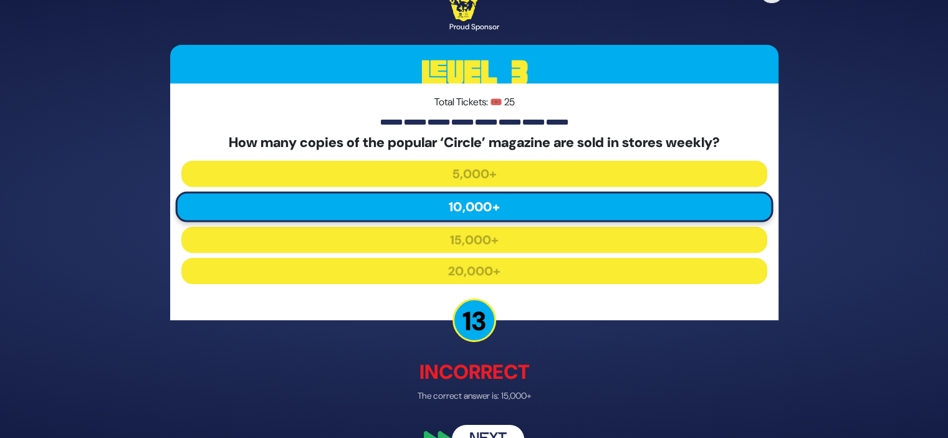
click at [482, 428] on button "Next" at bounding box center [488, 440] width 72 height 29
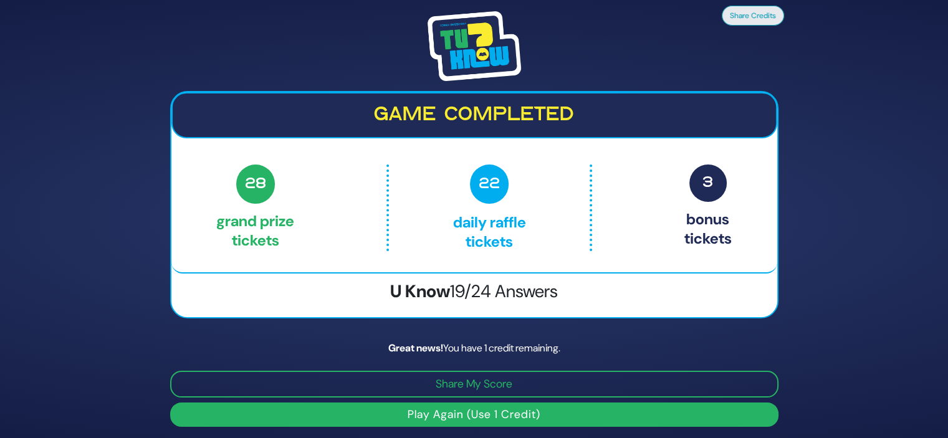
click at [485, 414] on button "Play Again (Use 1 Credit)" at bounding box center [474, 415] width 608 height 24
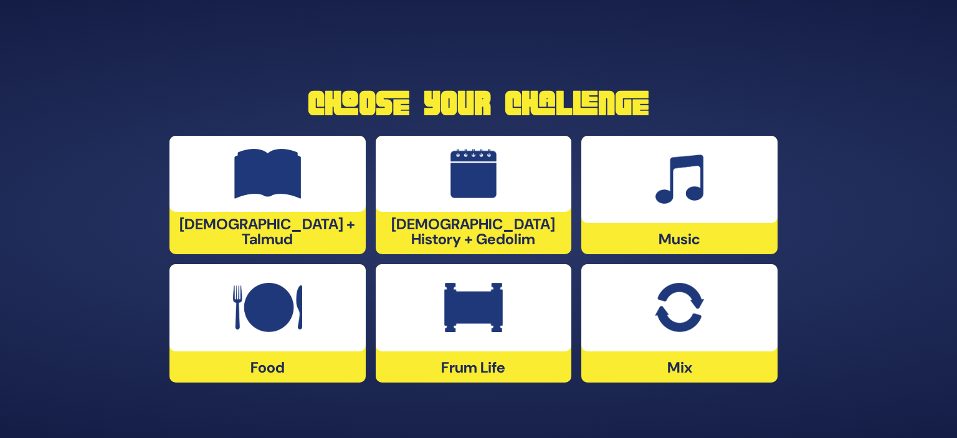
click at [521, 343] on div at bounding box center [474, 307] width 196 height 87
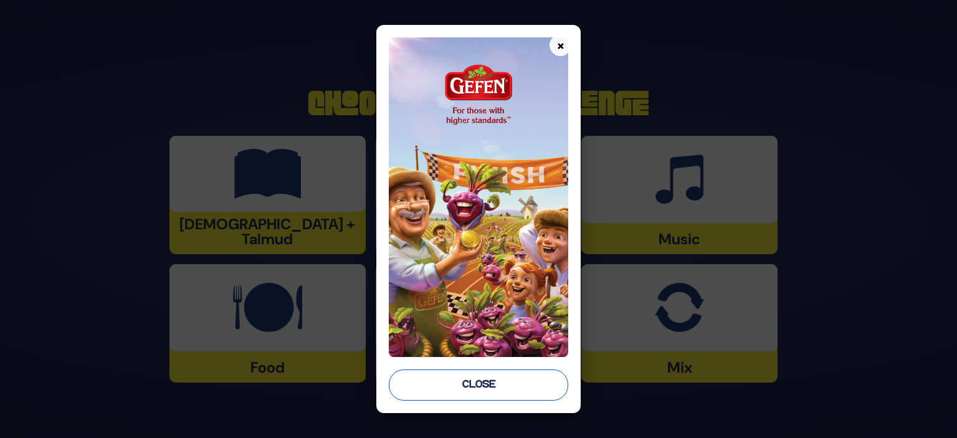
click at [477, 389] on button "Close" at bounding box center [478, 385] width 179 height 31
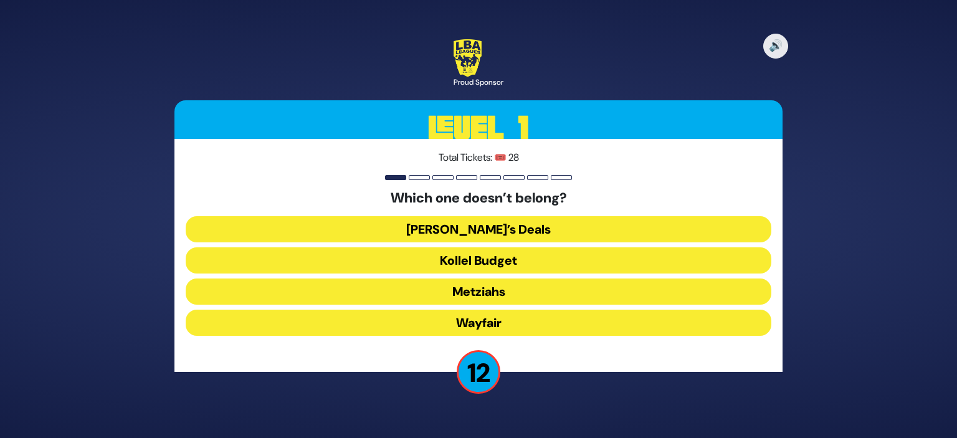
click at [530, 323] on button "Wayfair" at bounding box center [479, 323] width 586 height 26
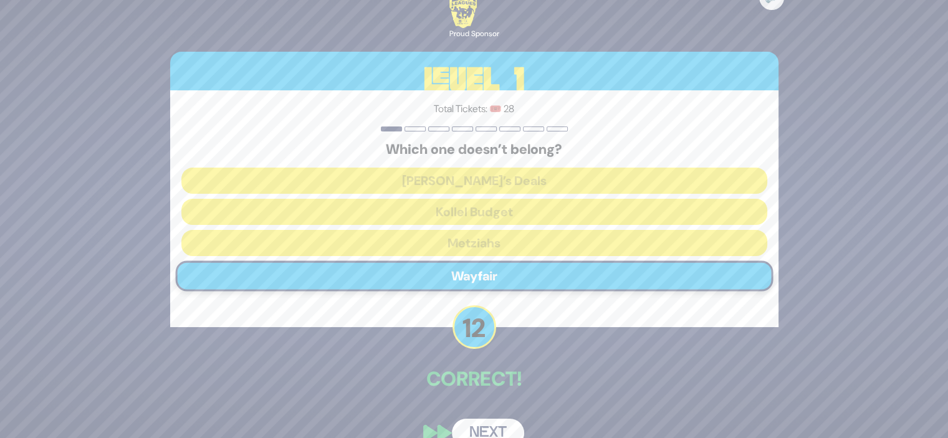
click at [490, 424] on button "Next" at bounding box center [488, 433] width 72 height 29
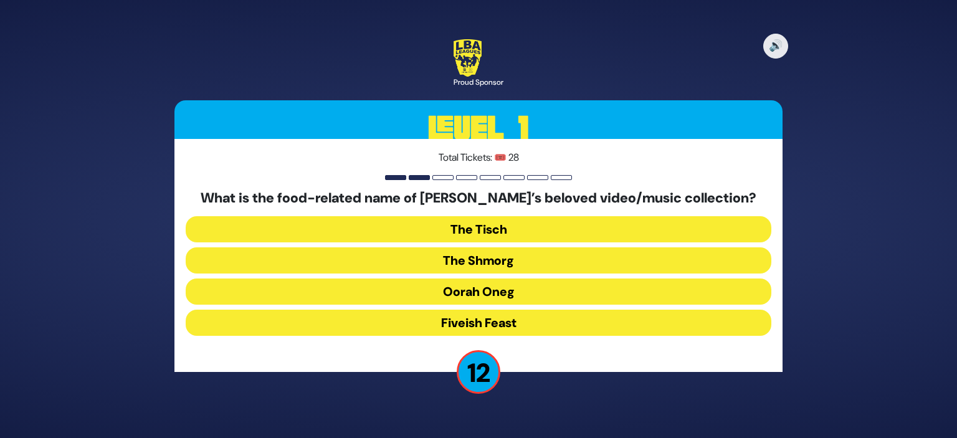
click at [492, 257] on button "The Shmorg" at bounding box center [479, 260] width 586 height 26
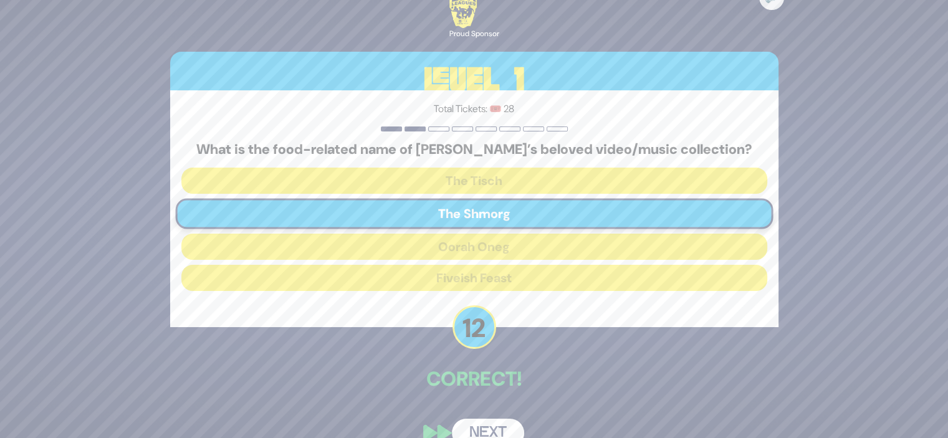
click at [472, 422] on button "Next" at bounding box center [488, 433] width 72 height 29
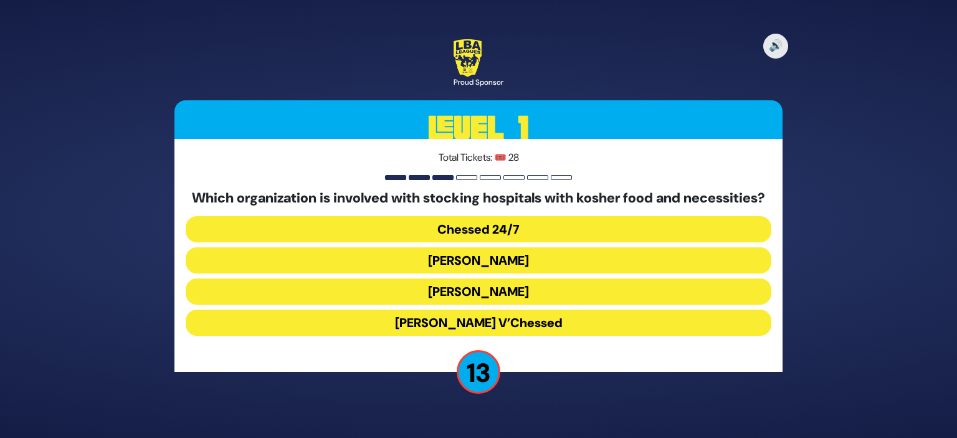
click at [533, 234] on button "Chessed 24/7" at bounding box center [479, 229] width 586 height 26
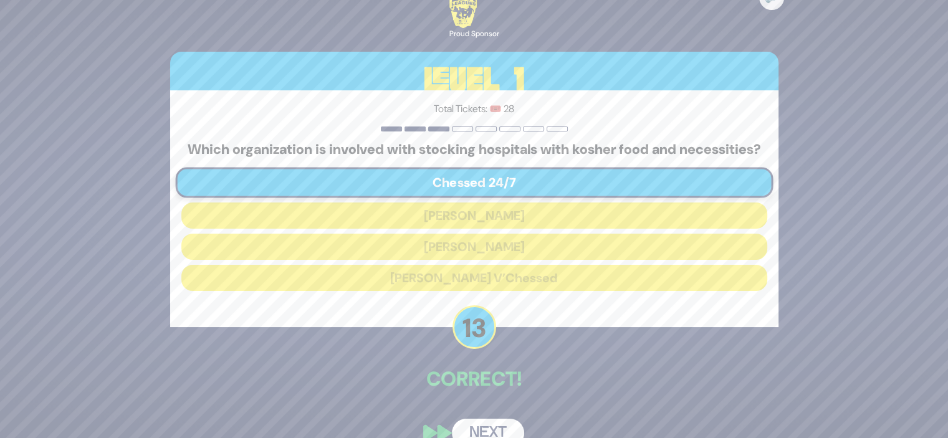
click at [474, 430] on button "Next" at bounding box center [488, 433] width 72 height 29
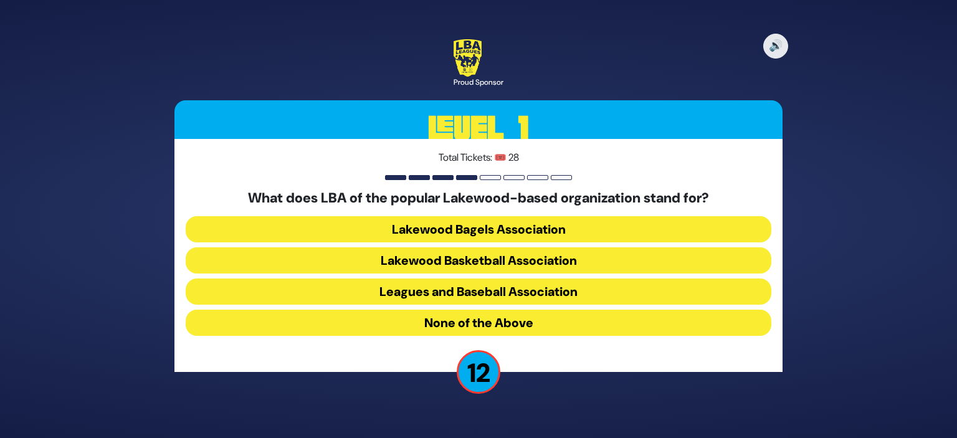
click at [523, 259] on button "Lakewood Basketball Association" at bounding box center [479, 260] width 586 height 26
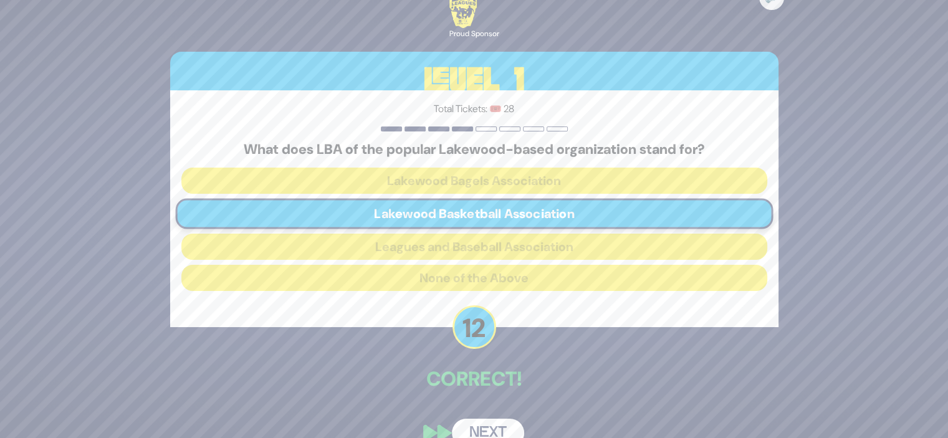
click at [487, 426] on button "Next" at bounding box center [488, 433] width 72 height 29
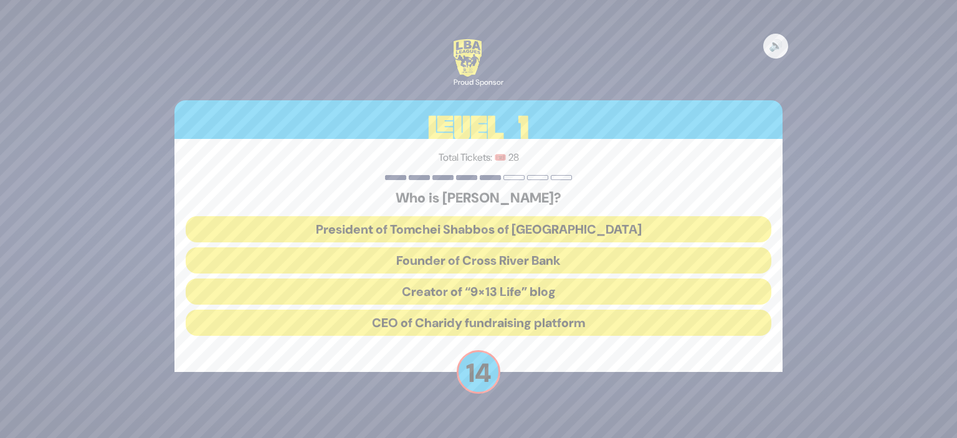
drag, startPoint x: 553, startPoint y: 226, endPoint x: 552, endPoint y: 234, distance: 7.6
click at [553, 227] on button "President of Tomchei Shabbos of Rockland County" at bounding box center [479, 229] width 586 height 26
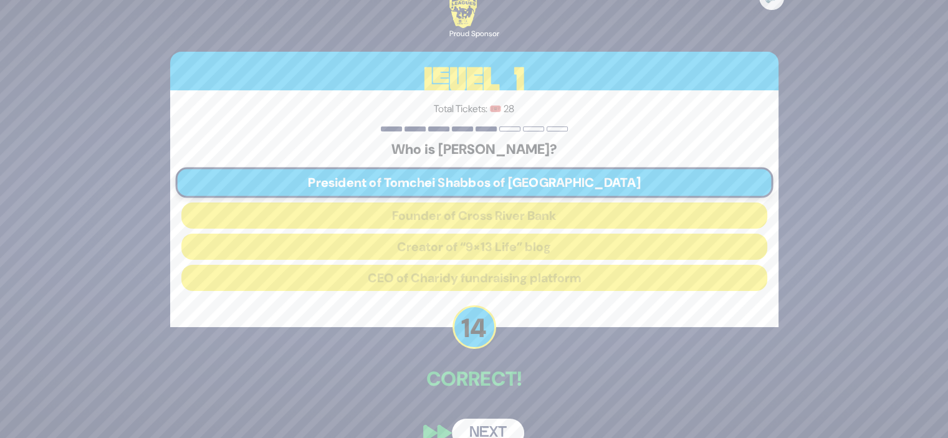
click at [486, 426] on button "Next" at bounding box center [488, 433] width 72 height 29
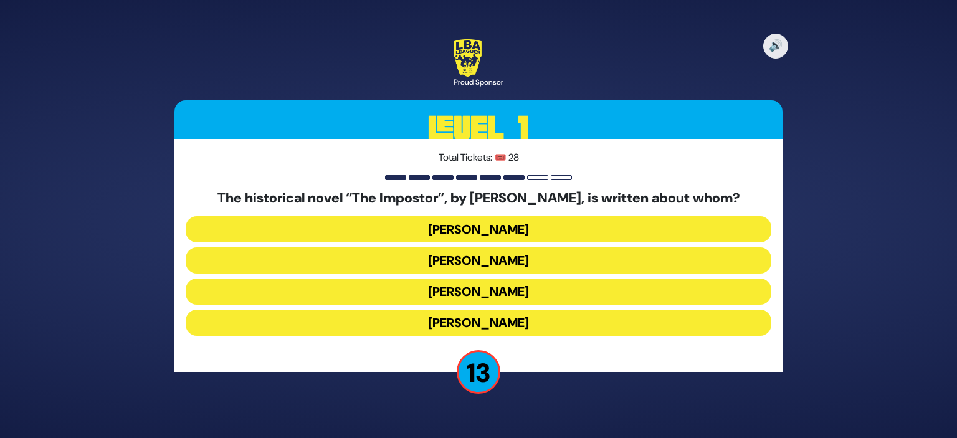
click at [507, 288] on button "Shabbesai Tzvi" at bounding box center [479, 292] width 586 height 26
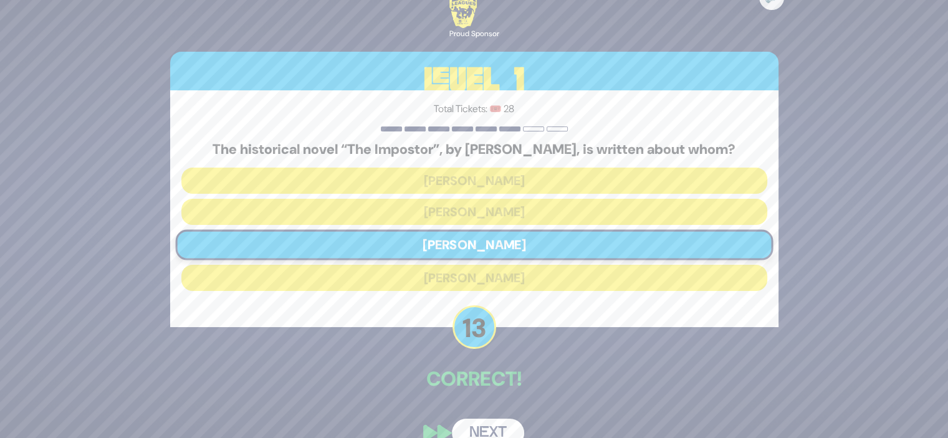
click at [479, 430] on button "Next" at bounding box center [488, 433] width 72 height 29
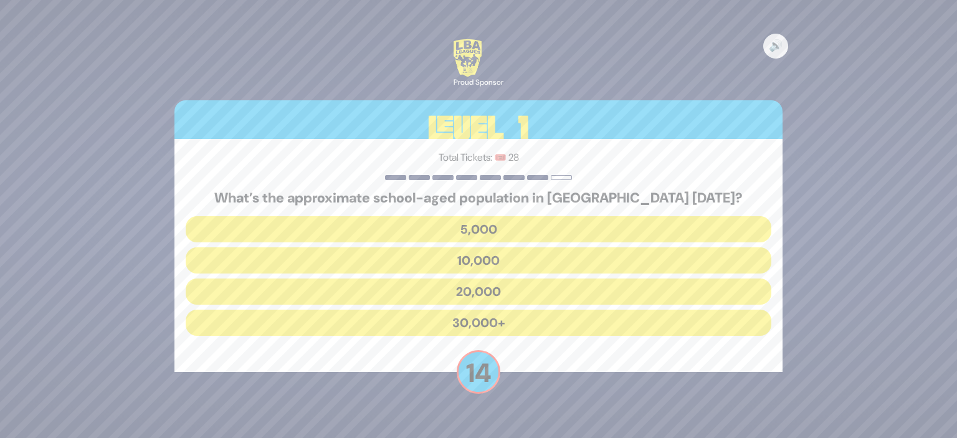
click at [533, 318] on button "30,000+" at bounding box center [479, 323] width 586 height 26
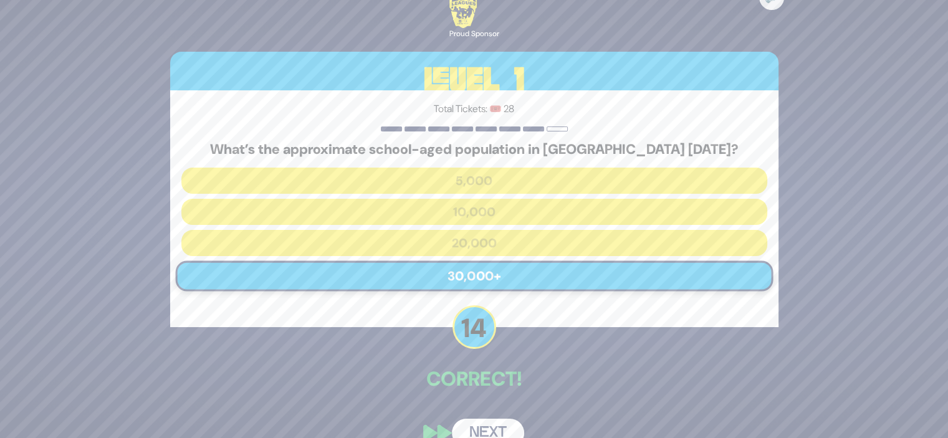
click at [480, 427] on button "Next" at bounding box center [488, 433] width 72 height 29
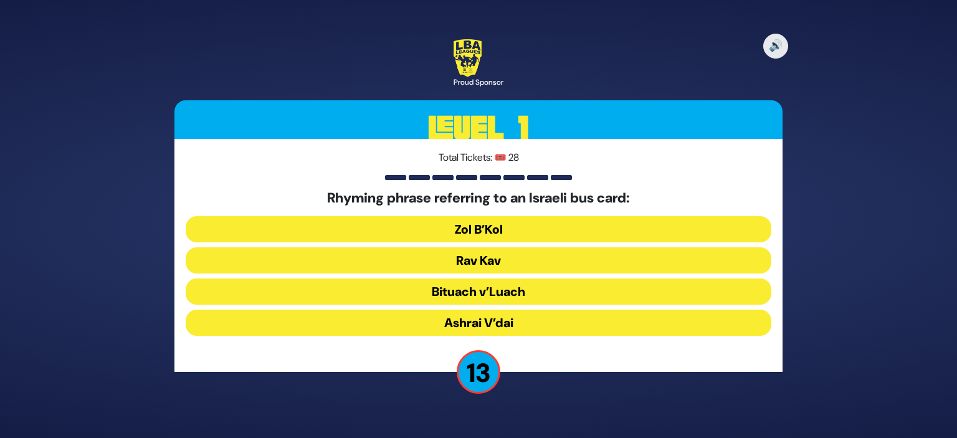
click at [505, 260] on button "Rav Kav" at bounding box center [479, 260] width 586 height 26
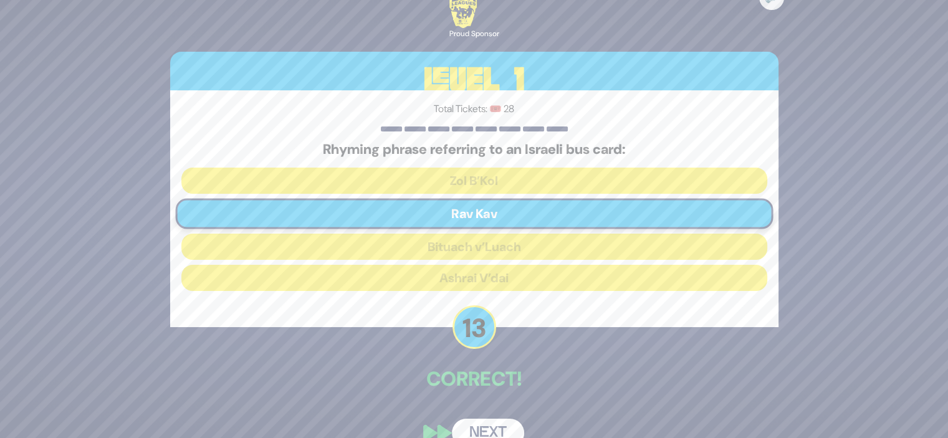
click at [487, 426] on button "Next" at bounding box center [488, 433] width 72 height 29
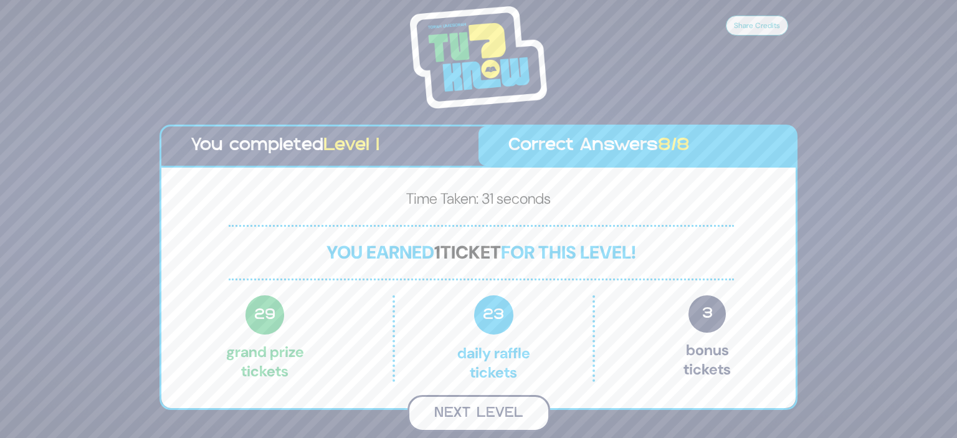
click at [480, 411] on button "Next Level" at bounding box center [479, 413] width 143 height 37
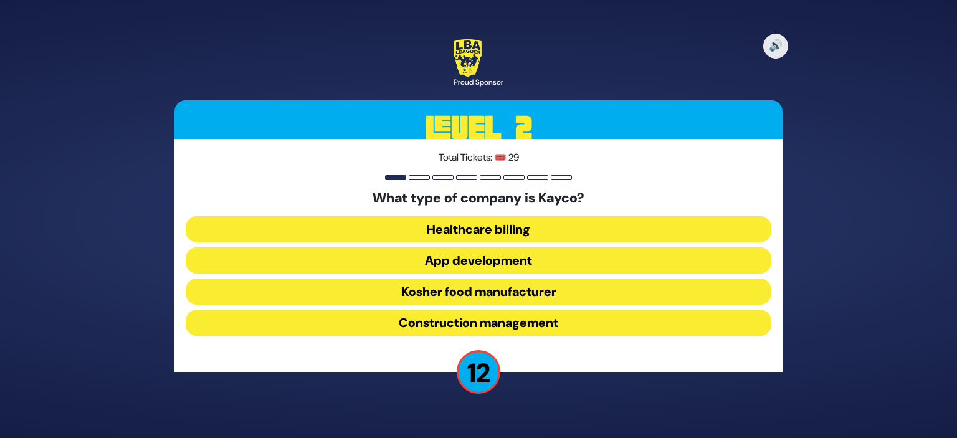
click at [563, 288] on button "Kosher food manufacturer" at bounding box center [479, 292] width 586 height 26
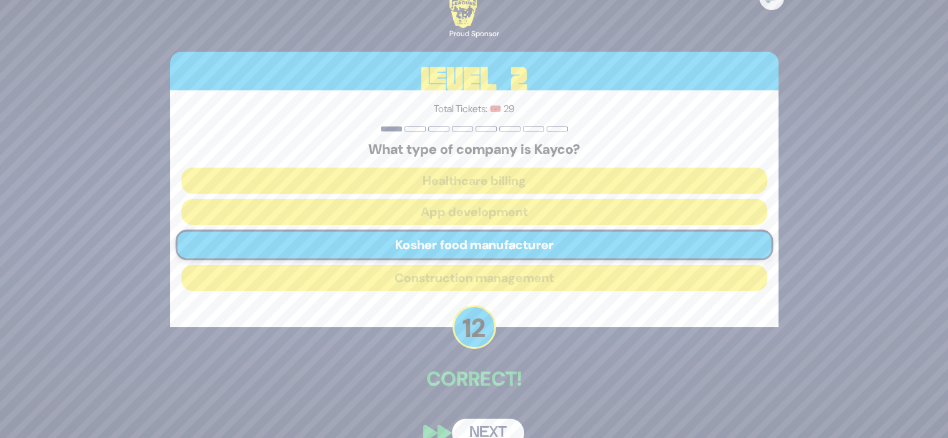
click at [491, 432] on button "Next" at bounding box center [488, 433] width 72 height 29
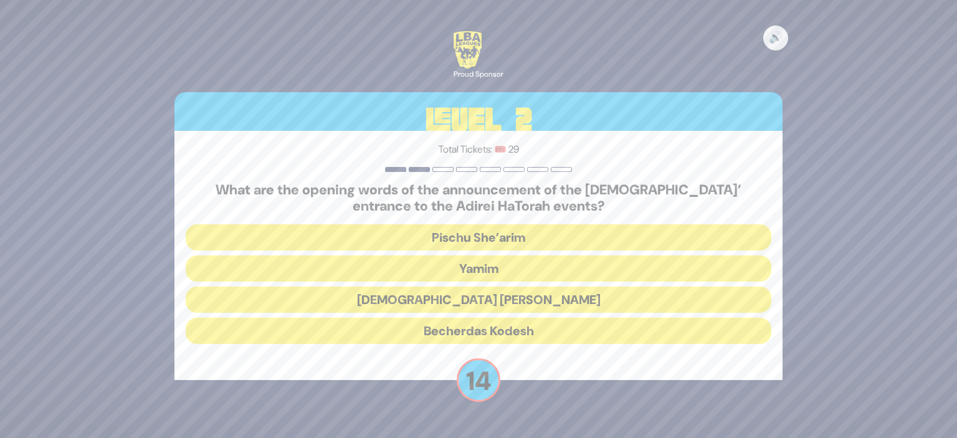
click at [534, 333] on button "Becherdas Kodesh" at bounding box center [479, 331] width 586 height 26
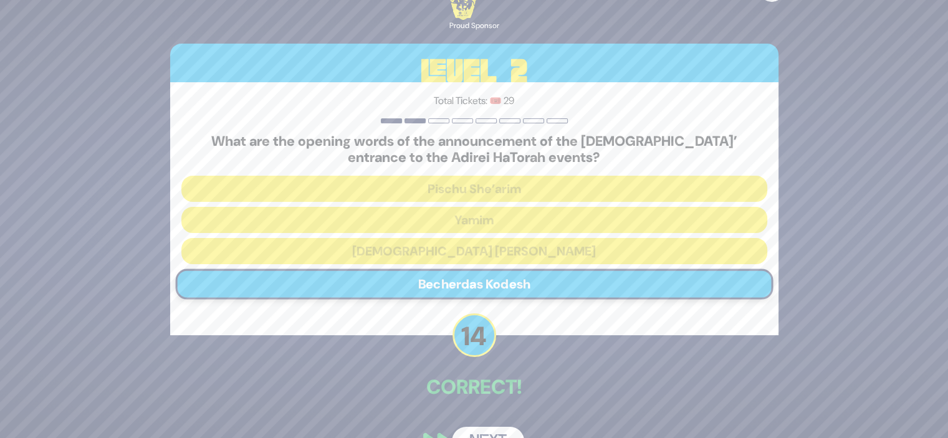
click at [484, 431] on button "Next" at bounding box center [488, 441] width 72 height 29
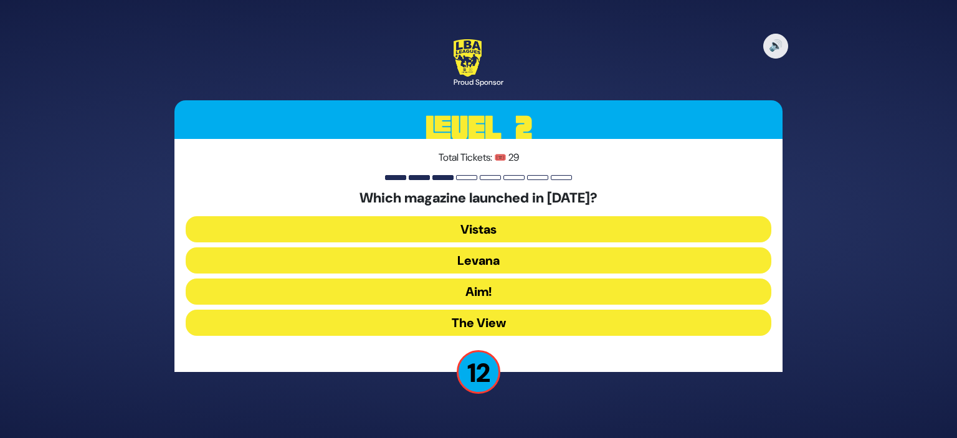
click at [518, 261] on button "Levana" at bounding box center [479, 260] width 586 height 26
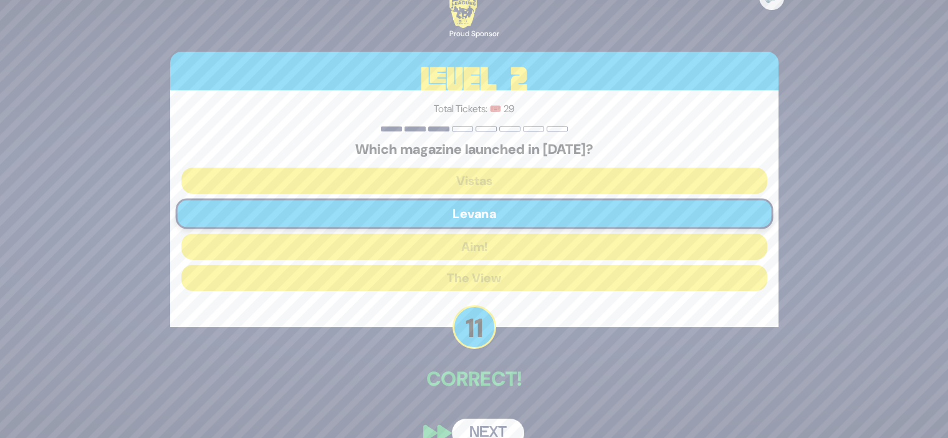
click at [479, 423] on button "Next" at bounding box center [488, 433] width 72 height 29
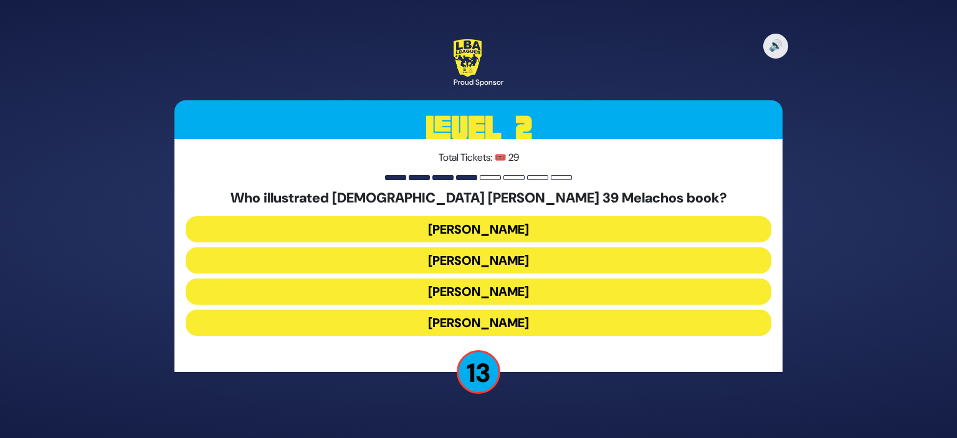
click at [525, 320] on button "Yoni Gerstein" at bounding box center [479, 323] width 586 height 26
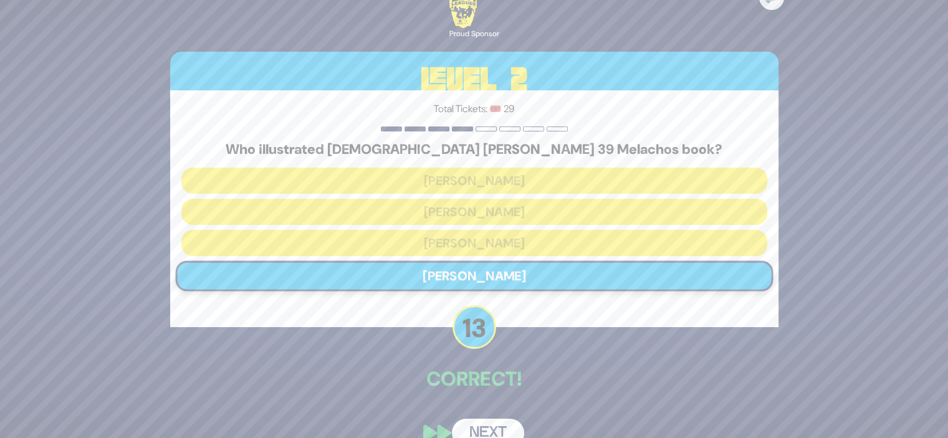
click at [481, 429] on button "Next" at bounding box center [488, 433] width 72 height 29
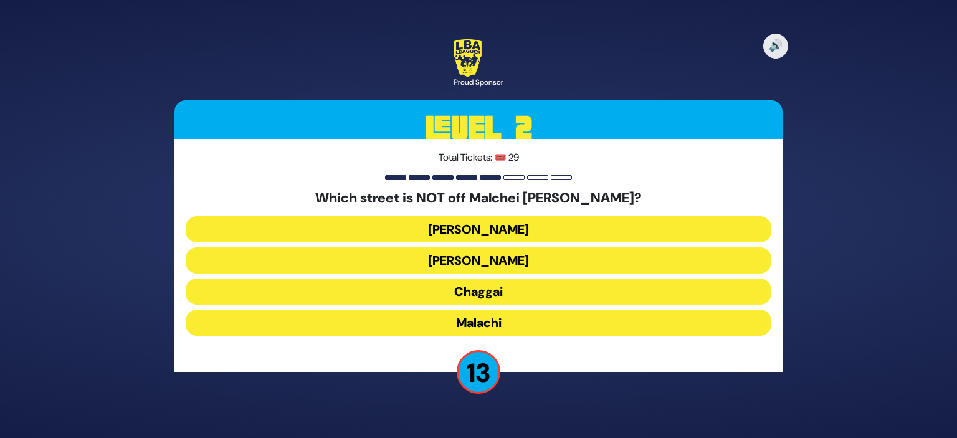
click at [514, 257] on button "Amos" at bounding box center [479, 260] width 586 height 26
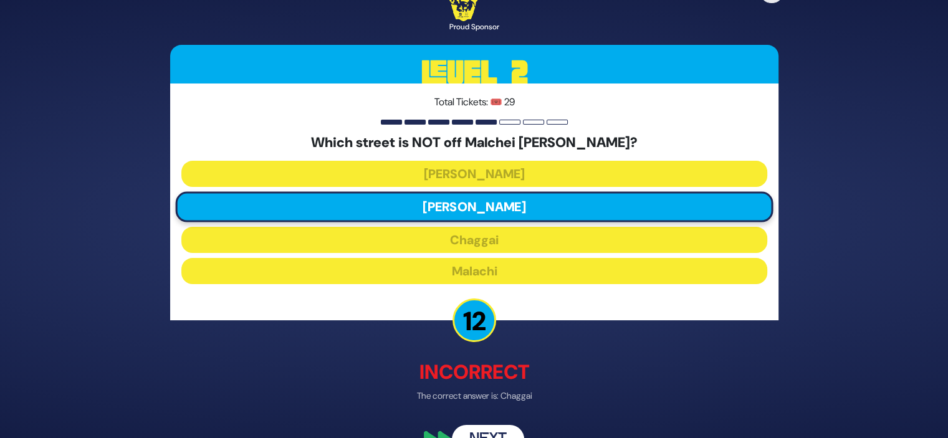
click at [480, 430] on button "Next" at bounding box center [488, 440] width 72 height 29
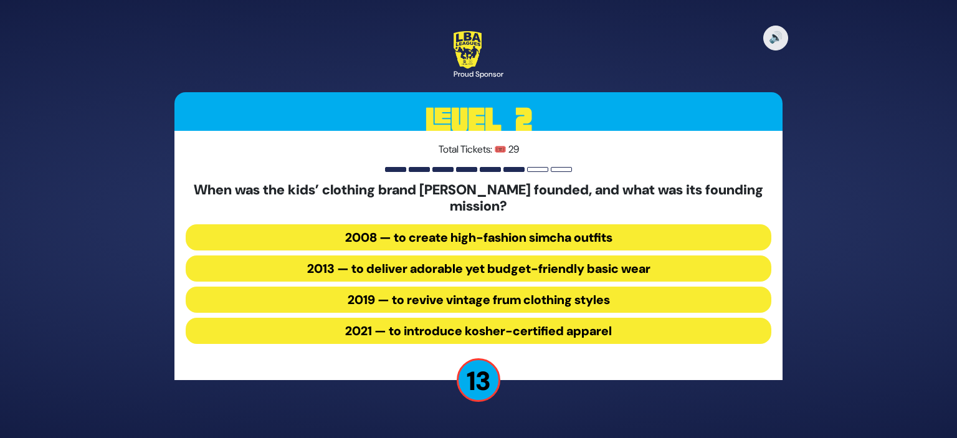
click at [626, 265] on button "2013 — to deliver adorable yet budget-friendly basic wear" at bounding box center [479, 269] width 586 height 26
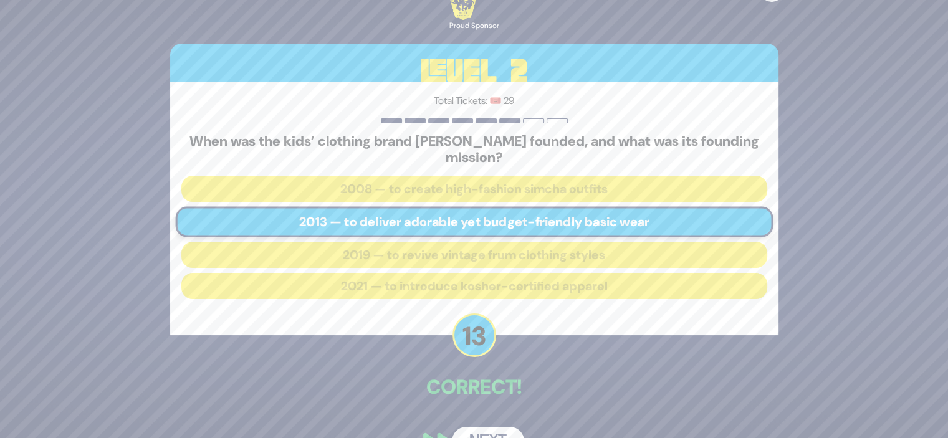
click at [485, 432] on button "Next" at bounding box center [488, 441] width 72 height 29
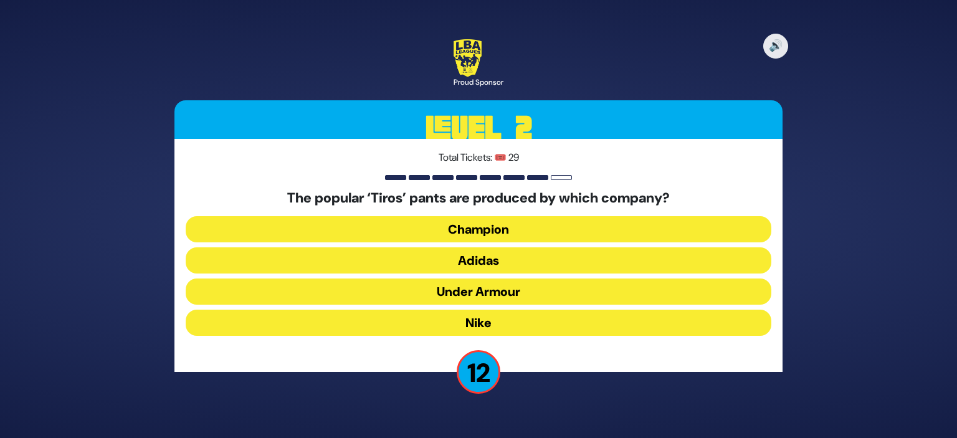
click at [515, 259] on button "Adidas" at bounding box center [479, 260] width 586 height 26
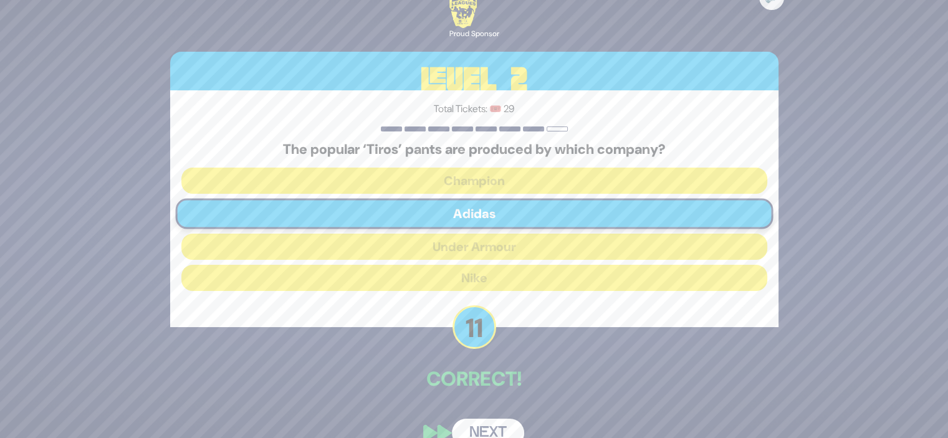
click at [477, 426] on button "Next" at bounding box center [488, 433] width 72 height 29
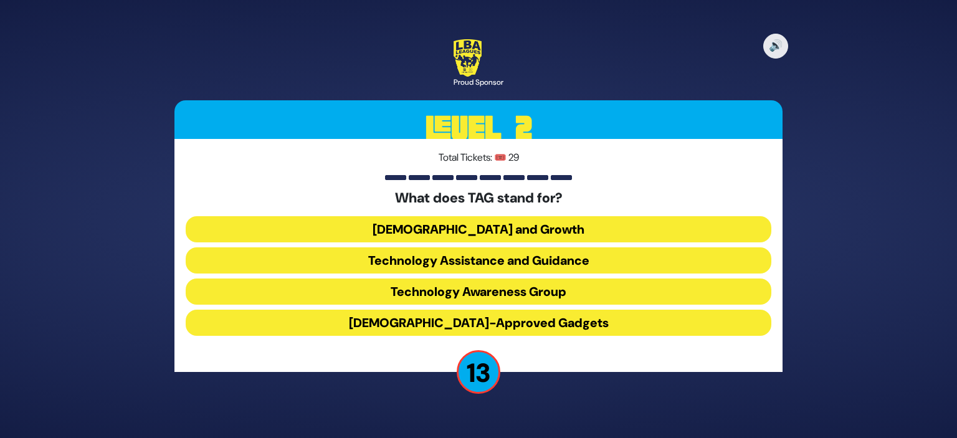
click at [543, 285] on button "Technology Awareness Group" at bounding box center [479, 292] width 586 height 26
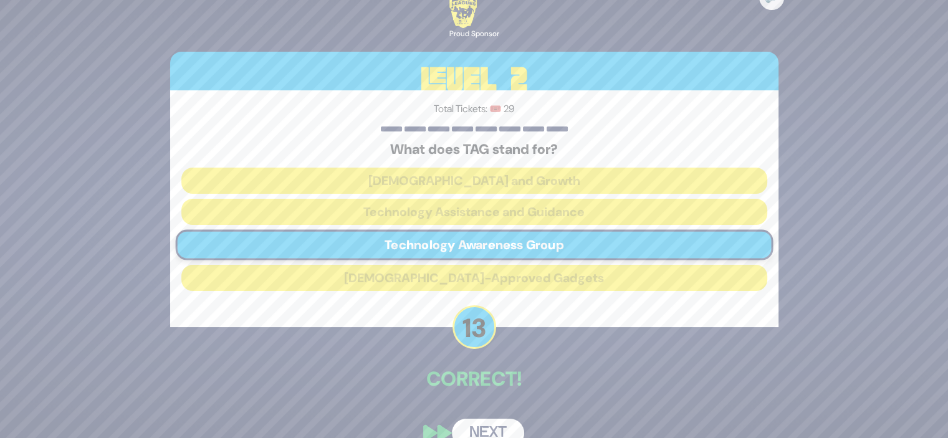
click at [483, 429] on button "Next" at bounding box center [488, 433] width 72 height 29
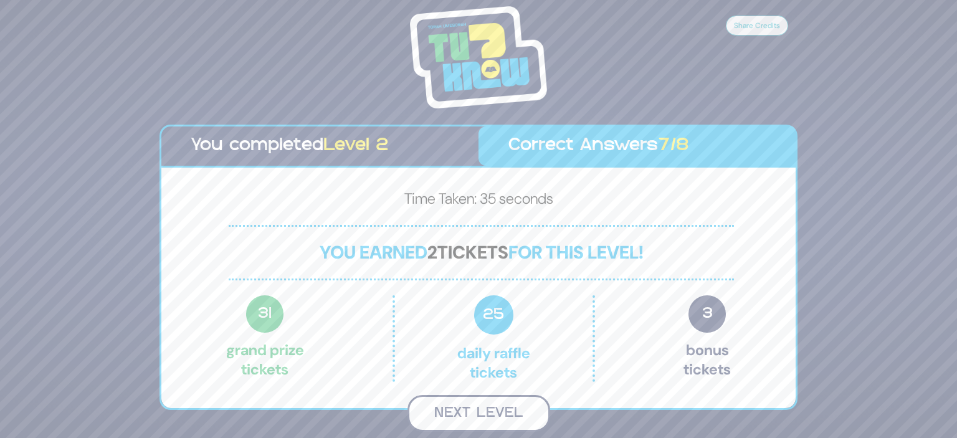
click at [485, 408] on button "Next Level" at bounding box center [479, 413] width 143 height 37
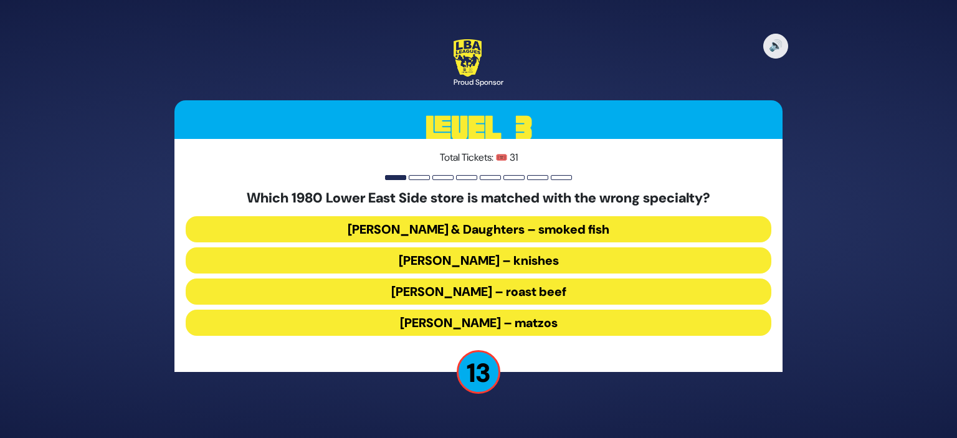
click at [526, 292] on button "Ratner’s – roast beef" at bounding box center [479, 292] width 586 height 26
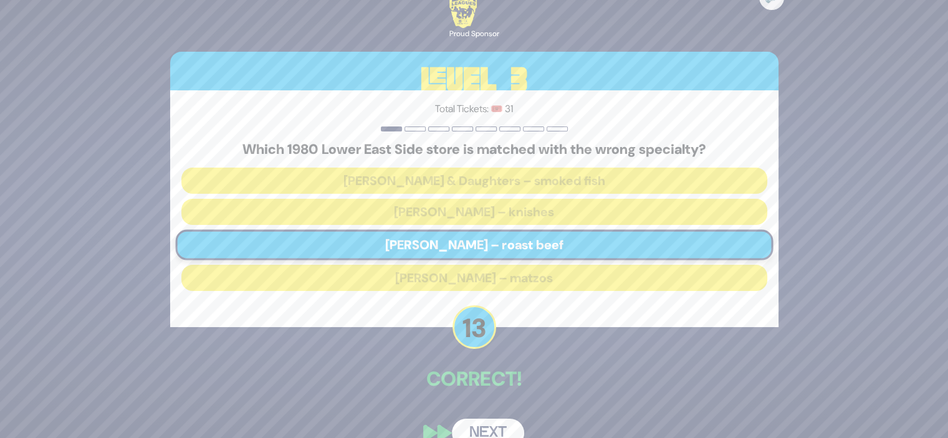
click at [486, 428] on button "Next" at bounding box center [488, 433] width 72 height 29
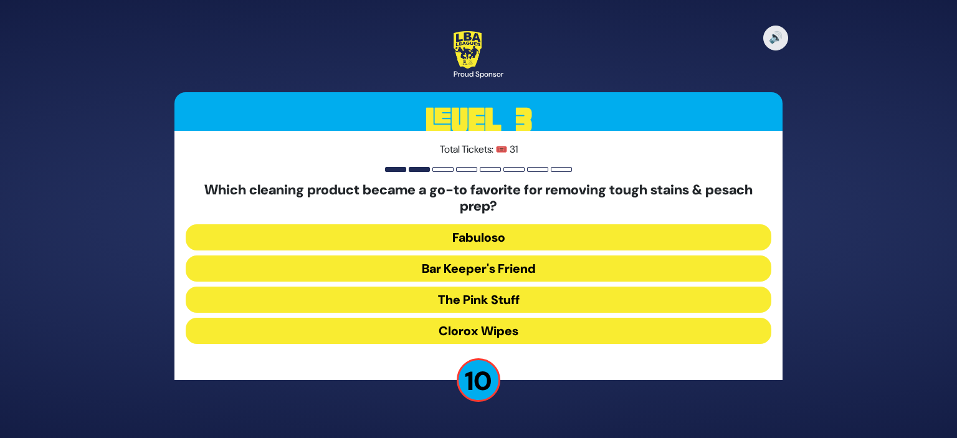
click at [509, 231] on button "Fabuloso" at bounding box center [479, 237] width 586 height 26
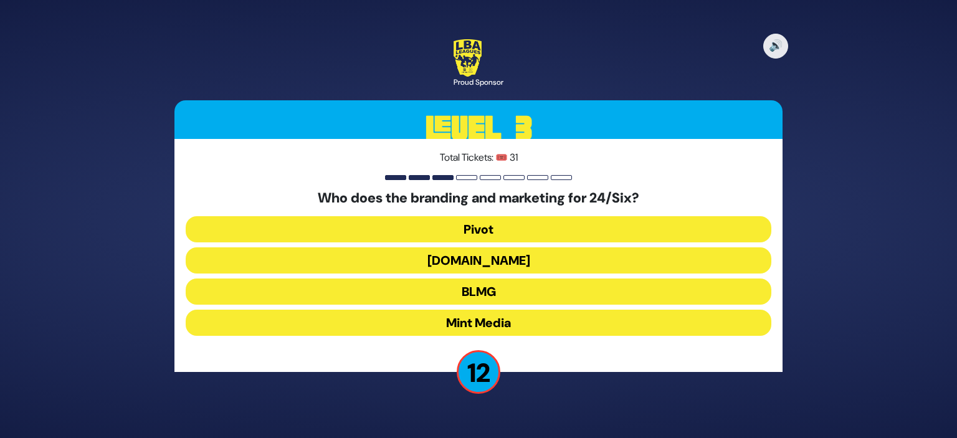
click at [523, 323] on button "Mint Media" at bounding box center [479, 323] width 586 height 26
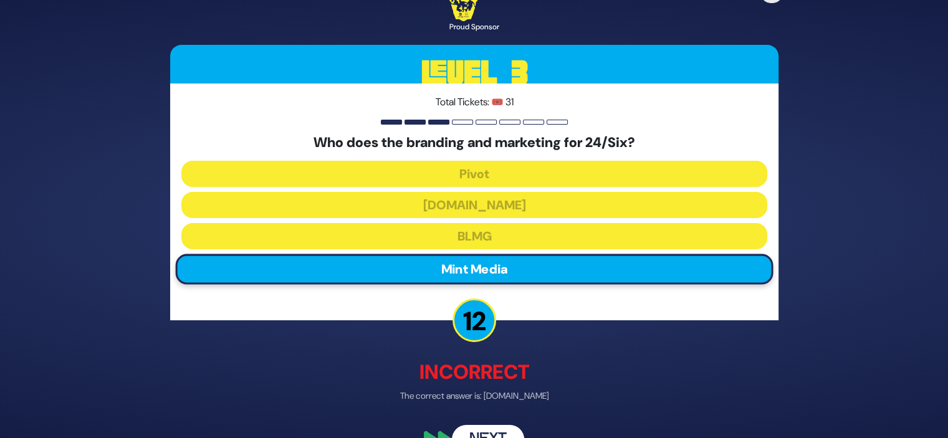
click at [479, 431] on button "Next" at bounding box center [488, 440] width 72 height 29
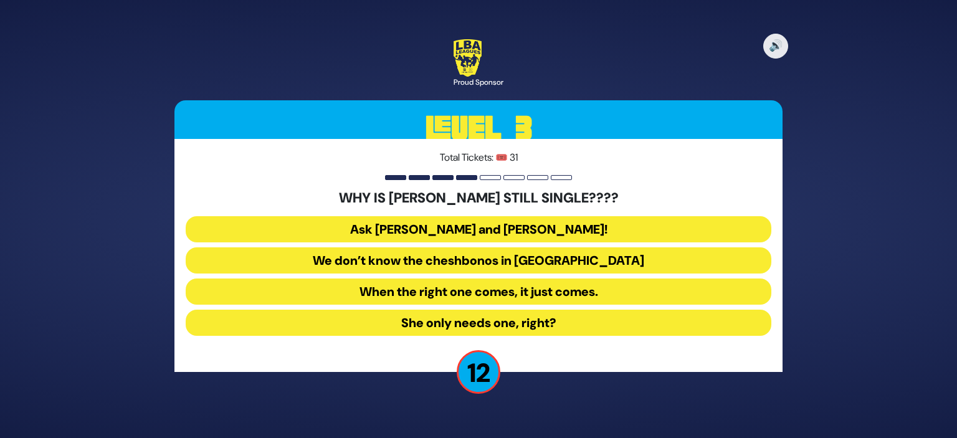
click at [495, 225] on button "Ask Bracha Stein and Chani Judowitz!" at bounding box center [479, 229] width 586 height 26
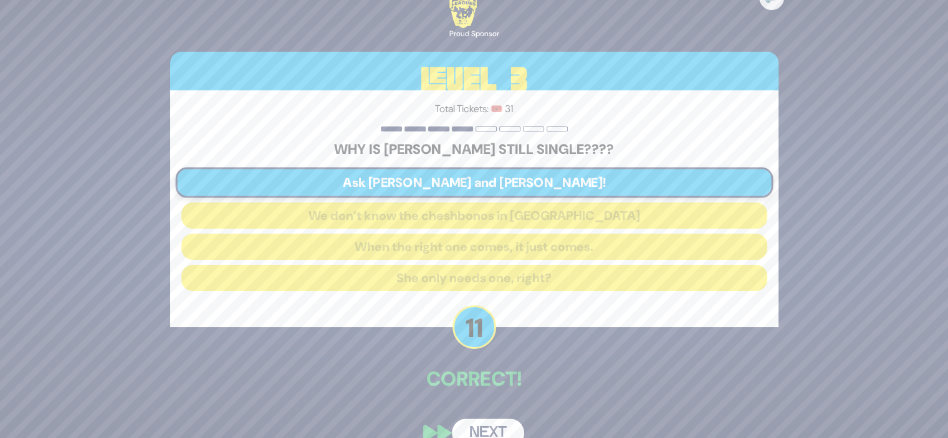
click at [477, 432] on button "Next" at bounding box center [488, 433] width 72 height 29
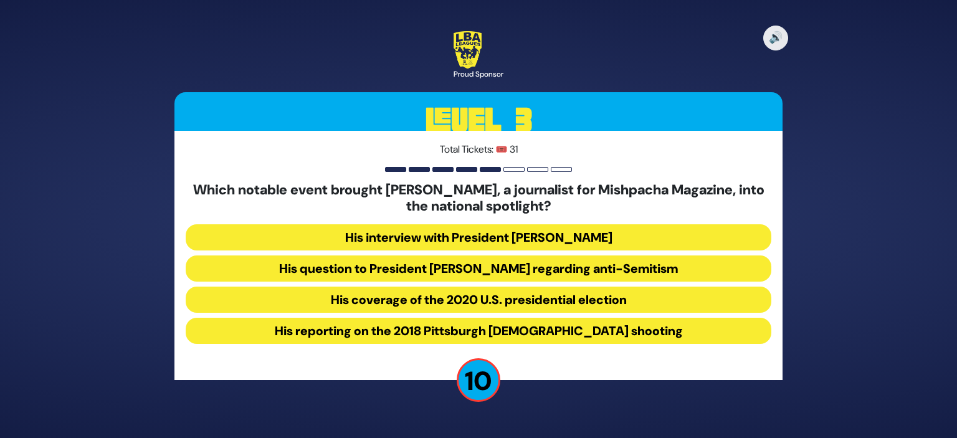
click at [558, 296] on button "His coverage of the 2020 U.S. presidential election" at bounding box center [479, 300] width 586 height 26
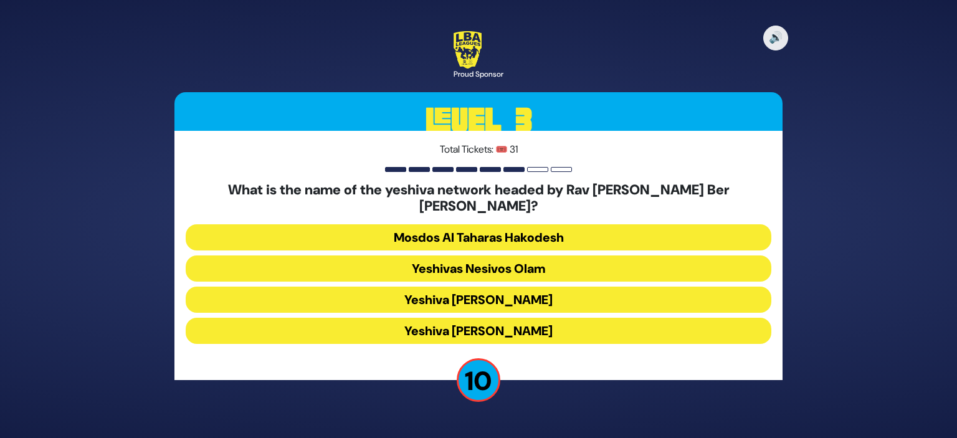
click at [504, 256] on button "Yeshivas Nesivos Olam" at bounding box center [479, 269] width 586 height 26
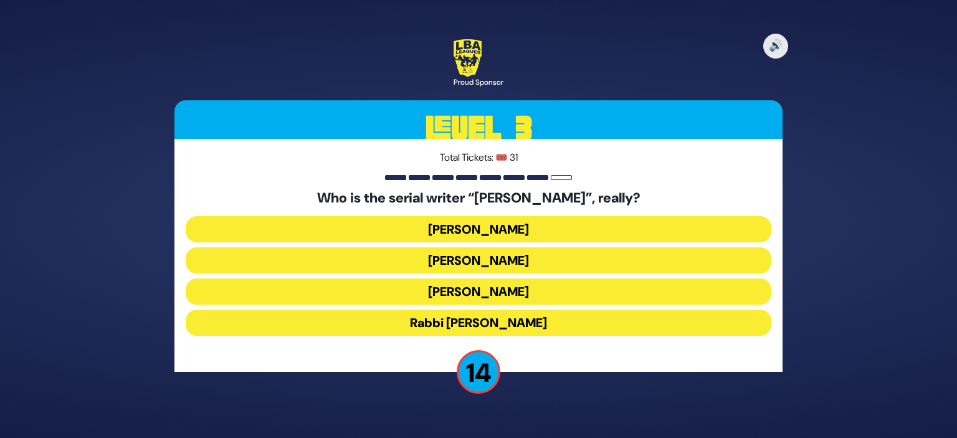
click at [469, 259] on button "Yisroel Besser" at bounding box center [479, 260] width 586 height 26
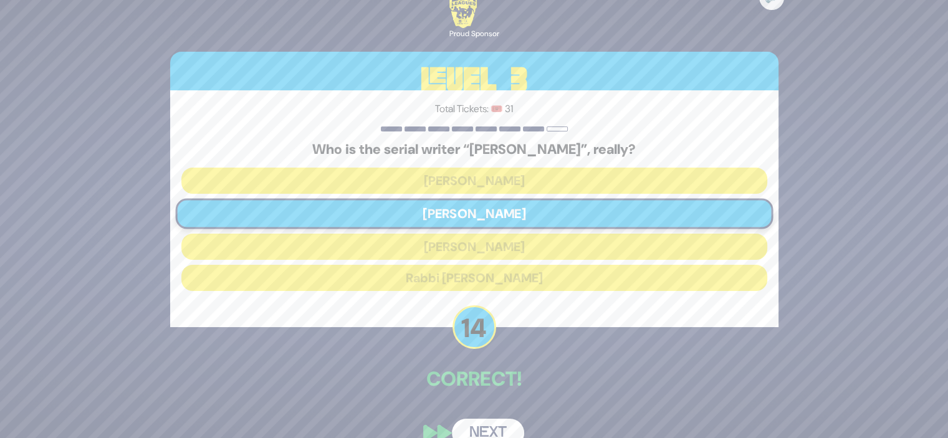
click at [481, 429] on button "Next" at bounding box center [488, 433] width 72 height 29
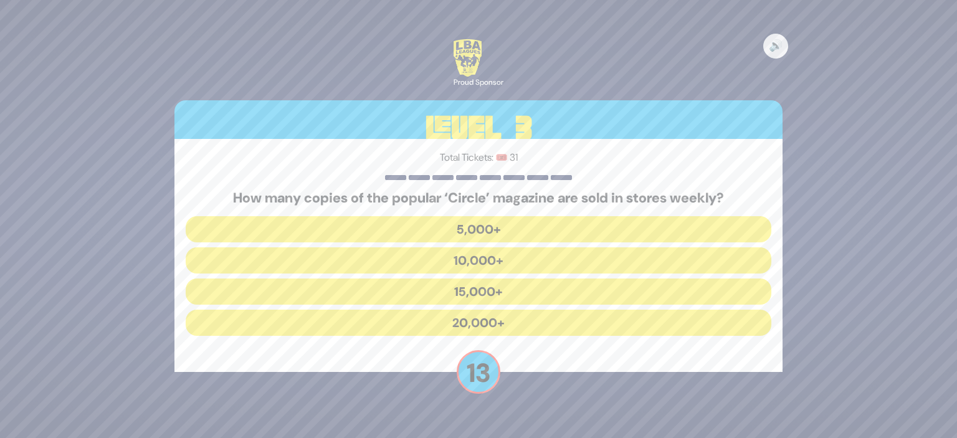
click at [505, 294] on button "15,000+" at bounding box center [479, 292] width 586 height 26
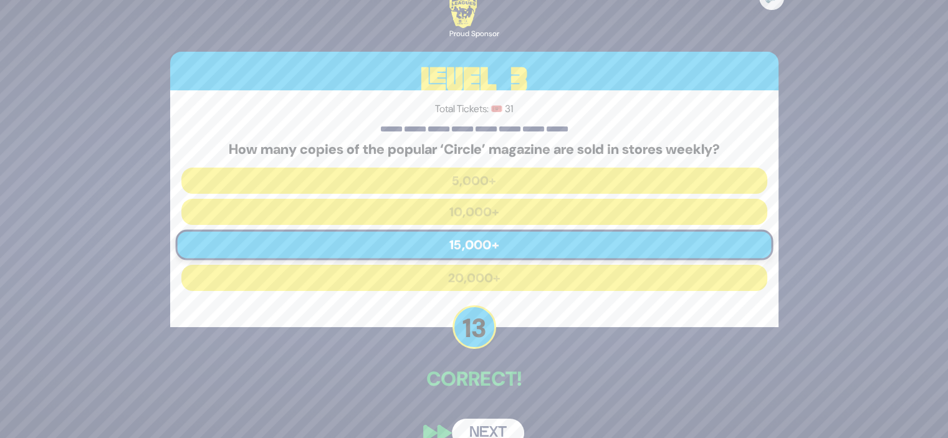
click at [482, 429] on button "Next" at bounding box center [488, 433] width 72 height 29
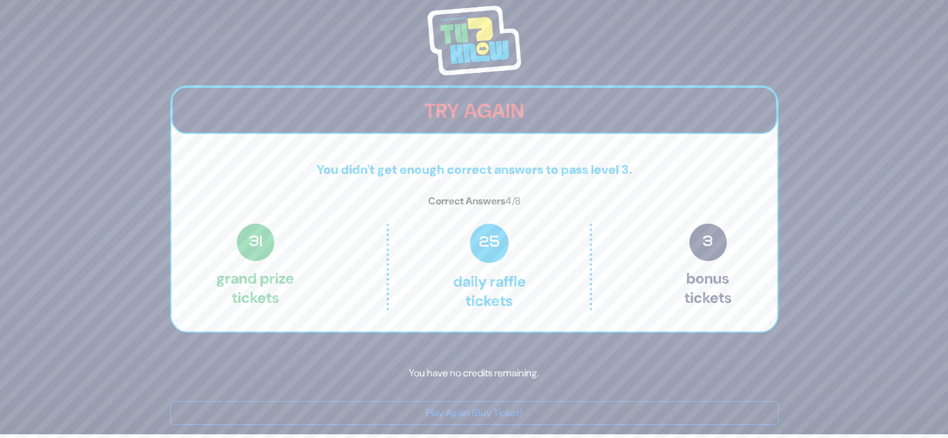
scroll to position [5, 0]
